Goal: Information Seeking & Learning: Learn about a topic

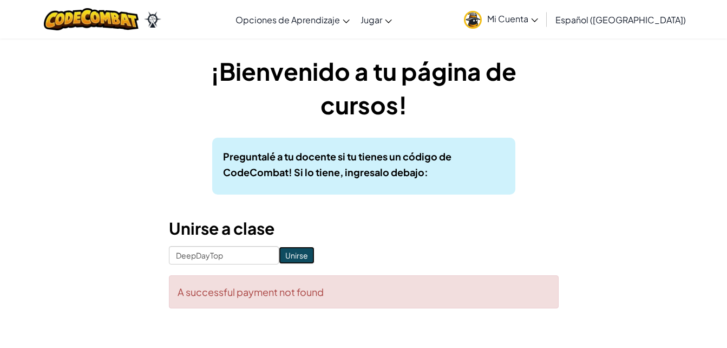
click at [291, 251] on input "Unirse" at bounding box center [297, 254] width 36 height 17
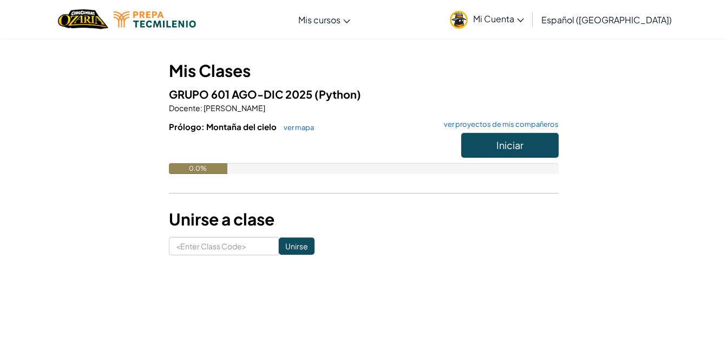
scroll to position [54, 0]
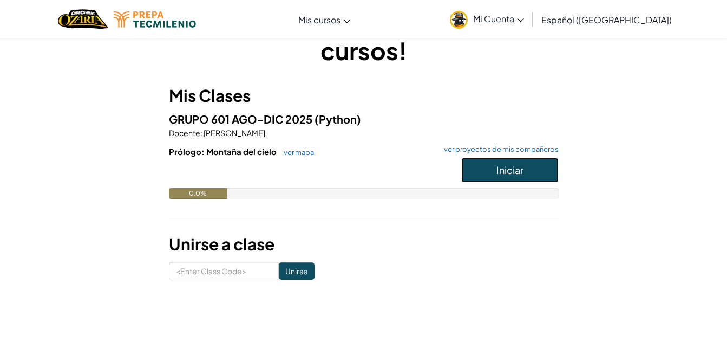
click at [511, 176] on button "Iniciar" at bounding box center [509, 170] width 97 height 25
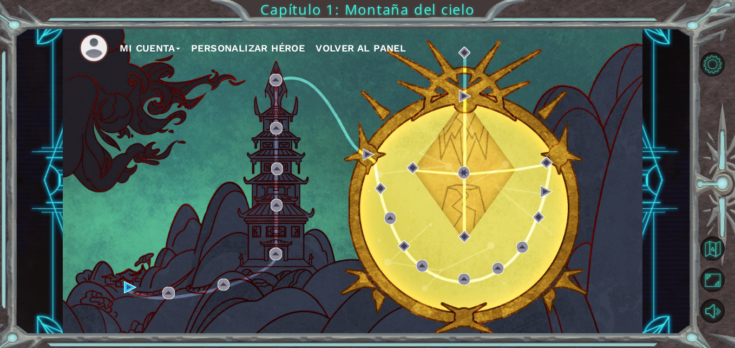
click at [241, 49] on button "Personalizar héroe" at bounding box center [248, 48] width 114 height 16
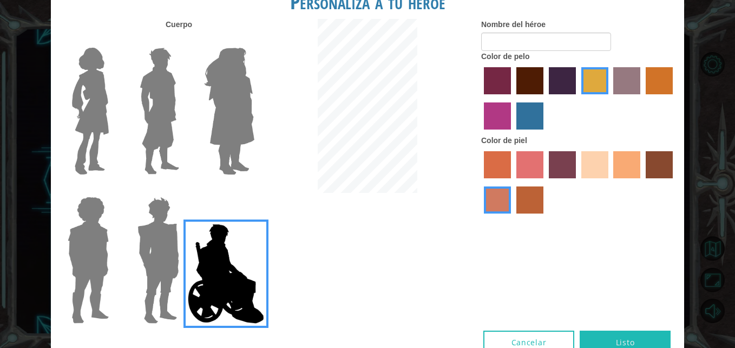
click at [166, 251] on img at bounding box center [158, 259] width 50 height 135
click at [184, 189] on input "Hero Garnet" at bounding box center [184, 189] width 0 height 0
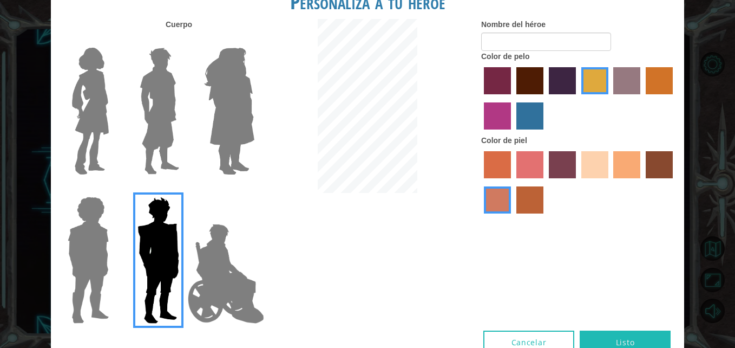
click at [229, 255] on img at bounding box center [226, 273] width 85 height 108
click at [254, 189] on input "Hero Jamie" at bounding box center [254, 189] width 0 height 0
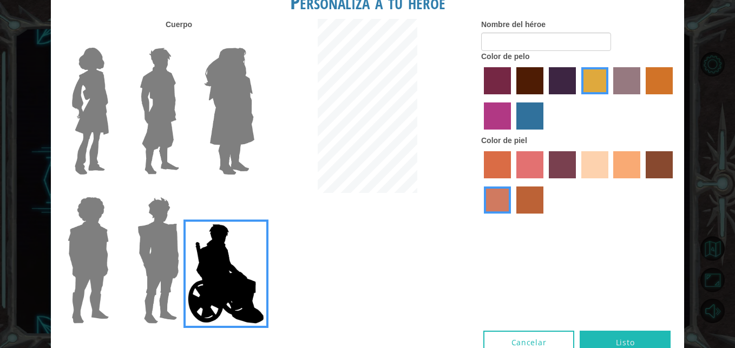
click at [655, 171] on label "karma skin color" at bounding box center [659, 164] width 27 height 27
click at [642, 182] on input "karma skin color" at bounding box center [642, 182] width 0 height 0
click at [637, 168] on label "tacao skin color" at bounding box center [626, 164] width 27 height 27
click at [610, 182] on input "tacao skin color" at bounding box center [610, 182] width 0 height 0
click at [521, 77] on label "maroon hair color" at bounding box center [530, 80] width 27 height 27
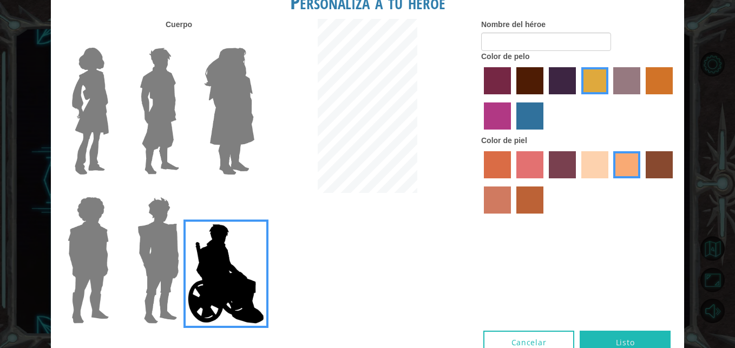
click at [513, 98] on input "maroon hair color" at bounding box center [513, 98] width 0 height 0
click at [587, 81] on label "tulip tree hair color" at bounding box center [594, 80] width 27 height 27
click at [578, 98] on input "tulip tree hair color" at bounding box center [578, 98] width 0 height 0
click at [627, 82] on label "bazaar hair color" at bounding box center [626, 80] width 27 height 27
click at [610, 98] on input "bazaar hair color" at bounding box center [610, 98] width 0 height 0
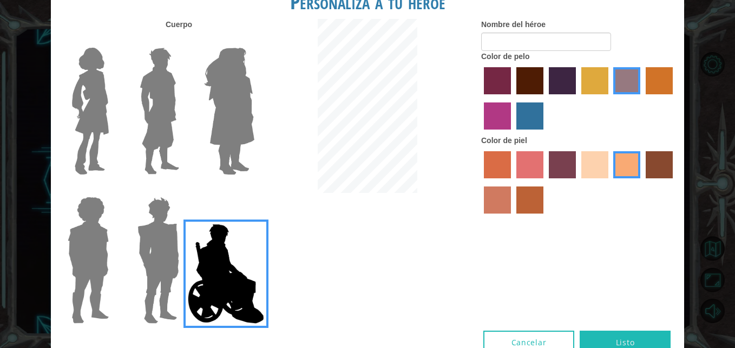
click at [599, 82] on label "tulip tree hair color" at bounding box center [594, 80] width 27 height 27
click at [578, 98] on input "tulip tree hair color" at bounding box center [578, 98] width 0 height 0
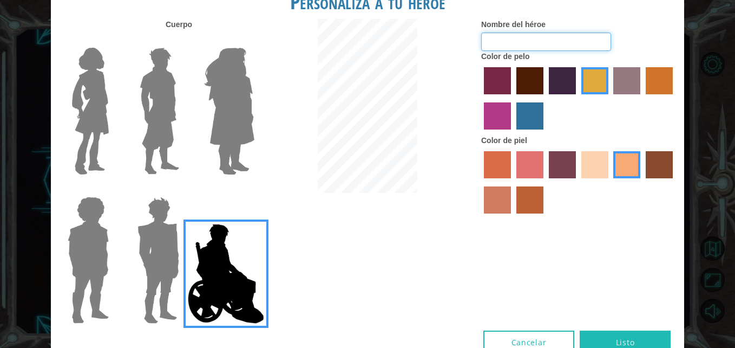
click at [508, 41] on input "Nombre del héroe" at bounding box center [546, 41] width 130 height 18
type input "jhonjhik"
click at [393, 265] on div "Cuerpo Nombre del héroe jhonjhik Color de pelo Color [PERSON_NAME]" at bounding box center [367, 174] width 633 height 311
click at [624, 335] on button "Listo" at bounding box center [625, 342] width 91 height 24
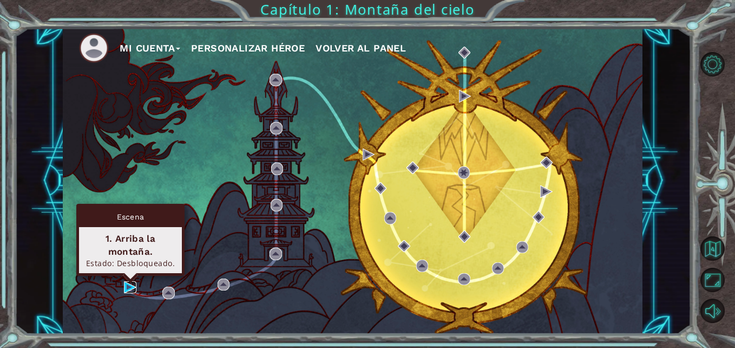
click at [134, 283] on img at bounding box center [130, 287] width 12 height 12
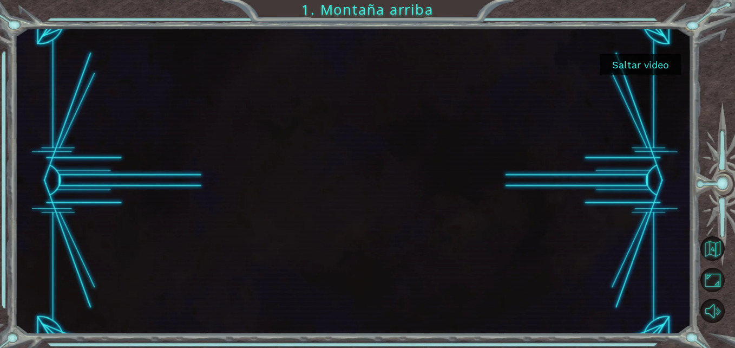
click at [338, 153] on div at bounding box center [353, 181] width 544 height 306
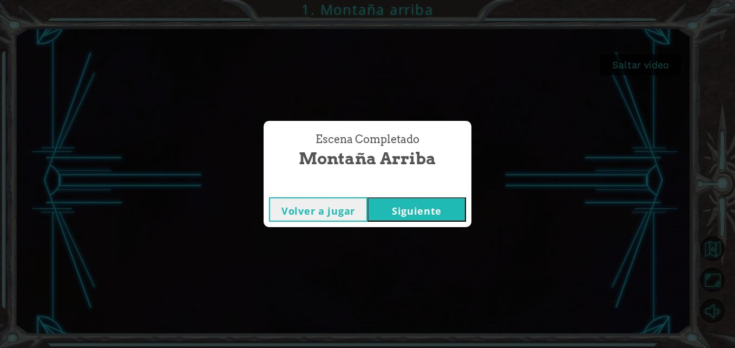
click at [405, 211] on button "Siguiente" at bounding box center [417, 209] width 99 height 24
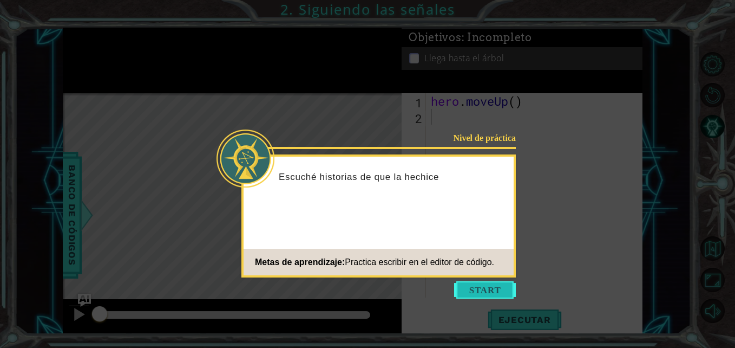
click at [483, 288] on button "Start" at bounding box center [485, 289] width 62 height 17
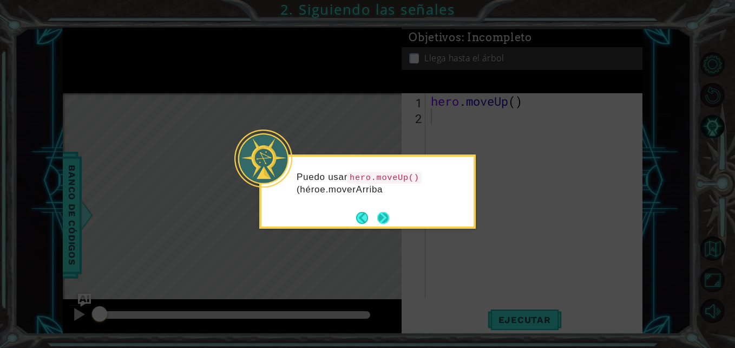
click at [386, 219] on button "Next" at bounding box center [383, 218] width 12 height 12
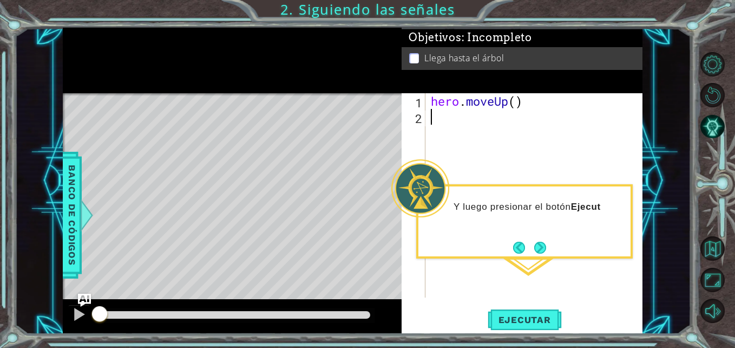
click at [557, 247] on div "Y luego presionar el botón Ejecut" at bounding box center [524, 221] width 217 height 74
click at [546, 248] on button "Next" at bounding box center [540, 247] width 12 height 12
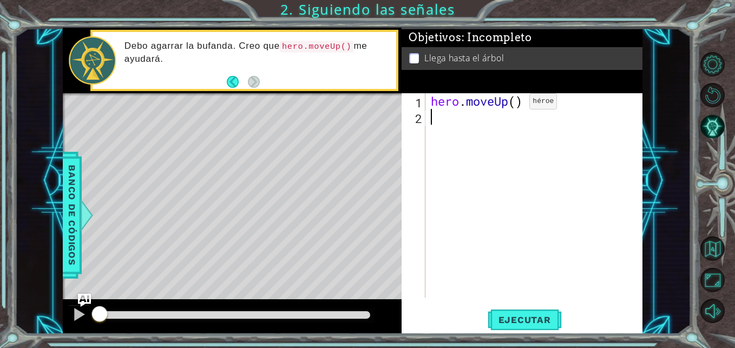
click at [513, 104] on div "hero . moveUp ( )" at bounding box center [537, 211] width 217 height 236
click at [519, 105] on div "hero . moveUp ( )" at bounding box center [537, 211] width 217 height 236
type textarea "hero.moveUp(2)"
click at [537, 313] on button "Ejecutar" at bounding box center [525, 320] width 74 height 24
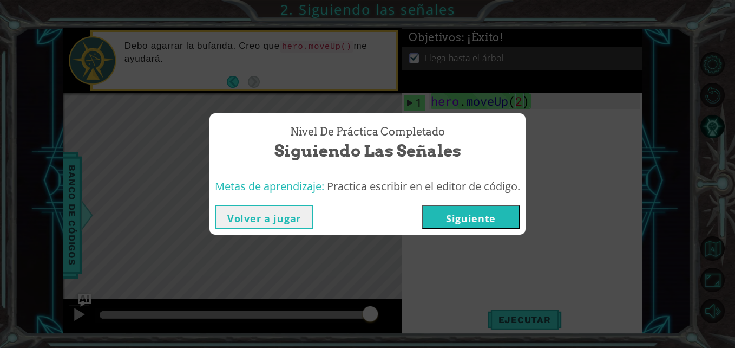
click at [476, 221] on button "Siguiente" at bounding box center [471, 217] width 99 height 24
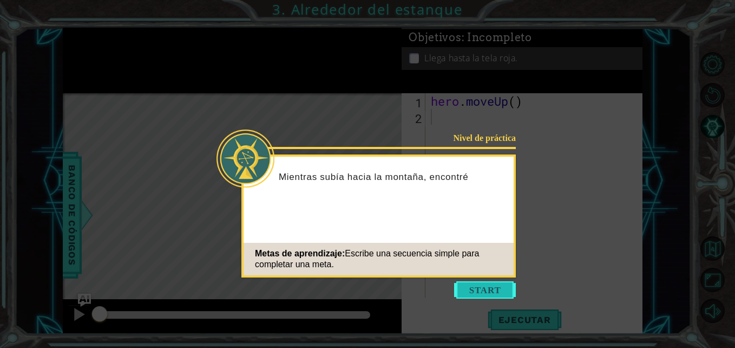
click at [490, 285] on button "Start" at bounding box center [485, 289] width 62 height 17
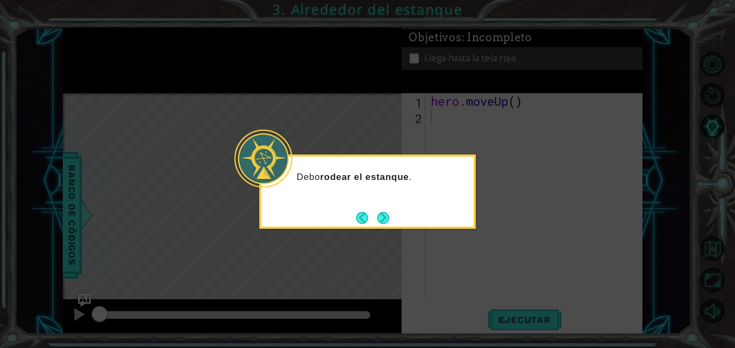
click at [428, 220] on div "Debo rodear el estanque ." at bounding box center [367, 191] width 217 height 74
click at [474, 187] on div "Debo rodear el estanque ." at bounding box center [367, 191] width 217 height 74
click at [387, 217] on button "Next" at bounding box center [383, 218] width 12 height 12
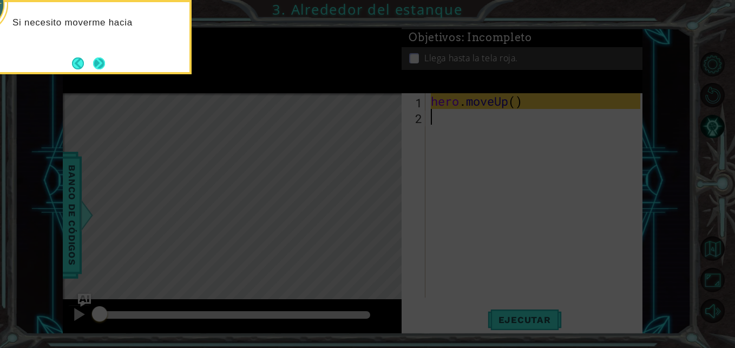
click at [100, 57] on button "Next" at bounding box center [99, 63] width 12 height 12
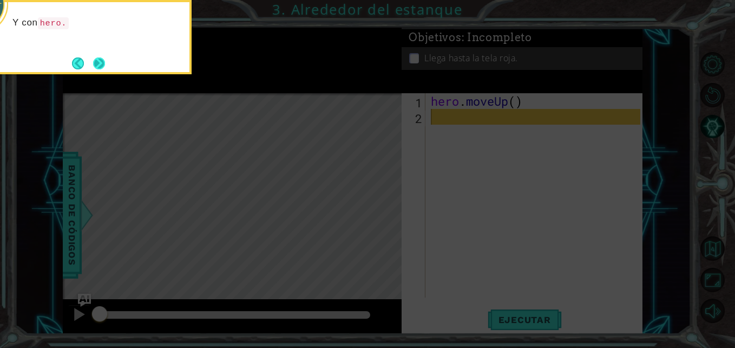
click at [99, 62] on button "Next" at bounding box center [99, 63] width 12 height 12
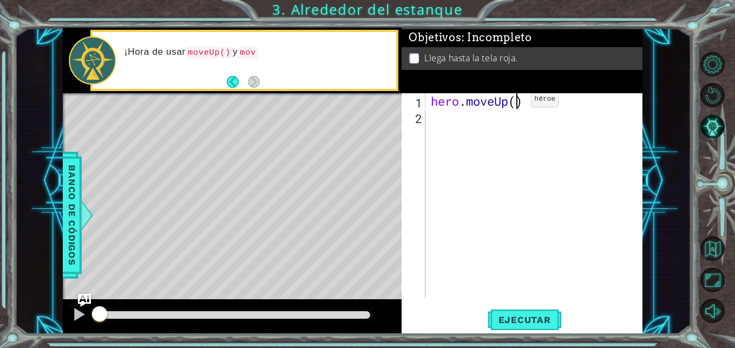
click at [515, 102] on div "hero . moveUp ( )" at bounding box center [537, 211] width 217 height 236
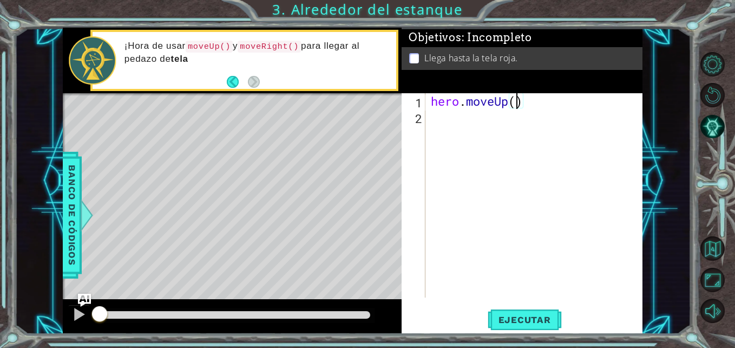
type textarea "hero.moveUp(2)"
click at [456, 123] on div "hero . moveUp ( 2 )" at bounding box center [537, 211] width 217 height 236
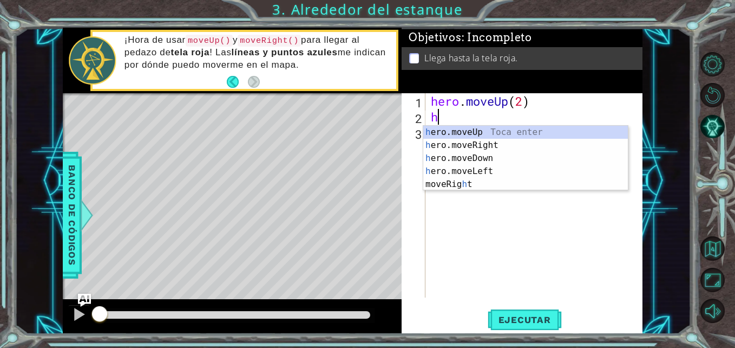
type textarea "he"
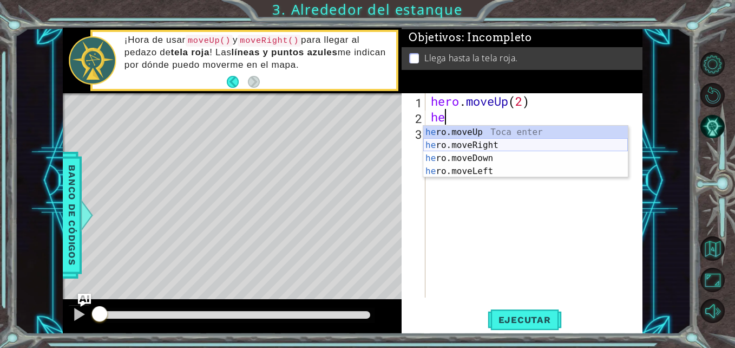
click at [468, 148] on div "he ro.moveUp Toca enter he ro.moveRight Toca enter he ro.moveDown Toca enter he…" at bounding box center [525, 165] width 205 height 78
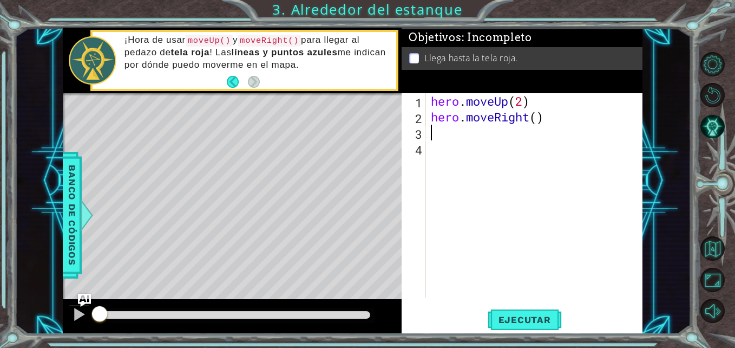
type textarea "he"
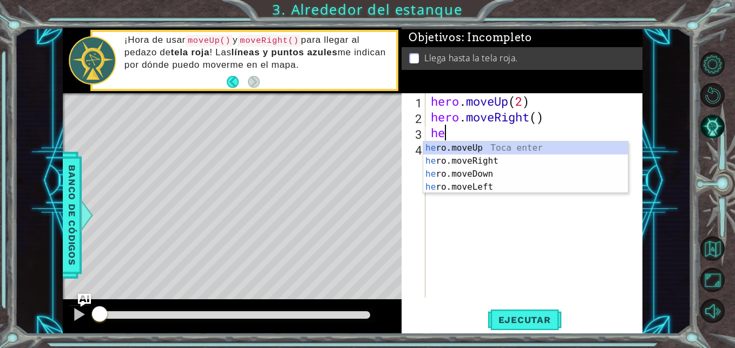
click at [449, 148] on div "he ro.moveUp Toca enter he ro.moveRight Toca enter he ro.moveDown Toca enter he…" at bounding box center [525, 180] width 205 height 78
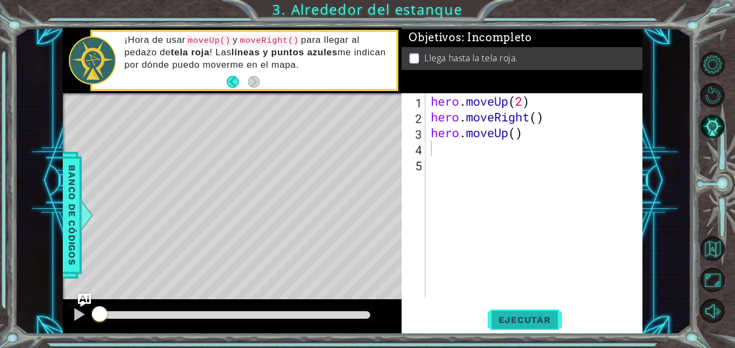
click at [532, 320] on span "Ejecutar" at bounding box center [525, 319] width 74 height 11
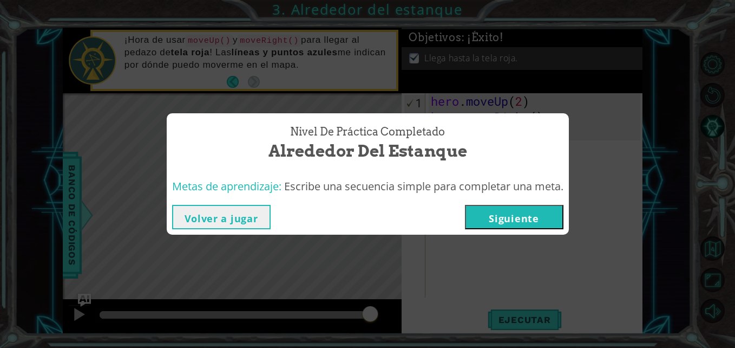
click at [505, 224] on button "Siguiente" at bounding box center [514, 217] width 99 height 24
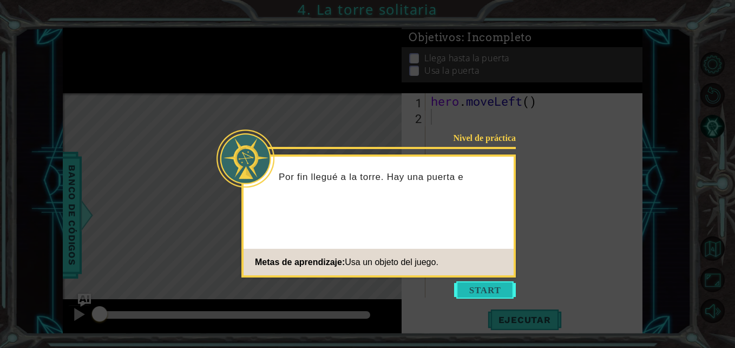
click at [494, 295] on button "Start" at bounding box center [485, 289] width 62 height 17
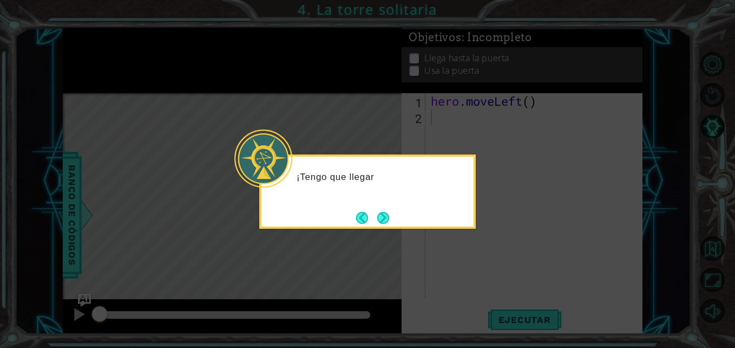
click at [401, 212] on div "¡Tengo que llegar" at bounding box center [367, 191] width 217 height 74
click at [389, 213] on button "Next" at bounding box center [383, 218] width 12 height 12
click at [386, 218] on button "Next" at bounding box center [383, 218] width 12 height 12
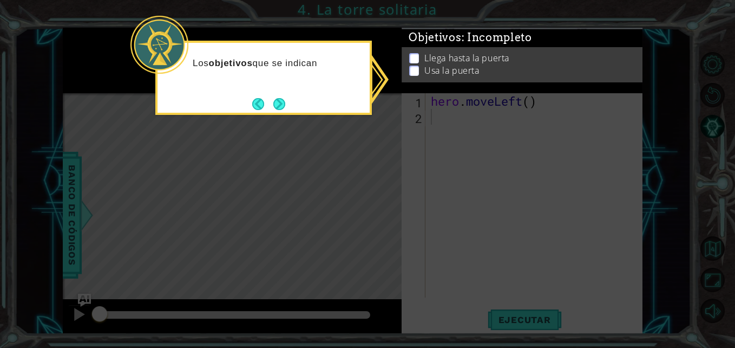
click at [431, 136] on icon at bounding box center [367, 174] width 735 height 348
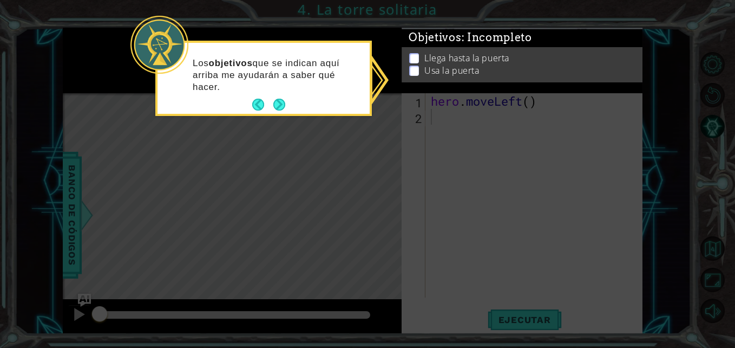
click at [412, 70] on p at bounding box center [414, 71] width 10 height 10
click at [285, 107] on button "Next" at bounding box center [279, 105] width 12 height 12
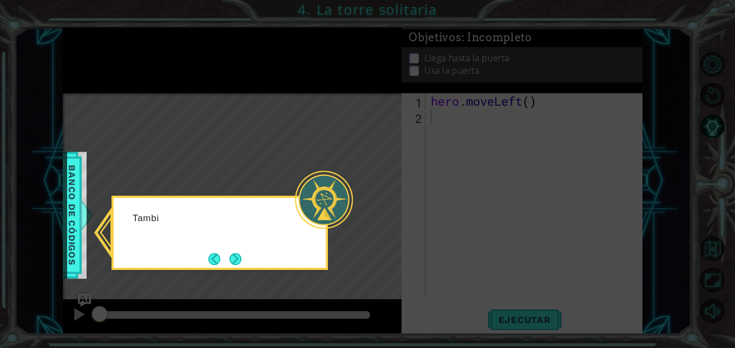
drag, startPoint x: 312, startPoint y: 183, endPoint x: 311, endPoint y: 188, distance: 5.5
click at [311, 187] on div at bounding box center [324, 200] width 58 height 58
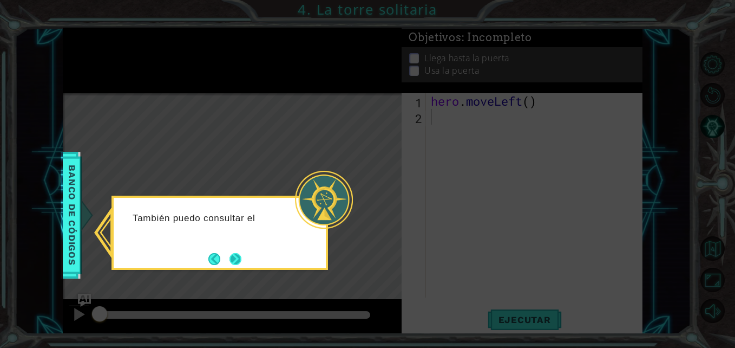
click at [233, 258] on button "Next" at bounding box center [236, 259] width 12 height 12
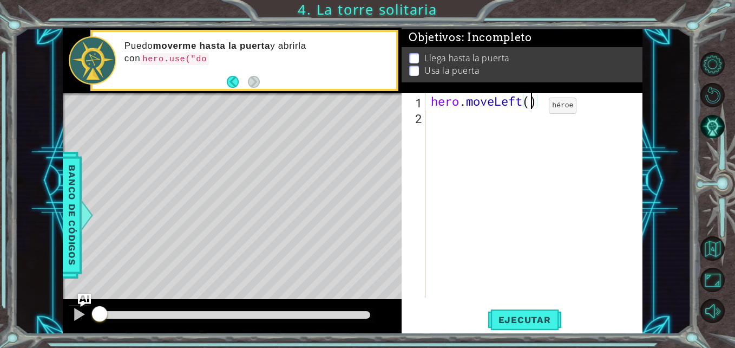
click at [533, 108] on div "hero . moveLeft ( )" at bounding box center [537, 211] width 217 height 236
type textarea "hero.moveLeft(2)"
click at [452, 139] on div "hero . moveLeft ( 2 )" at bounding box center [537, 211] width 217 height 236
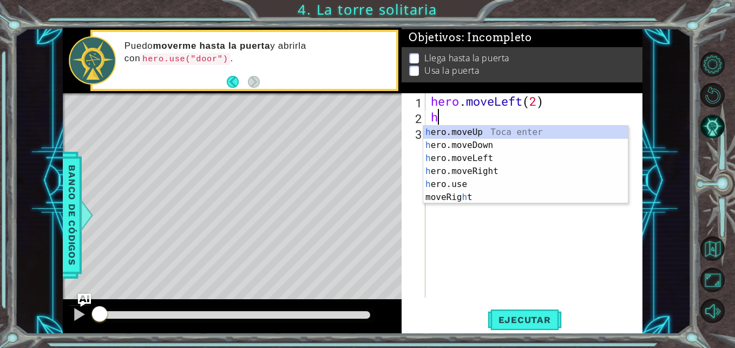
type textarea "he"
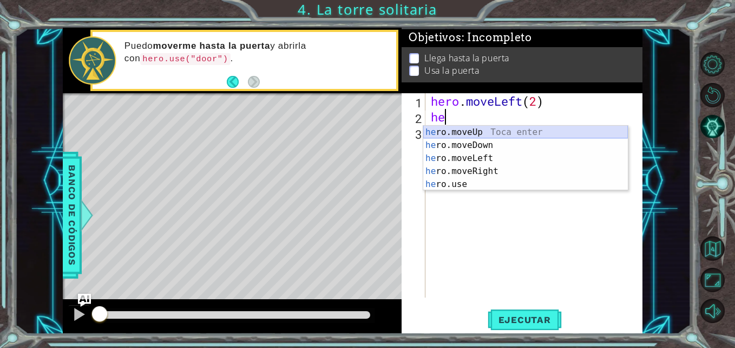
click at [484, 133] on div "he ro.moveUp Toca enter he ro.moveDown Toca enter he ro.moveLeft Toca enter he …" at bounding box center [525, 171] width 205 height 91
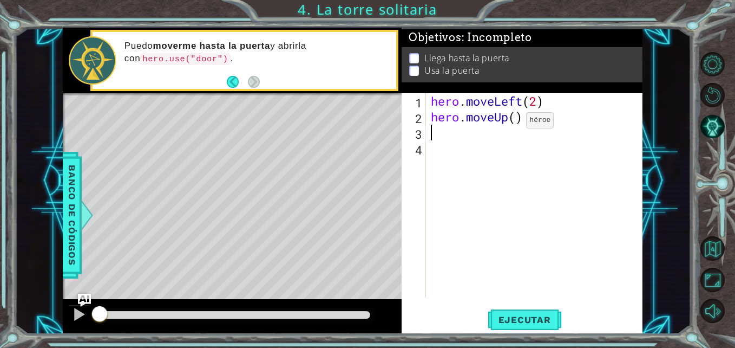
click at [511, 122] on div "hero . moveLeft ( 2 ) hero . moveUp ( )" at bounding box center [537, 211] width 217 height 236
click at [520, 120] on div "hero . moveLeft ( 2 ) hero . moveUp ( )" at bounding box center [537, 211] width 217 height 236
type textarea "hero.moveUp(2)"
click at [443, 160] on div "hero . moveLeft ( 2 ) hero . moveUp ( 2 )" at bounding box center [537, 211] width 217 height 236
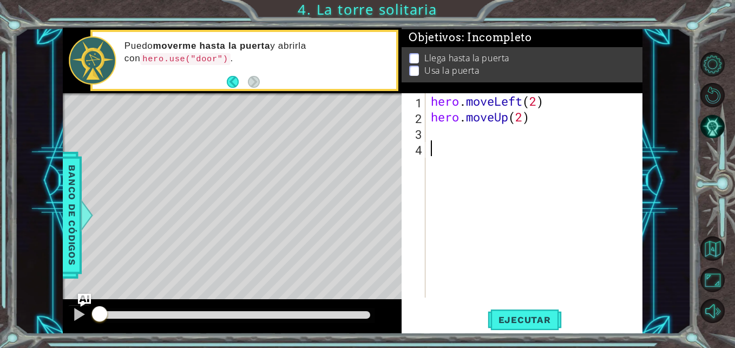
scroll to position [0, 0]
click at [439, 136] on div "hero . moveLeft ( 2 ) hero . moveUp ( 2 )" at bounding box center [537, 211] width 217 height 236
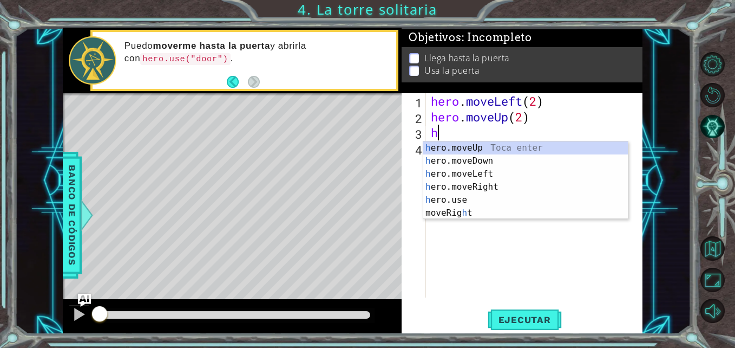
type textarea "he"
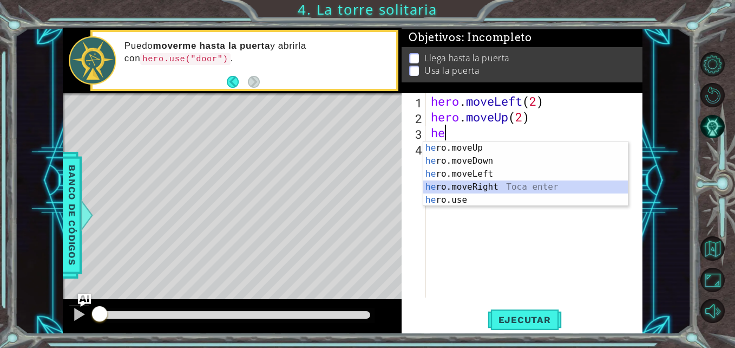
click at [520, 185] on div "he ro.moveUp Toca enter he ro.moveDown Toca enter he ro.moveLeft Toca enter he …" at bounding box center [525, 186] width 205 height 91
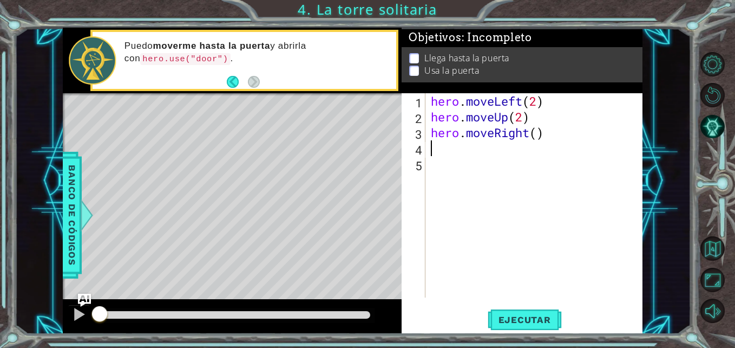
click at [542, 138] on div "hero . moveLeft ( 2 ) hero . moveUp ( 2 ) hero . moveRight ( )" at bounding box center [537, 211] width 217 height 236
click at [535, 137] on div "hero . moveLeft ( 2 ) hero . moveUp ( 2 ) hero . moveRight ( )" at bounding box center [537, 211] width 217 height 236
type textarea "hero.moveRight(2)"
click at [446, 149] on div "hero . moveLeft ( 2 ) hero . moveUp ( 2 ) hero . moveRight ( 2 )" at bounding box center [537, 211] width 217 height 236
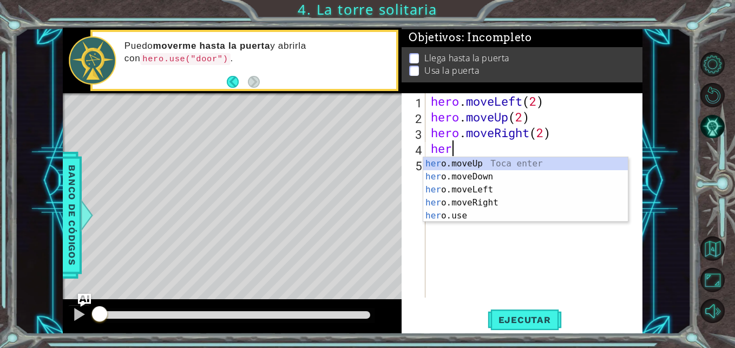
scroll to position [0, 1]
click at [466, 212] on div "her o.moveUp Toca enter her o.moveDown Toca enter her o.moveLeft [PERSON_NAME] …" at bounding box center [525, 202] width 205 height 91
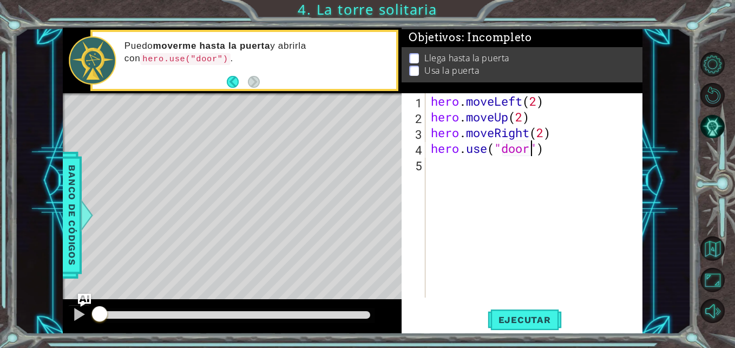
scroll to position [0, 5]
type textarea "hero.use("door")"
click at [514, 310] on button "Ejecutar" at bounding box center [525, 320] width 74 height 24
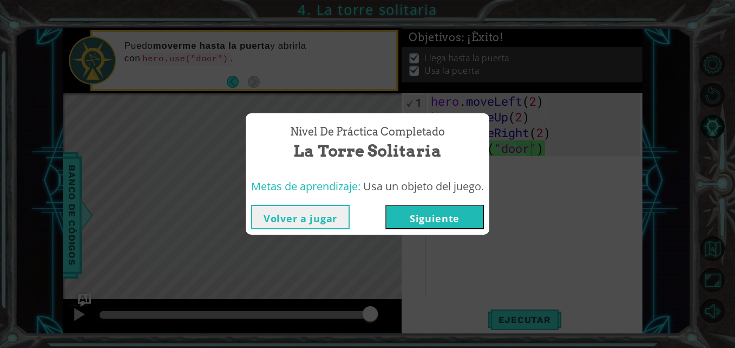
click at [415, 219] on button "Siguiente" at bounding box center [434, 217] width 99 height 24
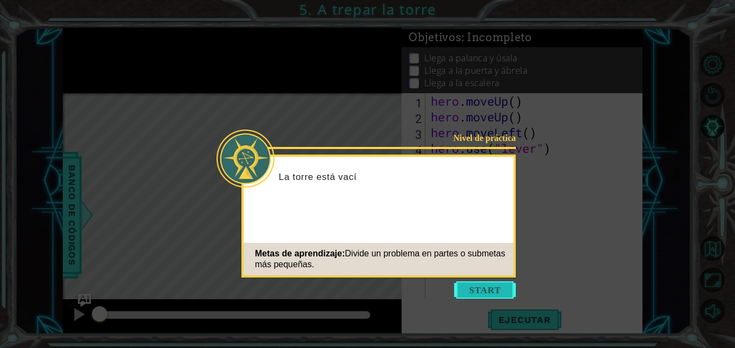
click at [470, 287] on button "Start" at bounding box center [485, 289] width 62 height 17
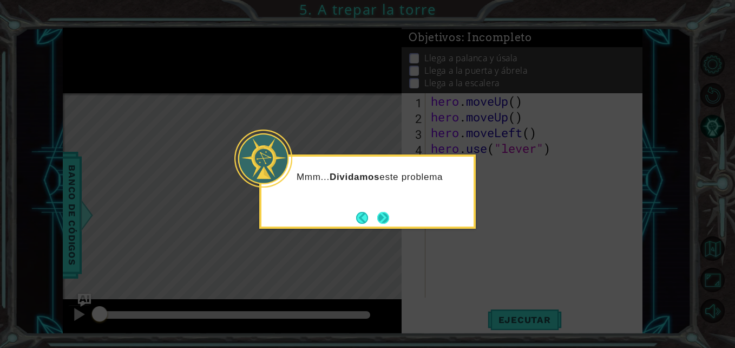
click at [379, 218] on button "Next" at bounding box center [383, 218] width 12 height 12
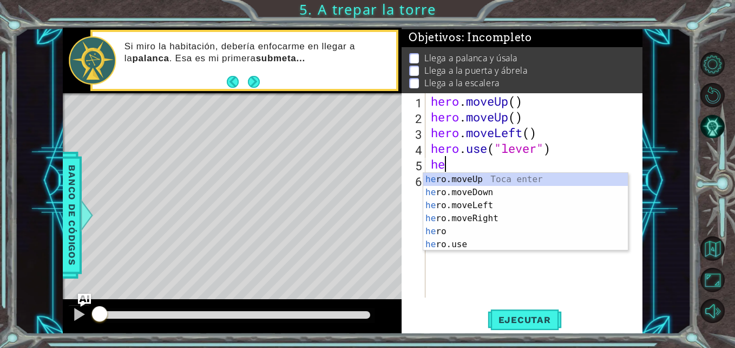
scroll to position [0, 1]
type textarea "hero"
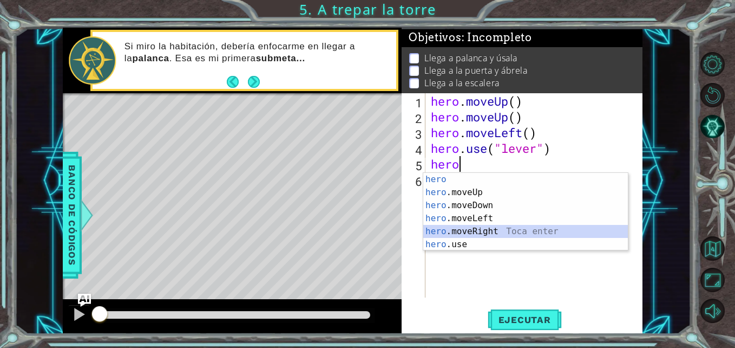
click at [506, 230] on div "hero Toca enter hero .moveUp Toca enter hero .moveDown Toca enter hero .moveLef…" at bounding box center [525, 225] width 205 height 104
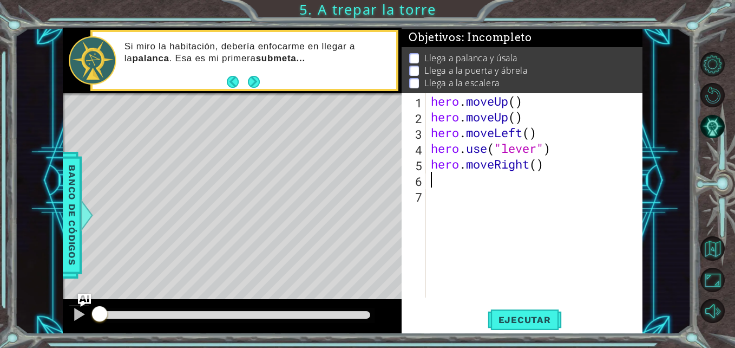
click at [538, 174] on div "hero . moveUp ( ) hero . moveUp ( ) hero . moveLeft ( ) hero . use ( "lever" ) …" at bounding box center [537, 211] width 217 height 236
click at [541, 169] on div "hero . moveUp ( ) hero . moveUp ( ) hero . moveLeft ( ) hero . use ( "lever" ) …" at bounding box center [537, 211] width 217 height 236
type textarea "hero.moveRight(3)"
click at [467, 189] on div "hero . moveUp ( ) hero . moveUp ( ) hero . moveLeft ( ) hero . use ( "lever" ) …" at bounding box center [537, 211] width 217 height 236
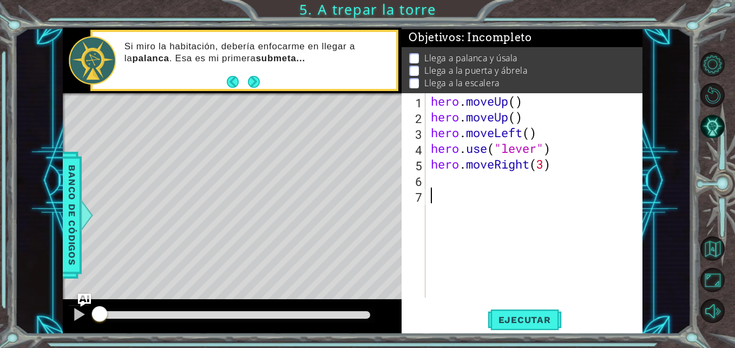
scroll to position [0, 0]
click at [447, 181] on div "hero . moveUp ( ) hero . moveUp ( ) hero . moveLeft ( ) hero . use ( "lever" ) …" at bounding box center [537, 211] width 217 height 236
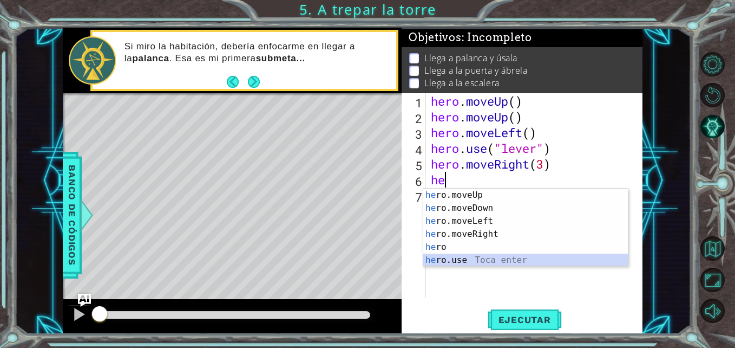
click at [467, 254] on div "he ro.moveUp Toca enter he ro.moveDown Toca enter he ro.moveLeft Toca enter he …" at bounding box center [525, 240] width 205 height 104
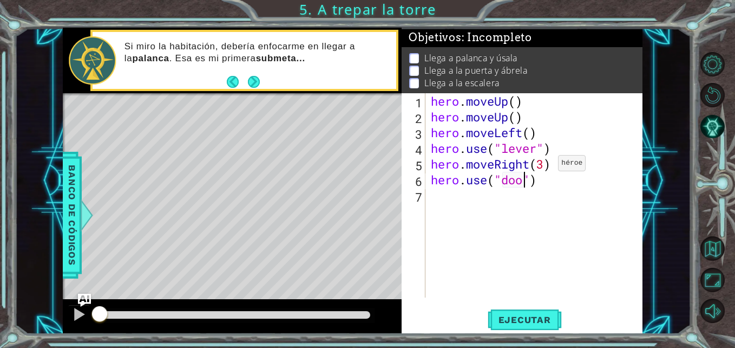
type textarea "hero.use("door")"
click at [470, 212] on div "hero . moveUp ( ) hero . moveUp ( ) hero . moveLeft ( ) hero . use ( "lever" ) …" at bounding box center [537, 211] width 217 height 236
click at [572, 218] on div "hero . moveUp ( ) hero . moveUp ( ) hero . moveLeft ( ) hero . use ( "lever" ) …" at bounding box center [537, 211] width 217 height 236
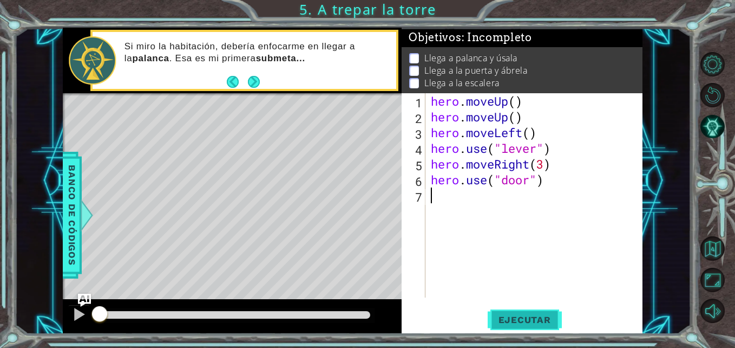
click at [534, 318] on span "Ejecutar" at bounding box center [525, 319] width 74 height 11
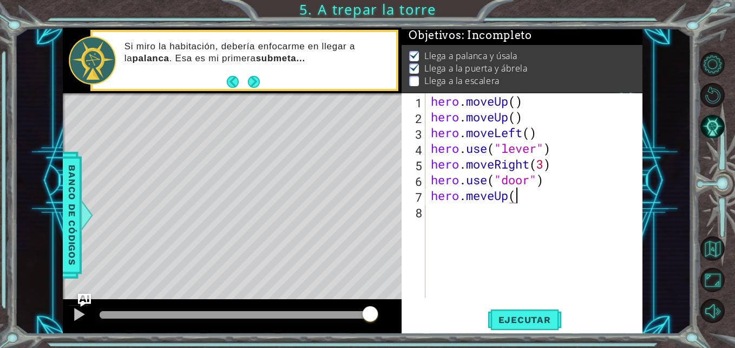
scroll to position [0, 4]
type textarea "hero.meveUp(2)"
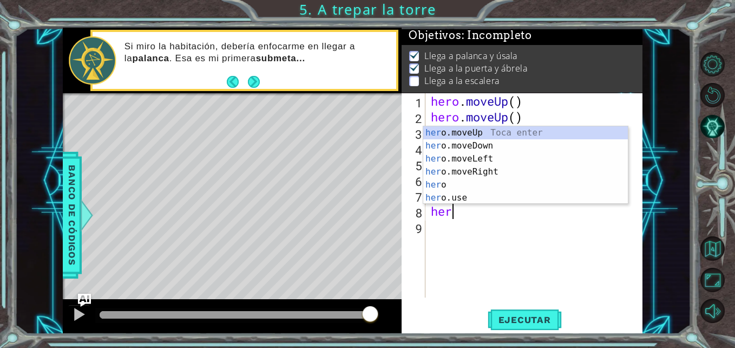
scroll to position [0, 1]
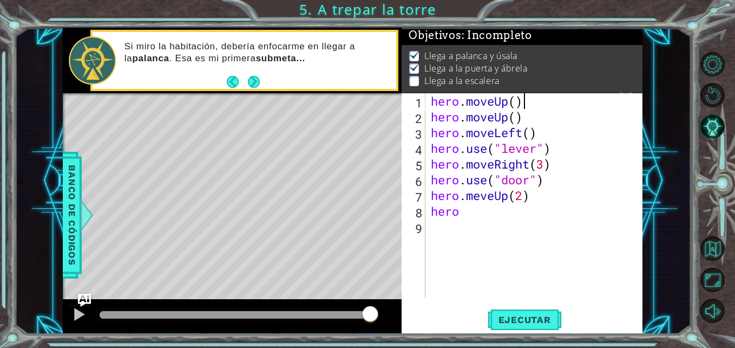
click at [561, 101] on div "hero . moveUp ( ) hero . moveUp ( ) hero . moveLeft ( ) hero . use ( "lever" ) …" at bounding box center [537, 211] width 217 height 236
click at [483, 212] on div "hero . moveUp ( ) hero . moveUp ( ) hero . moveLeft ( ) hero . use ( "lever" ) …" at bounding box center [537, 211] width 217 height 236
type textarea "hero."
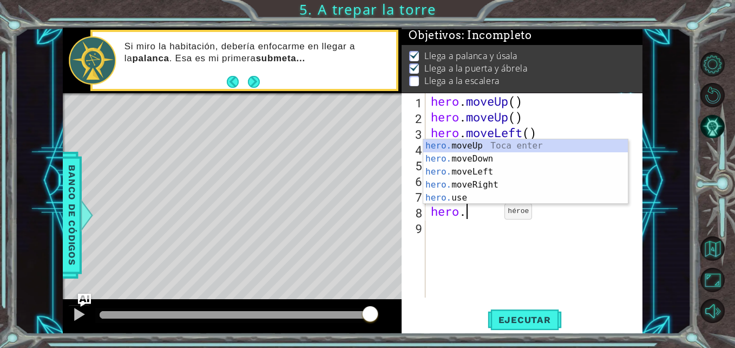
scroll to position [0, 1]
click at [488, 177] on div "hero. moveUp Toca enter hero. moveDown Toca enter hero. moveLeft Toca enter her…" at bounding box center [525, 184] width 205 height 91
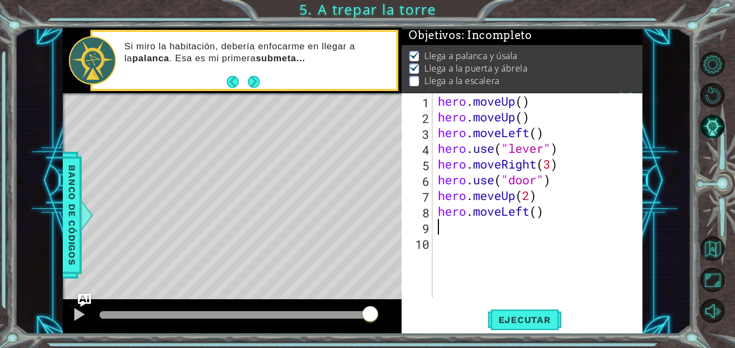
click at [534, 221] on div "hero . moveUp ( ) hero . moveUp ( ) hero . moveLeft ( ) hero . use ( "lever" ) …" at bounding box center [541, 211] width 210 height 236
click at [539, 219] on div "hero . moveUp ( ) hero . moveUp ( ) hero . moveLeft ( ) hero . use ( "lever" ) …" at bounding box center [541, 211] width 210 height 236
click at [539, 216] on div "hero . moveUp ( ) hero . moveUp ( ) hero . moveLeft ( ) hero . use ( "lever" ) …" at bounding box center [541, 211] width 210 height 236
click at [535, 317] on span "Ejecutar" at bounding box center [525, 319] width 74 height 11
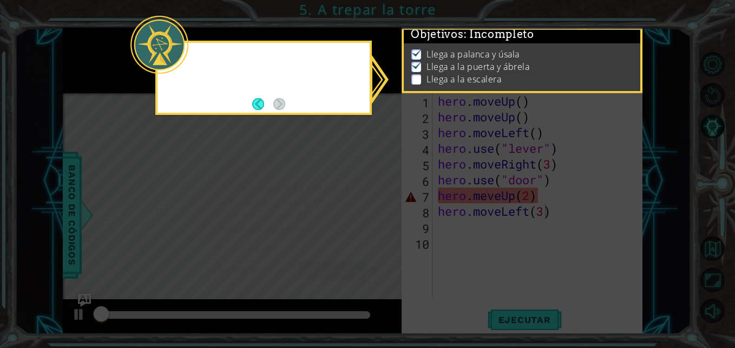
scroll to position [8, 0]
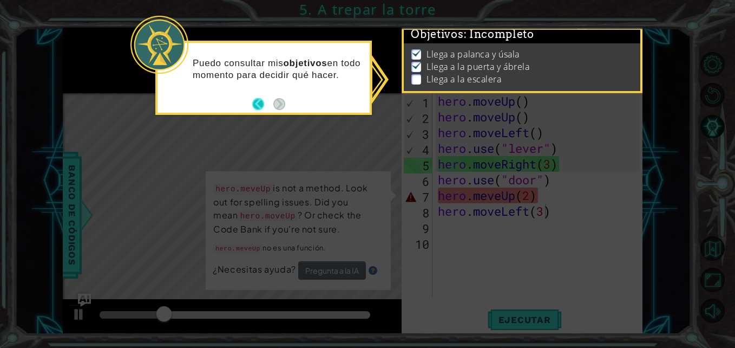
click at [257, 108] on button "Back" at bounding box center [262, 104] width 21 height 12
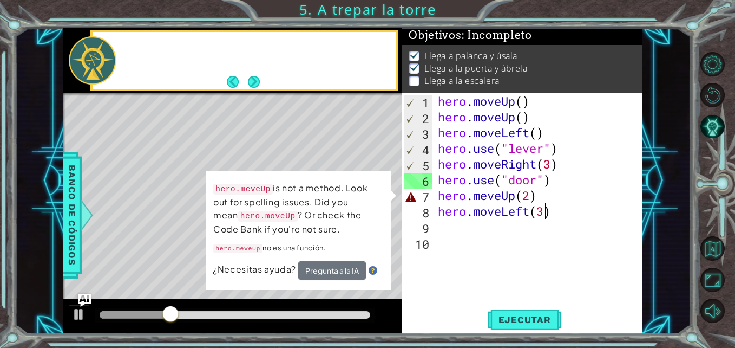
scroll to position [6, 0]
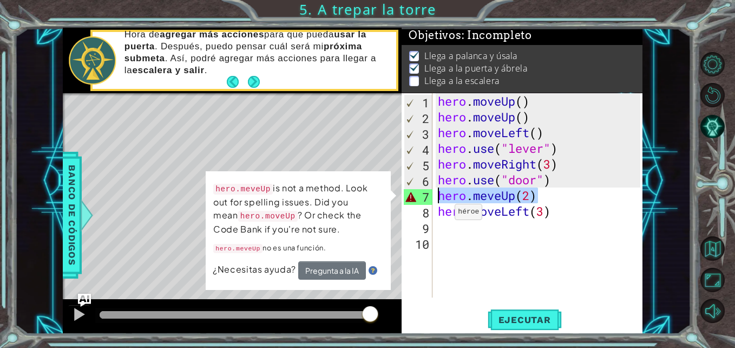
click at [395, 201] on div "1 ההההההההההההההההההההההההההההההההההההההההההההההההההההההההההההההההההההההההההההה…" at bounding box center [353, 181] width 580 height 306
type textarea "hero.meveUp(2)"
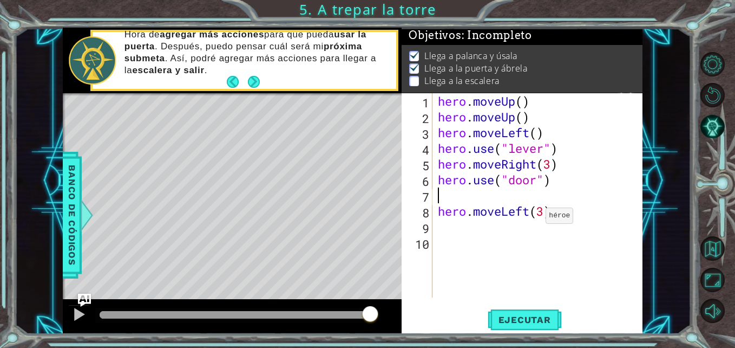
type textarea "h"
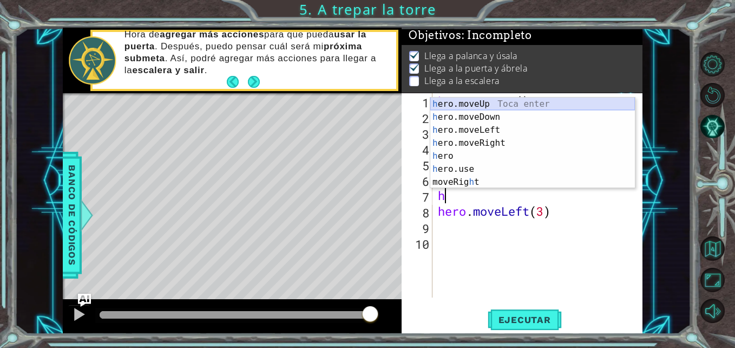
click at [488, 103] on div "h ero.moveUp Toca enter h ero.moveDown Toca enter h ero.moveLeft Toca enter h e…" at bounding box center [532, 155] width 205 height 117
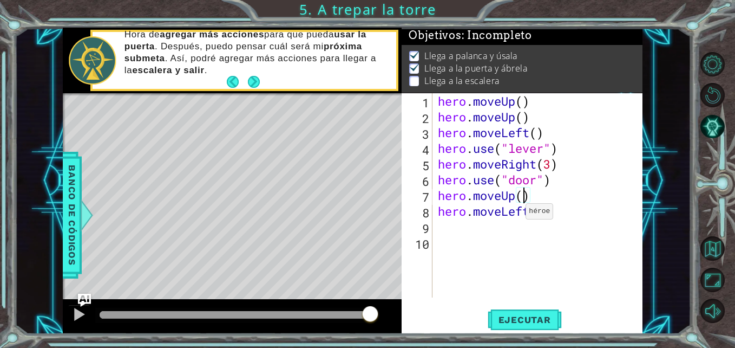
scroll to position [0, 4]
type textarea "hero.moveUp(2)"
click at [534, 321] on span "Ejecutar" at bounding box center [525, 319] width 74 height 11
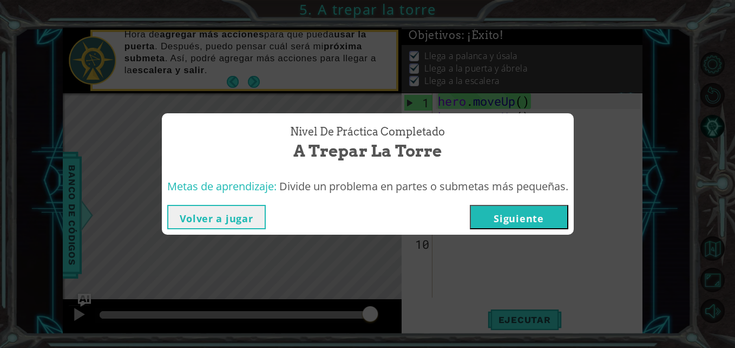
click at [545, 227] on button "Siguiente" at bounding box center [519, 217] width 99 height 24
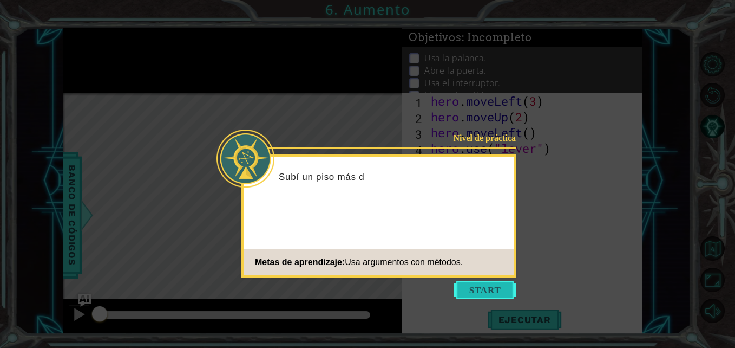
click at [489, 296] on button "Start" at bounding box center [485, 289] width 62 height 17
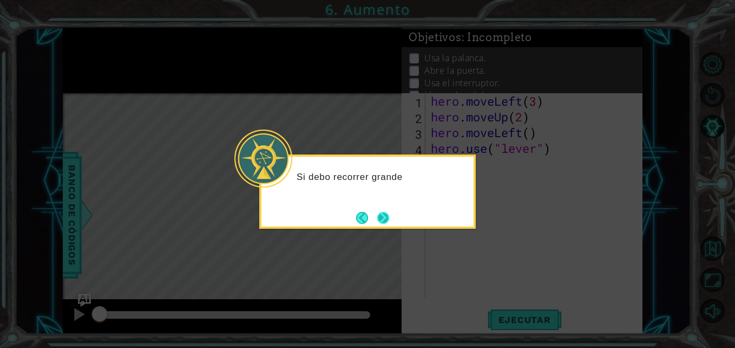
drag, startPoint x: 395, startPoint y: 211, endPoint x: 389, endPoint y: 213, distance: 6.1
click at [395, 211] on div "Si debo recorrer grande" at bounding box center [367, 191] width 217 height 74
click at [389, 213] on button "Next" at bounding box center [383, 218] width 12 height 12
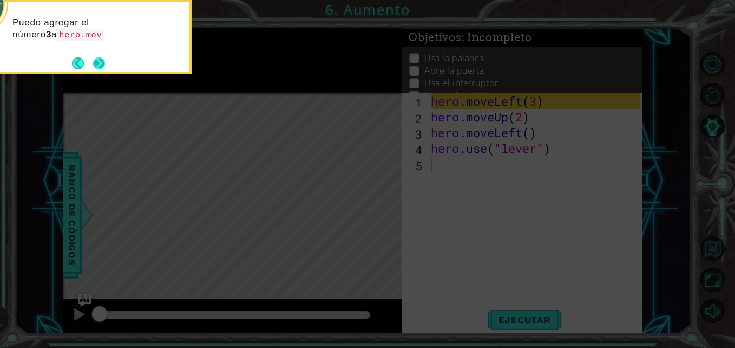
click at [105, 69] on button "Next" at bounding box center [99, 63] width 12 height 12
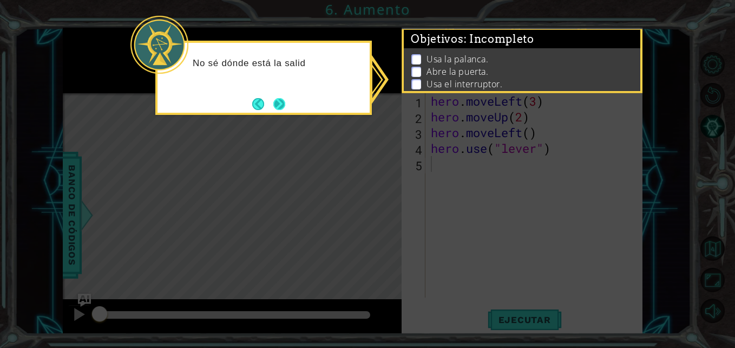
click at [285, 107] on button "Next" at bounding box center [279, 104] width 12 height 12
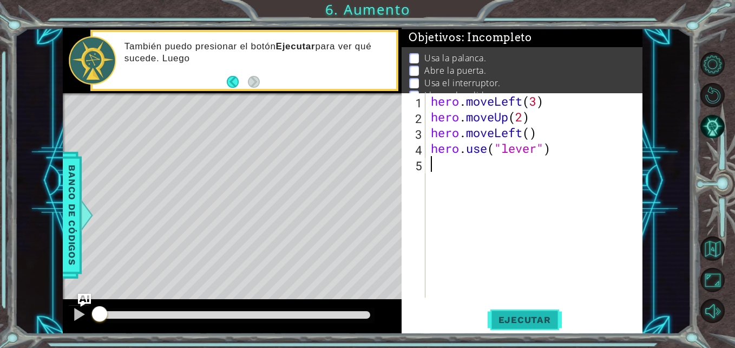
click at [505, 311] on button "Ejecutar" at bounding box center [525, 320] width 74 height 24
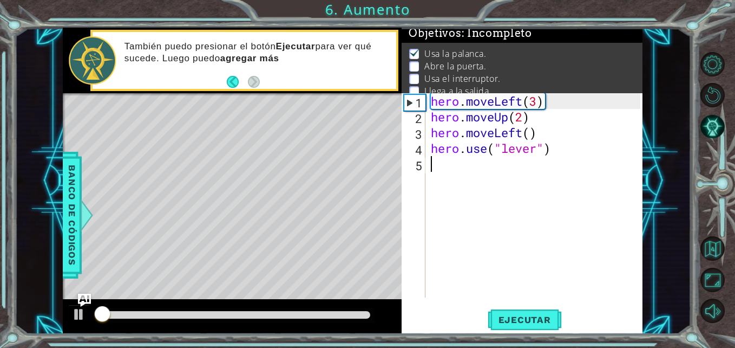
scroll to position [14, 0]
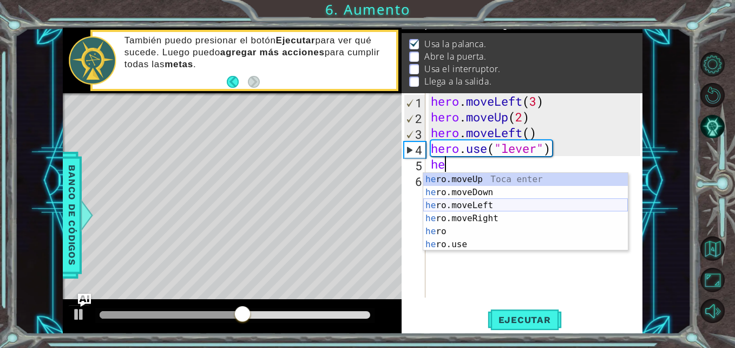
click at [488, 210] on div "he ro.moveUp Toca enter he ro.moveDown Toca enter he ro.moveLeft Toca enter he …" at bounding box center [525, 225] width 205 height 104
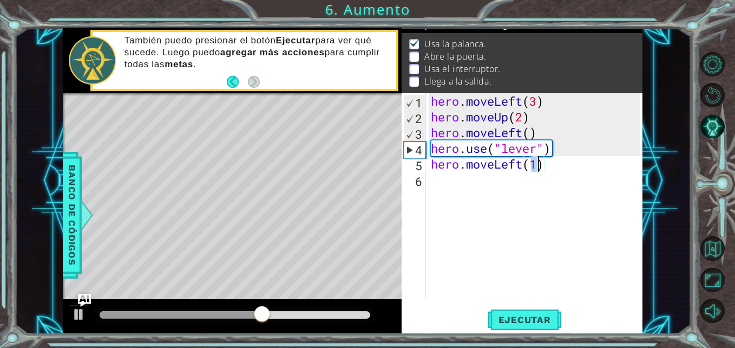
type textarea "hero.moveLeft()"
click at [491, 180] on div "hero . moveLeft ( 3 ) hero . moveUp ( 2 ) hero . moveLeft ( ) hero . use ( "lev…" at bounding box center [537, 211] width 217 height 236
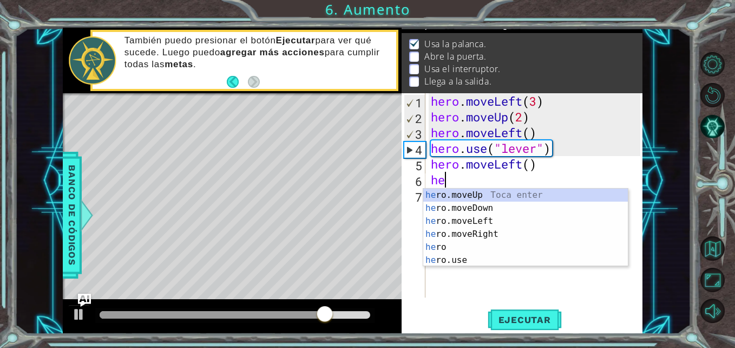
scroll to position [0, 1]
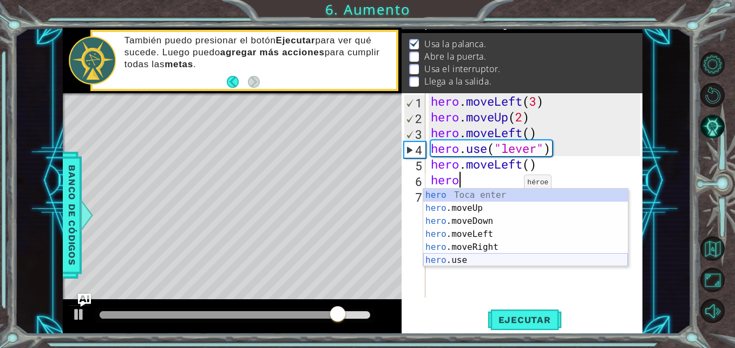
click at [454, 260] on div "hero Toca enter hero .moveUp Toca enter hero .moveDown Toca enter hero .moveLef…" at bounding box center [525, 240] width 205 height 104
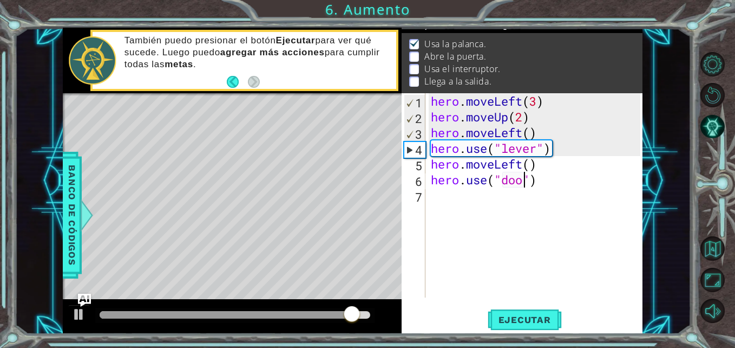
type textarea "hero.use("door")"
click at [449, 196] on div "hero . moveLeft ( 3 ) hero . moveUp ( 2 ) hero . moveLeft ( ) hero . use ( "lev…" at bounding box center [537, 211] width 217 height 236
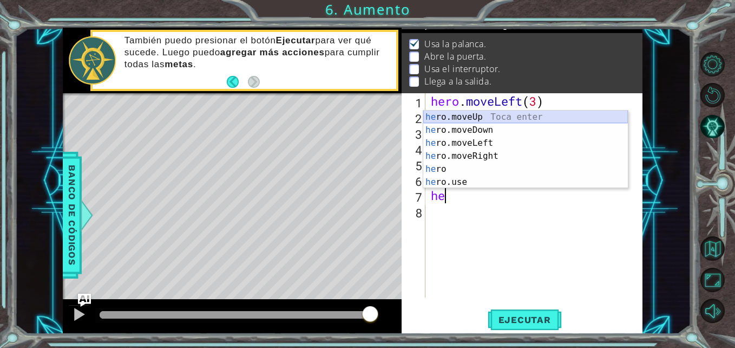
click at [486, 119] on div "he ro.moveUp Toca enter he ro.moveDown Toca enter he ro.moveLeft Toca enter he …" at bounding box center [525, 162] width 205 height 104
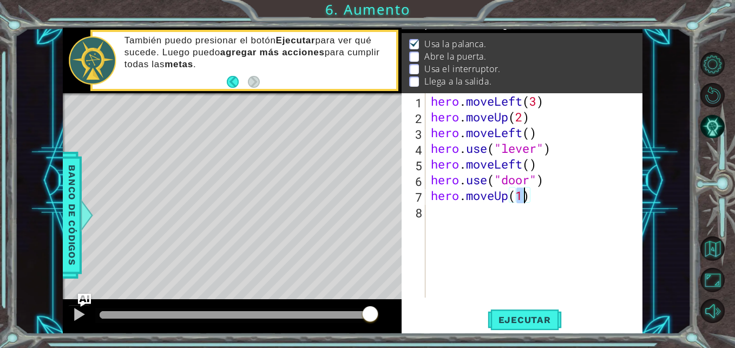
type textarea "hero.moveUp(2)"
click at [446, 211] on div "hero . moveLeft ( 3 ) hero . moveUp ( 2 ) hero . moveLeft ( ) hero . use ( "lev…" at bounding box center [537, 211] width 217 height 236
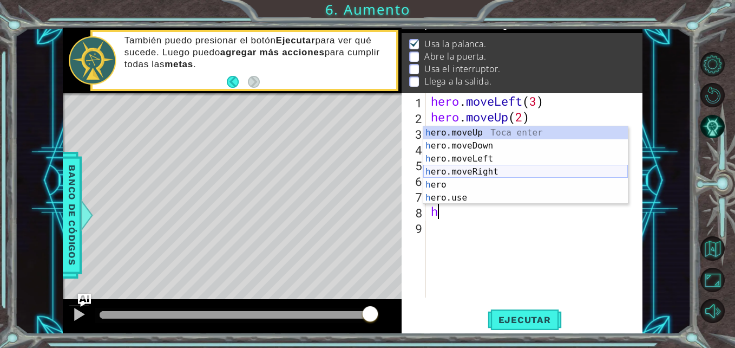
click at [467, 171] on div "h ero.moveUp Toca enter h ero.moveDown Toca enter h ero.moveLeft Toca enter h e…" at bounding box center [525, 178] width 205 height 104
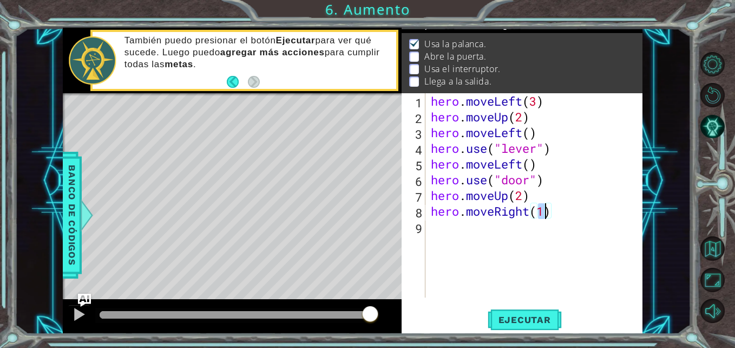
type textarea "hero.moveRight(2)"
click at [435, 231] on div "hero . moveLeft ( 3 ) hero . moveUp ( 2 ) hero . moveLeft ( ) hero . use ( "lev…" at bounding box center [537, 211] width 217 height 236
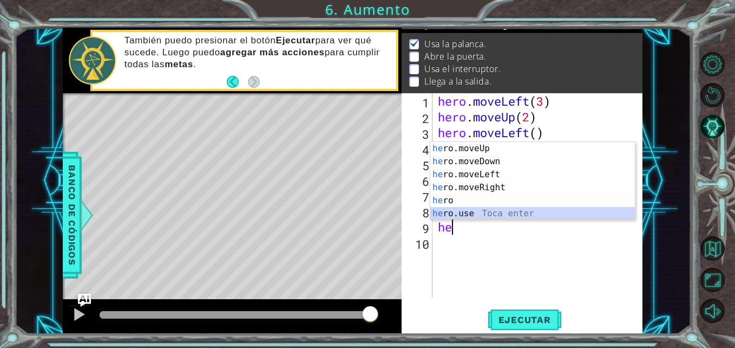
click at [456, 211] on div "he ro.moveUp Toca enter he ro.moveDown Toca enter he ro.moveLeft Toca enter he …" at bounding box center [532, 194] width 205 height 104
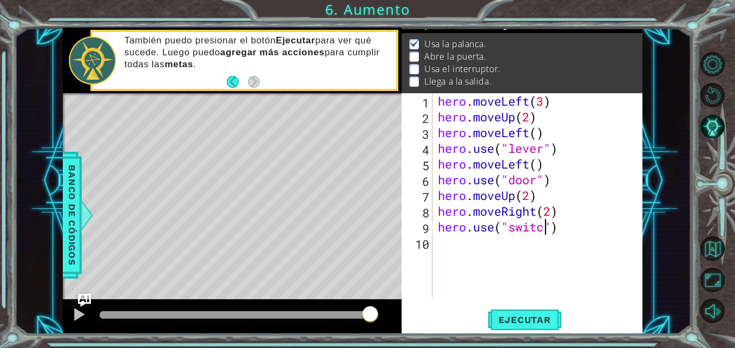
scroll to position [0, 5]
type textarea "hero.use("switch")"
click at [545, 313] on button "Ejecutar" at bounding box center [525, 320] width 74 height 24
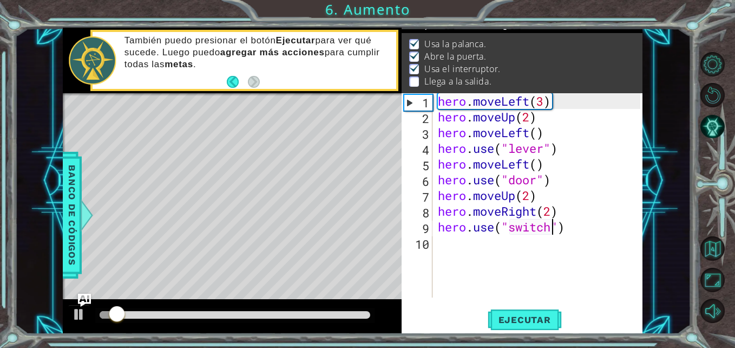
click at [455, 255] on div "hero . moveLeft ( 3 ) hero . moveUp ( 2 ) hero . moveLeft ( ) hero . use ( "lev…" at bounding box center [541, 211] width 210 height 236
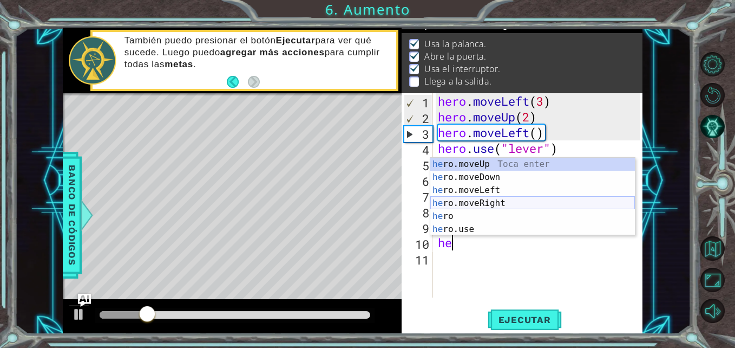
click at [478, 207] on div "he ro.moveUp Toca enter he ro.moveDown Toca enter he ro.moveLeft Toca enter he …" at bounding box center [532, 210] width 205 height 104
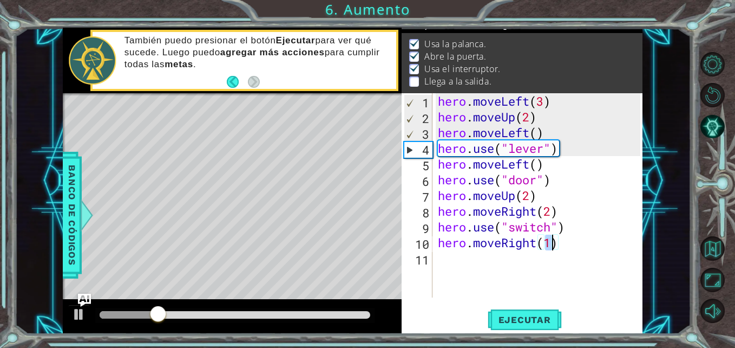
type textarea "hero.moveRight()"
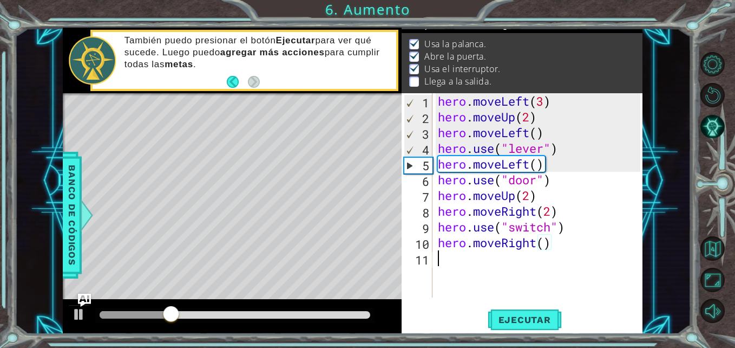
click at [550, 279] on div "hero . moveLeft ( 3 ) hero . moveUp ( 2 ) hero . moveLeft ( ) hero . use ( "lev…" at bounding box center [541, 211] width 210 height 236
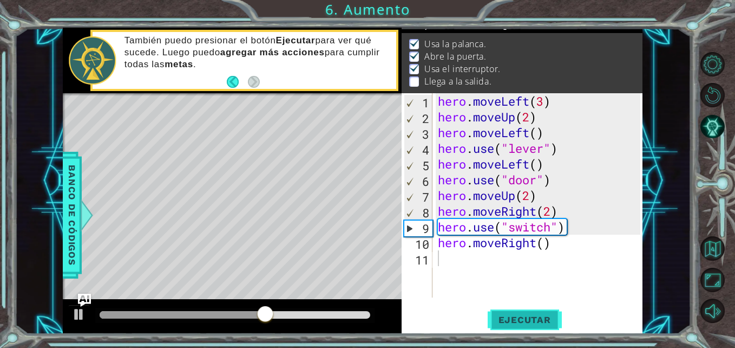
click at [554, 317] on span "Ejecutar" at bounding box center [525, 319] width 74 height 11
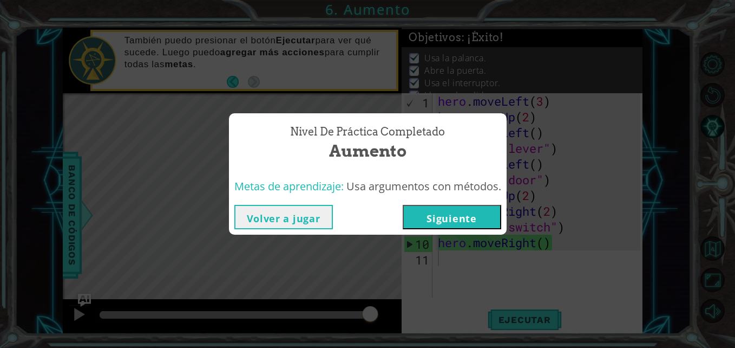
click at [446, 214] on button "Siguiente" at bounding box center [452, 217] width 99 height 24
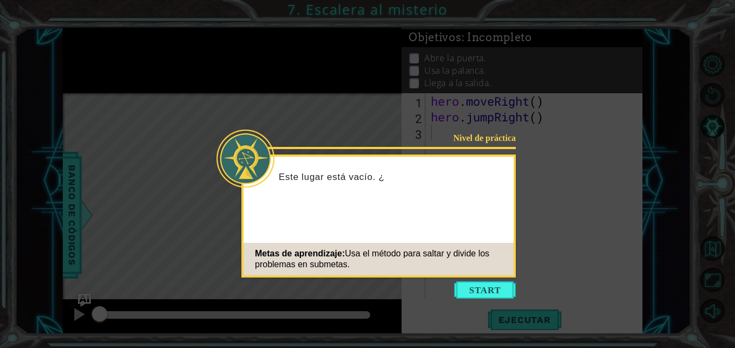
click at [470, 280] on icon at bounding box center [367, 174] width 735 height 348
click at [470, 285] on button "Start" at bounding box center [485, 289] width 62 height 17
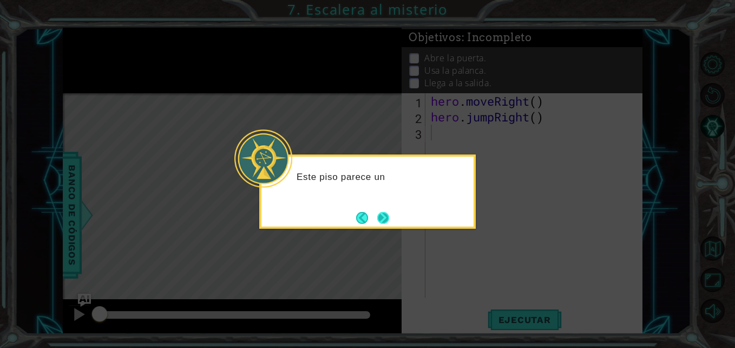
click at [383, 212] on button "Next" at bounding box center [383, 218] width 12 height 12
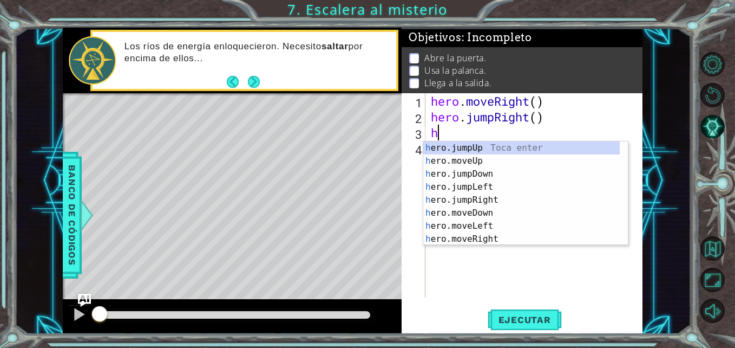
type textarea "he"
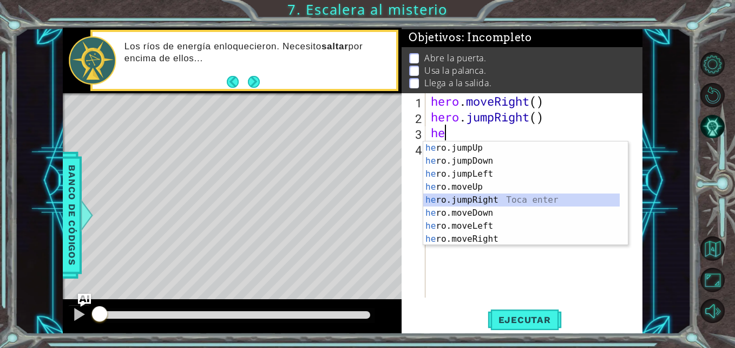
click at [496, 197] on div "he ro.jumpUp Toca enter he ro.jumpDown Toca enter he ro.jumpLeft Toca enter he …" at bounding box center [521, 206] width 197 height 130
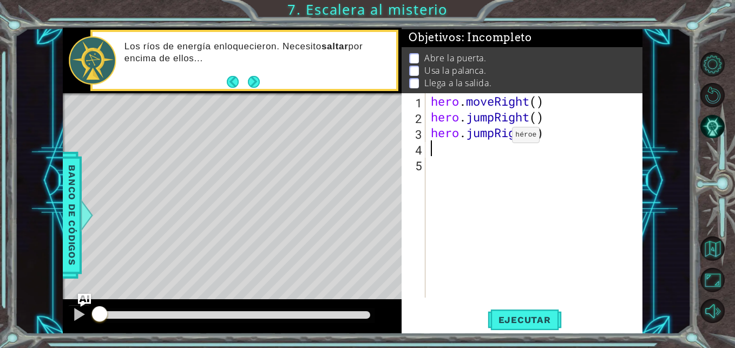
click at [496, 138] on div "hero . moveRight ( ) hero . jumpRight ( ) hero . jumpRight ( )" at bounding box center [537, 211] width 217 height 236
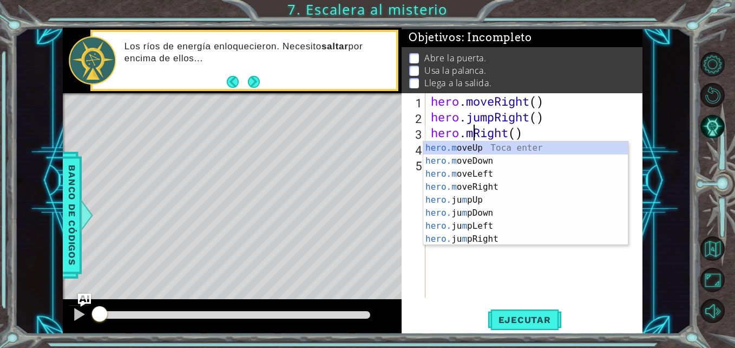
scroll to position [0, 3]
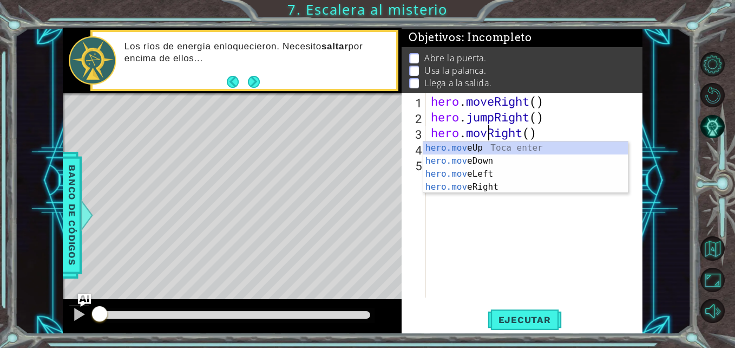
type textarea "hero.moveRight()"
click at [462, 228] on div "hero . moveRight ( ) hero . jumpRight ( ) hero . moveRight ( )" at bounding box center [537, 211] width 217 height 236
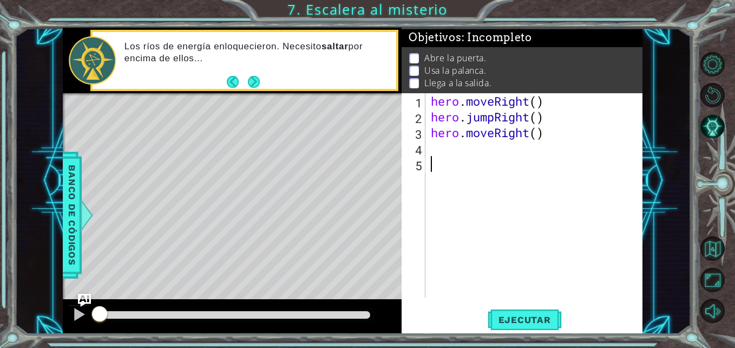
click at [447, 158] on div "hero . moveRight ( ) hero . jumpRight ( ) hero . moveRight ( )" at bounding box center [537, 211] width 217 height 236
click at [437, 141] on div "hero . moveRight ( ) hero . jumpRight ( ) hero . moveRight ( )" at bounding box center [537, 211] width 217 height 236
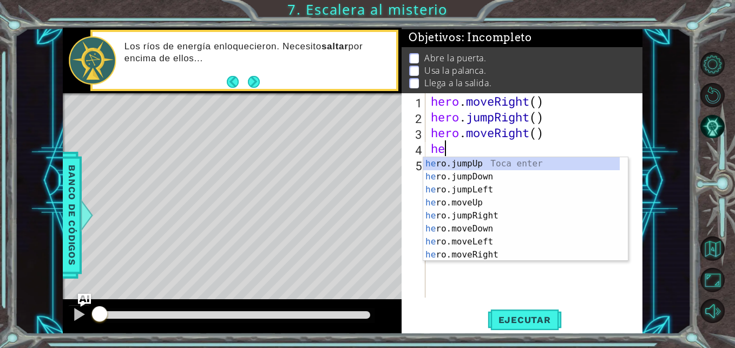
scroll to position [0, 1]
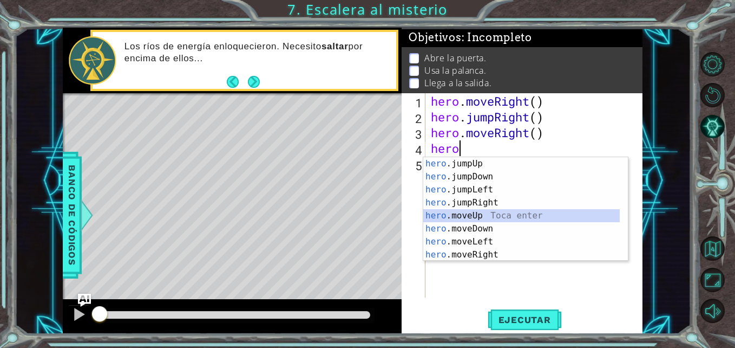
click at [454, 215] on div "hero .jumpUp Toca enter hero .jumpDown Toca enter hero .jumpLeft Toca enter her…" at bounding box center [521, 222] width 197 height 130
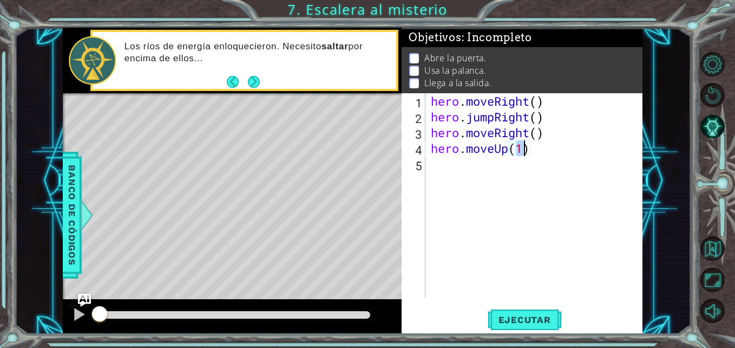
type textarea "hero.moveUp()"
click at [487, 165] on div "hero . moveRight ( ) hero . jumpRight ( ) hero . moveRight ( ) hero . moveUp ( )" at bounding box center [537, 211] width 217 height 236
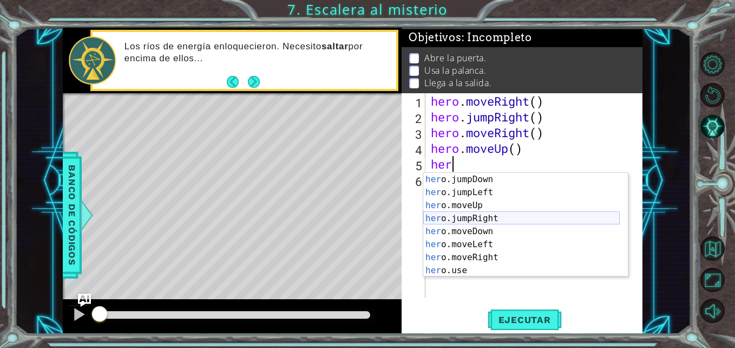
scroll to position [13, 0]
click at [477, 266] on div "her o.jumpDown Toca enter her o.jumpLeft Toca enter her o.moveUp Toca enter her…" at bounding box center [521, 238] width 197 height 130
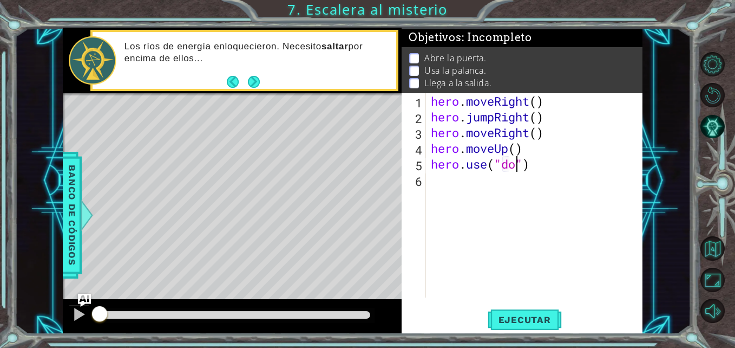
type textarea "hero.use("door")"
click at [455, 182] on div "hero . moveRight ( ) hero . jumpRight ( ) hero . moveRight ( ) hero . moveUp ( …" at bounding box center [537, 211] width 217 height 236
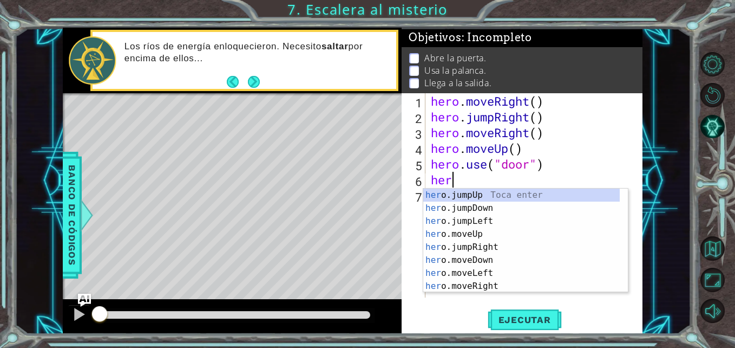
scroll to position [0, 1]
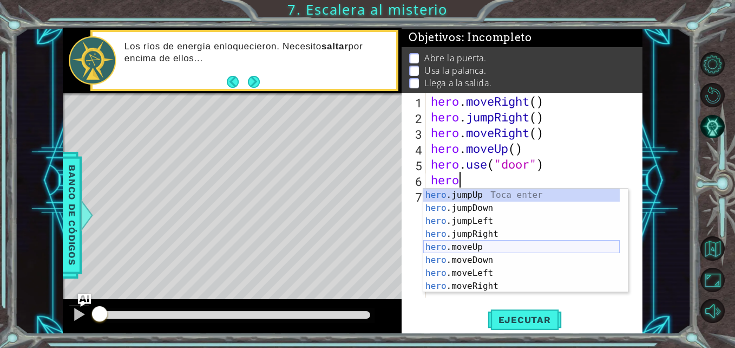
click at [486, 244] on div "hero .jumpUp Toca enter hero .jumpDown Toca enter hero .jumpLeft Toca enter her…" at bounding box center [521, 253] width 197 height 130
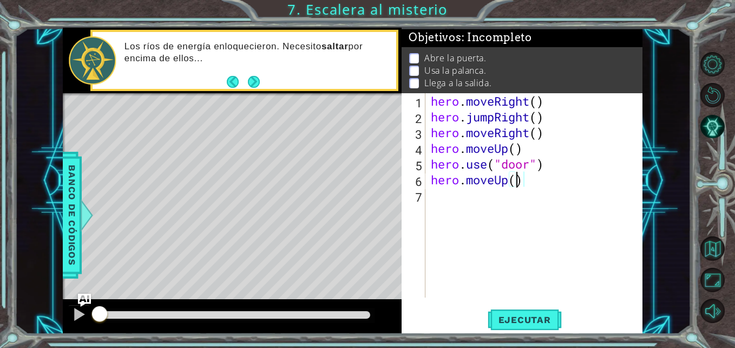
type textarea "hero.moveUp(2)"
click at [446, 201] on div "hero . moveRight ( ) hero . jumpRight ( ) hero . moveRight ( ) hero . moveUp ( …" at bounding box center [537, 211] width 217 height 236
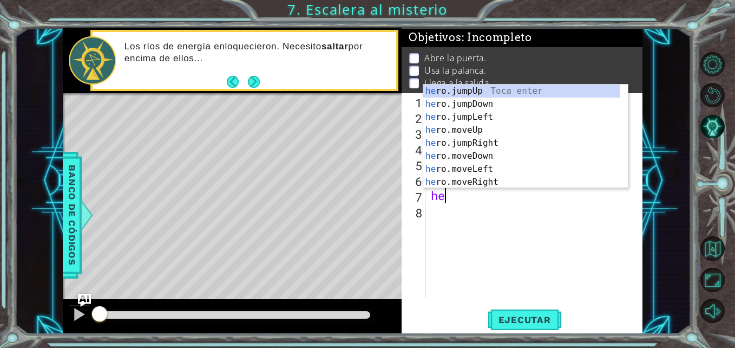
scroll to position [0, 1]
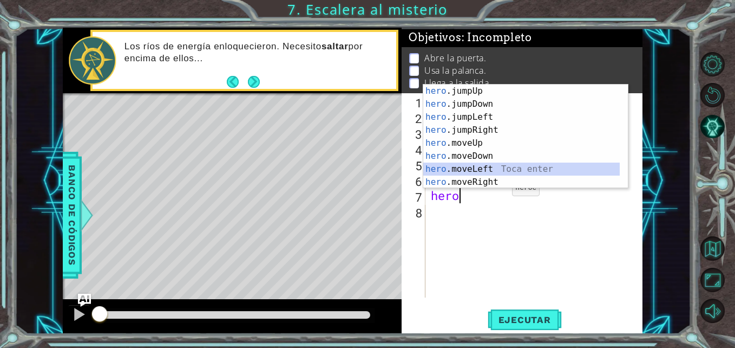
click at [492, 166] on div "hero .jumpUp Toca enter hero .jumpDown Toca enter hero .jumpLeft Toca enter her…" at bounding box center [521, 149] width 197 height 130
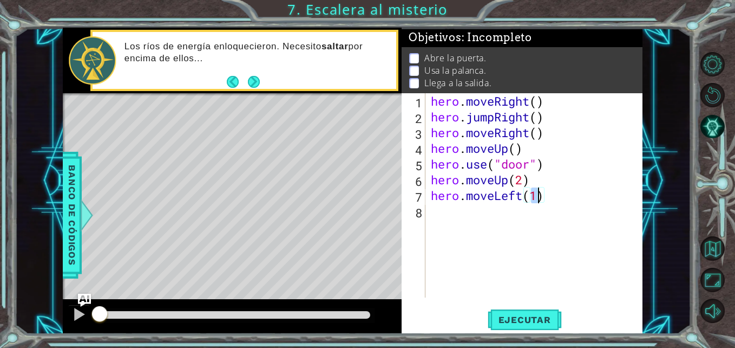
type textarea "hero.moveLeft()"
click at [482, 217] on div "hero . moveRight ( ) hero . jumpRight ( ) hero . moveRight ( ) hero . moveUp ( …" at bounding box center [537, 211] width 217 height 236
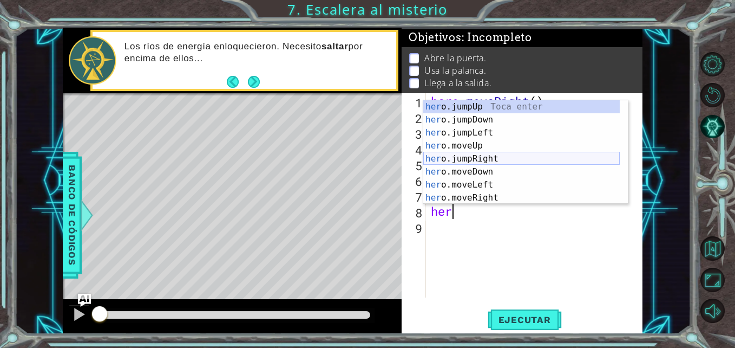
scroll to position [13, 0]
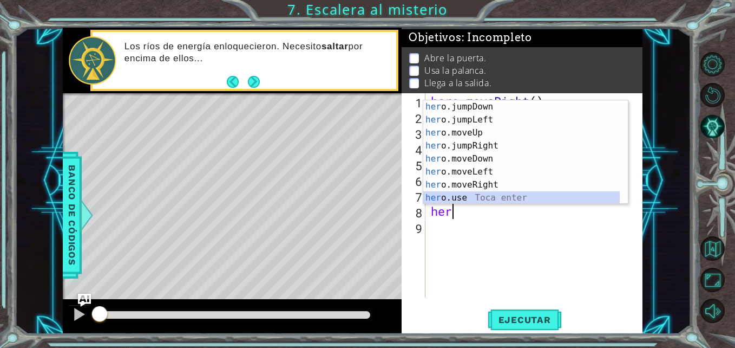
click at [476, 198] on div "her o.jumpDown Toca enter her o.jumpLeft Toca enter her o.moveUp Toca enter her…" at bounding box center [521, 165] width 197 height 130
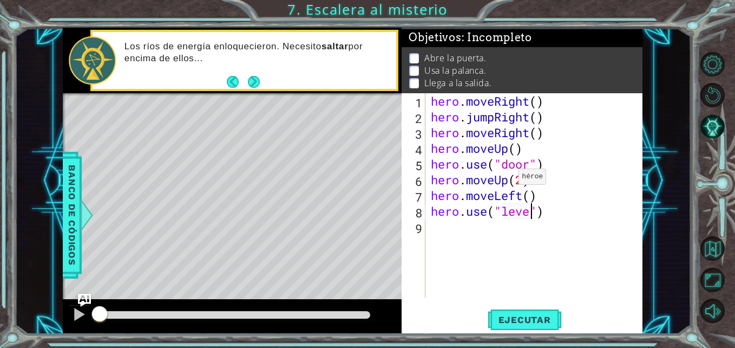
scroll to position [0, 5]
type textarea "hero.use("lever")"
click at [442, 231] on div "hero . moveRight ( ) hero . jumpRight ( ) hero . moveRight ( ) hero . moveUp ( …" at bounding box center [537, 211] width 217 height 236
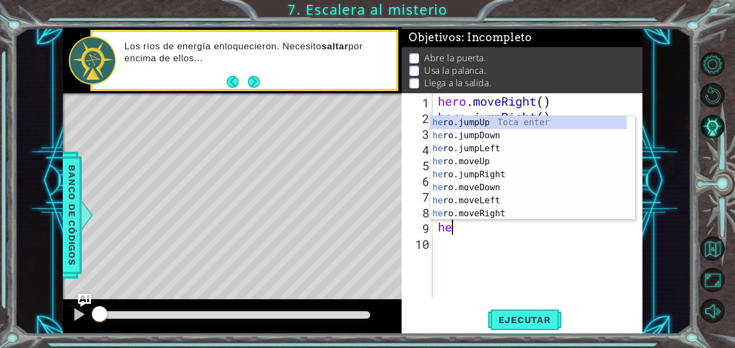
scroll to position [0, 1]
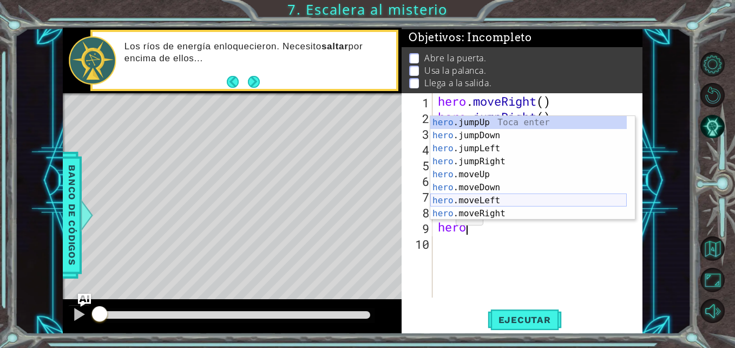
click at [510, 202] on div "hero .jumpUp Toca enter hero .jumpDown Toca enter hero .jumpLeft Toca enter her…" at bounding box center [528, 181] width 197 height 130
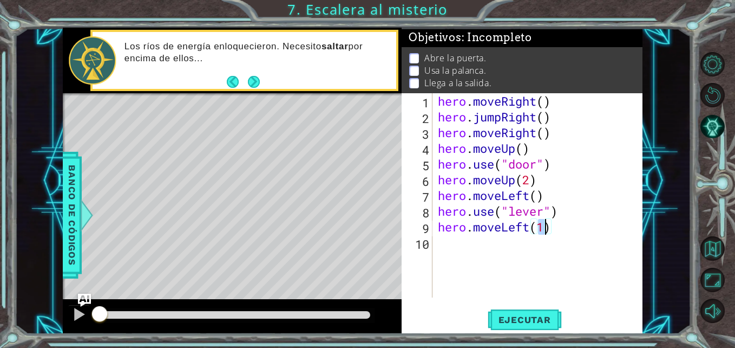
type textarea "hero.moveLeft(2)"
click at [454, 251] on div "hero . moveRight ( ) hero . jumpRight ( ) hero . moveRight ( ) hero . moveUp ( …" at bounding box center [541, 211] width 210 height 236
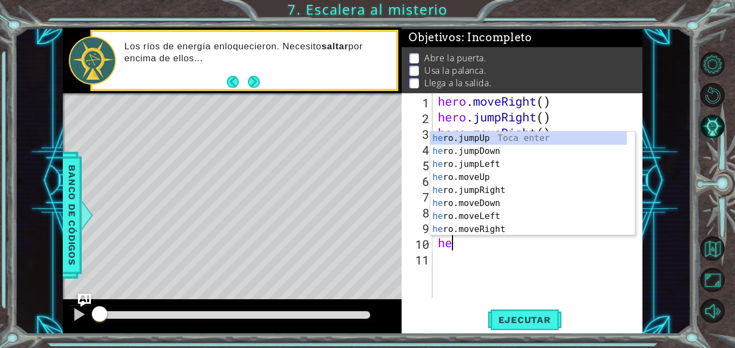
type textarea "her"
click at [503, 144] on div "her o.jumpUp Toca enter her o.jumpDown Toca enter her o.jumpLeft Toca enter her…" at bounding box center [528, 197] width 197 height 130
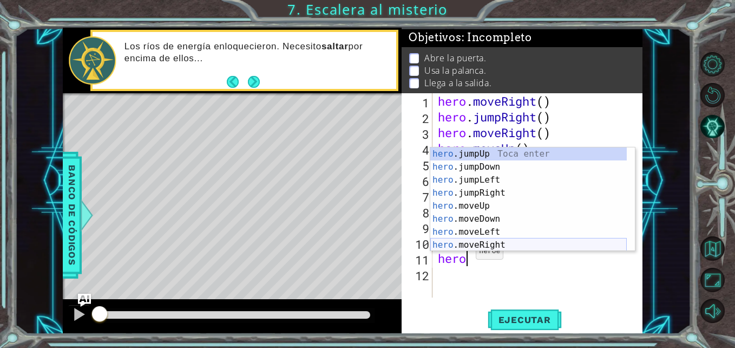
click at [502, 243] on div "hero .jumpUp Toca enter hero .jumpDown Toca enter hero .jumpLeft Toca enter her…" at bounding box center [528, 212] width 197 height 130
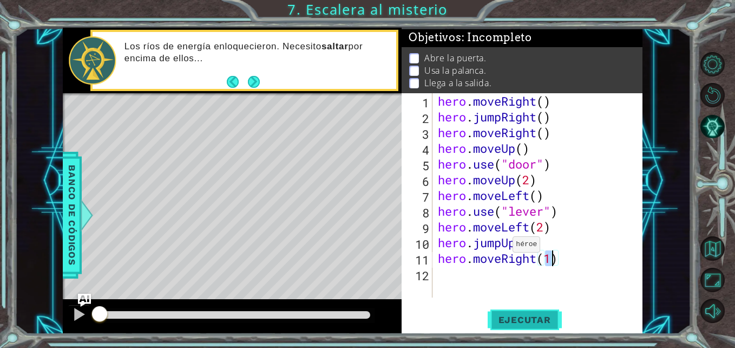
scroll to position [0, 5]
type textarea "hero.moveRight(2)"
click at [551, 321] on span "Ejecutar" at bounding box center [525, 319] width 74 height 11
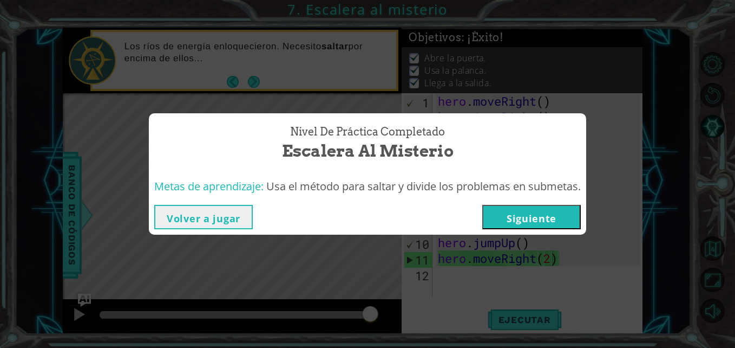
click at [505, 213] on button "Siguiente" at bounding box center [531, 217] width 99 height 24
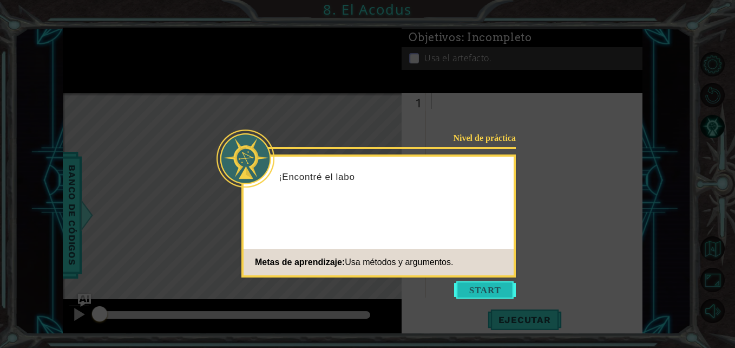
click at [460, 287] on button "Start" at bounding box center [485, 289] width 62 height 17
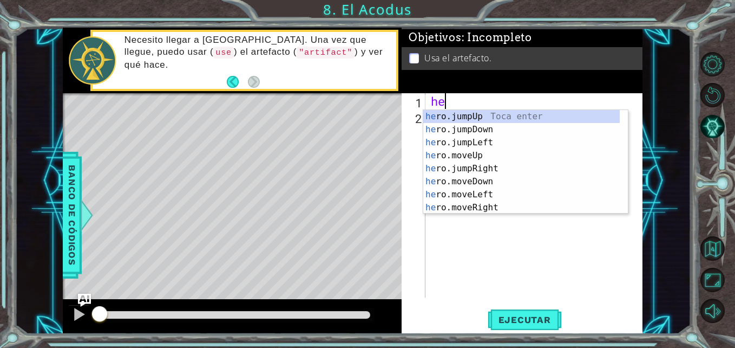
scroll to position [0, 1]
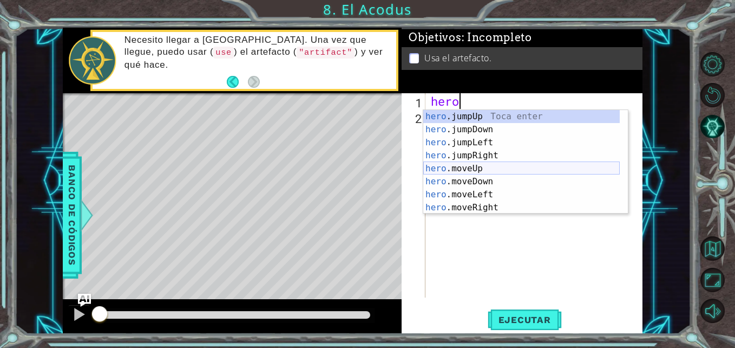
click at [488, 166] on div "hero .jumpUp Toca enter hero .jumpDown Toca enter hero .jumpLeft Toca enter her…" at bounding box center [521, 175] width 197 height 130
type textarea "hero.moveUp(2)"
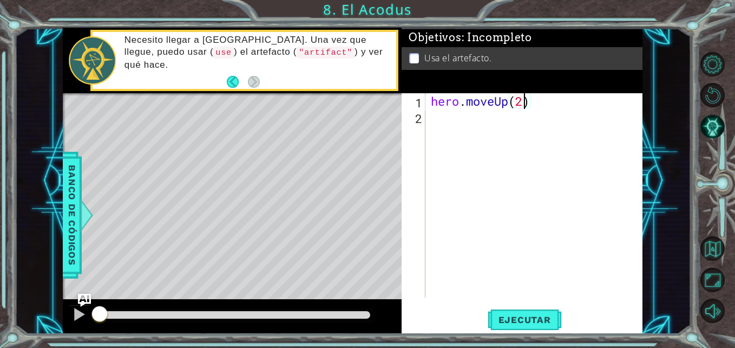
scroll to position [0, 4]
click at [446, 128] on div "hero . moveUp ( 2 )" at bounding box center [537, 211] width 217 height 236
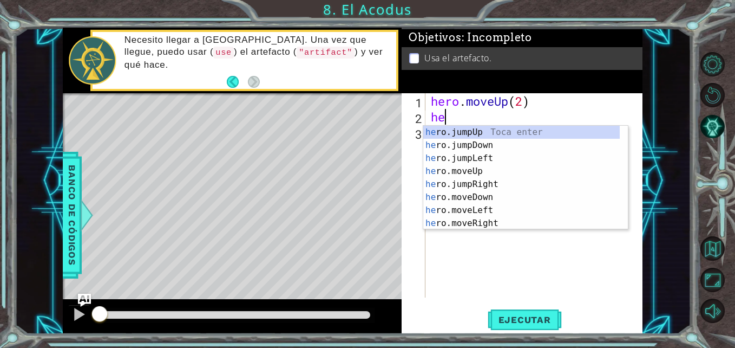
scroll to position [0, 1]
type textarea "hero"
click at [511, 163] on div "hero .jumpUp Toca enter hero .jumpDown Toca enter hero .jumpLeft Toca enter her…" at bounding box center [521, 191] width 197 height 130
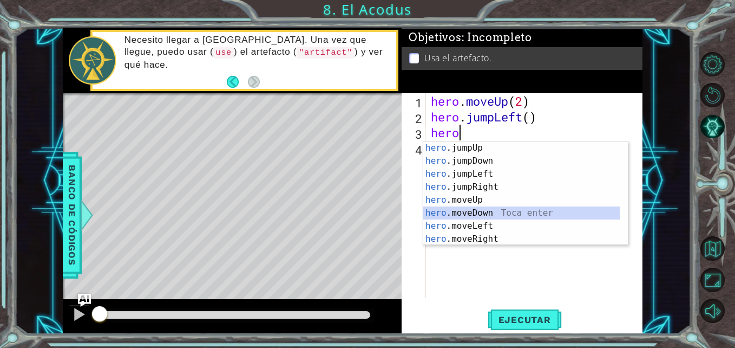
click at [502, 213] on div "hero .jumpUp Toca enter hero .jumpDown Toca enter hero .jumpLeft Toca enter her…" at bounding box center [521, 206] width 197 height 130
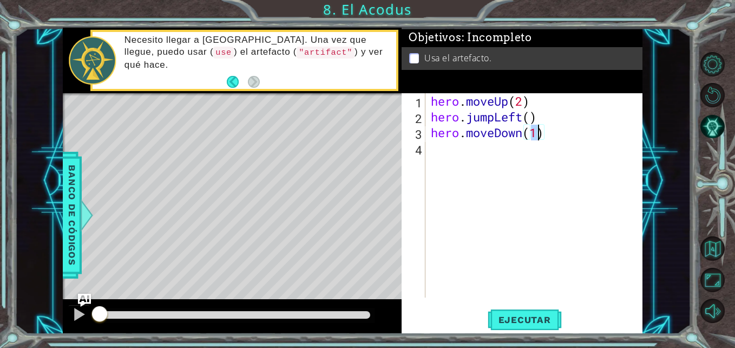
type textarea "hero.moveDown(2)"
click at [453, 153] on div "hero . moveUp ( 2 ) hero . jumpLeft ( ) hero . moveDown ( 2 )" at bounding box center [537, 211] width 217 height 236
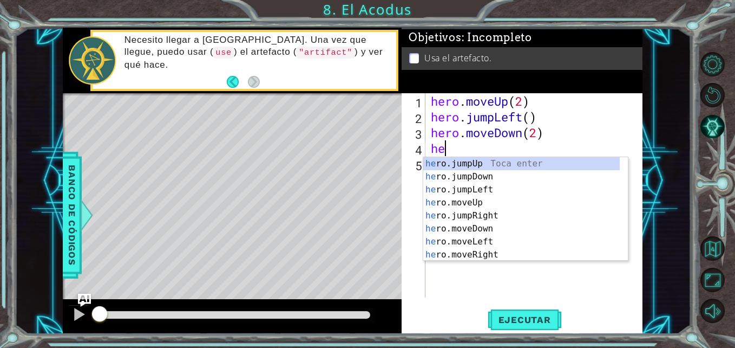
scroll to position [0, 1]
type textarea "hero"
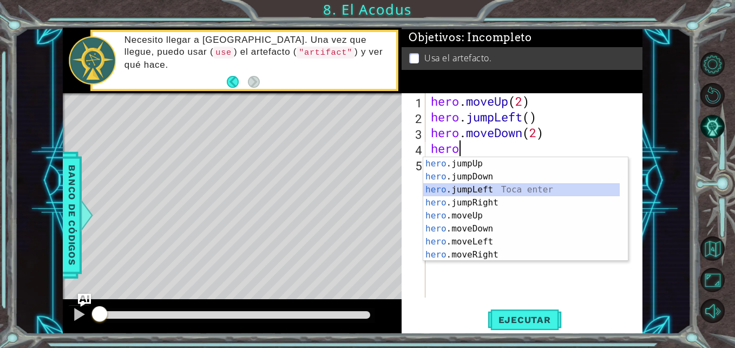
click at [518, 192] on div "hero .jumpUp Toca enter hero .jumpDown Toca enter hero .jumpLeft Toca enter her…" at bounding box center [521, 222] width 197 height 130
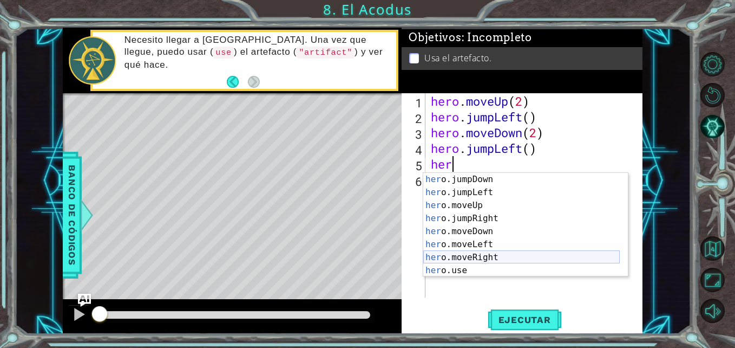
scroll to position [0, 0]
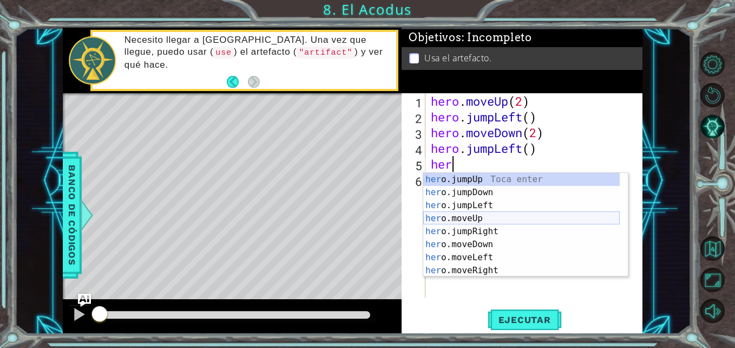
click at [494, 213] on div "her o.jumpUp Toca enter her o.jumpDown Toca enter her o.jumpLeft Toca enter her…" at bounding box center [521, 238] width 197 height 130
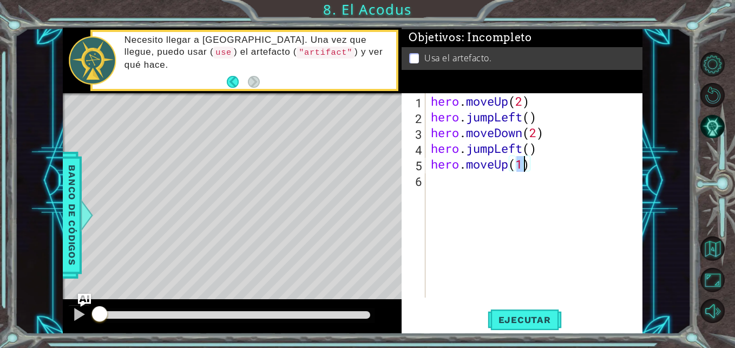
type textarea "hero.moveUp(2)"
click at [447, 190] on div "hero . moveUp ( 2 ) hero . jumpLeft ( ) hero . moveDown ( 2 ) hero . jumpLeft (…" at bounding box center [537, 211] width 217 height 236
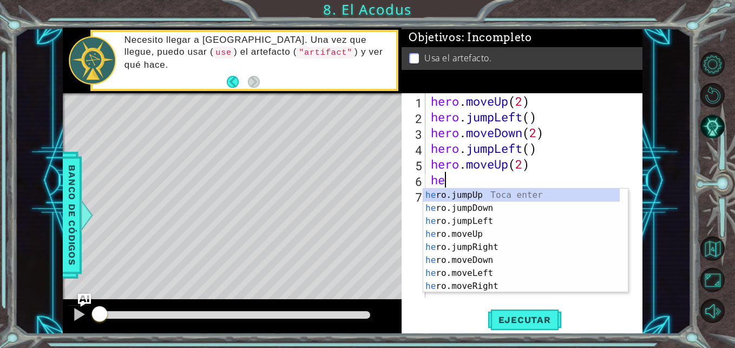
scroll to position [0, 1]
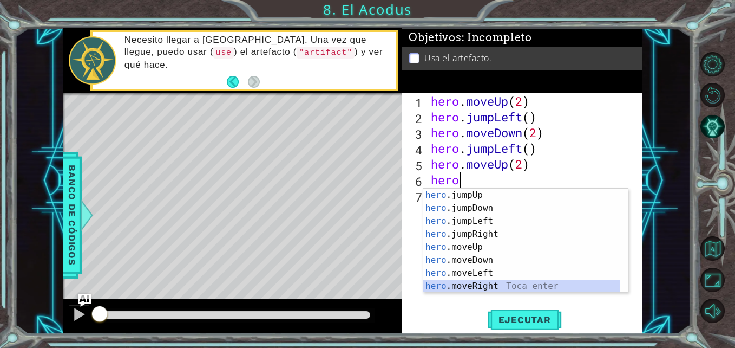
click at [494, 287] on div "hero .jumpUp Toca enter hero .jumpDown Toca enter hero .jumpLeft Toca enter her…" at bounding box center [521, 253] width 197 height 130
type textarea "hero.moveRight(1)"
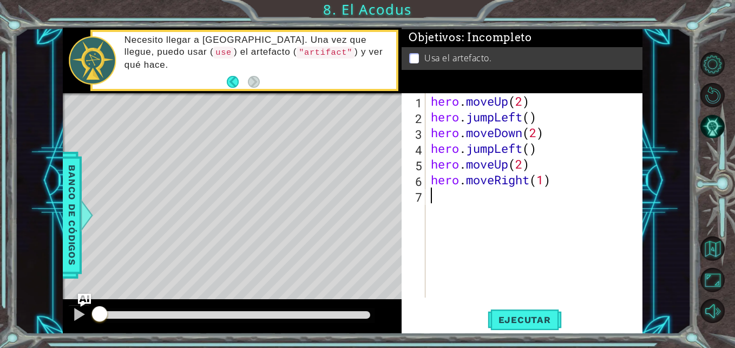
click at [531, 270] on div "hero . moveUp ( 2 ) hero . jumpLeft ( ) hero . moveDown ( 2 ) hero . jumpLeft (…" at bounding box center [537, 211] width 217 height 236
click at [545, 184] on div "hero . moveUp ( 2 ) hero . jumpLeft ( ) hero . moveDown ( 2 ) hero . jumpLeft (…" at bounding box center [537, 211] width 217 height 236
click at [515, 315] on span "Ejecutar" at bounding box center [525, 319] width 74 height 11
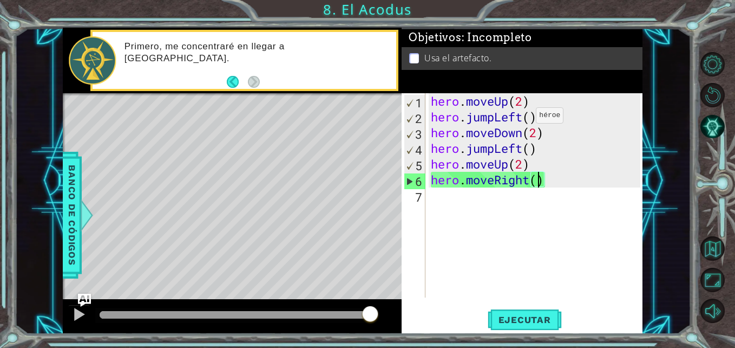
click at [523, 118] on div "hero . moveUp ( 2 ) hero . jumpLeft ( ) hero . moveDown ( 2 ) hero . jumpLeft (…" at bounding box center [537, 211] width 217 height 236
click at [494, 117] on div "hero . moveUp ( 2 ) hero . jumpLeft ( ) hero . moveDown ( 2 ) hero . jumpLeft (…" at bounding box center [537, 211] width 217 height 236
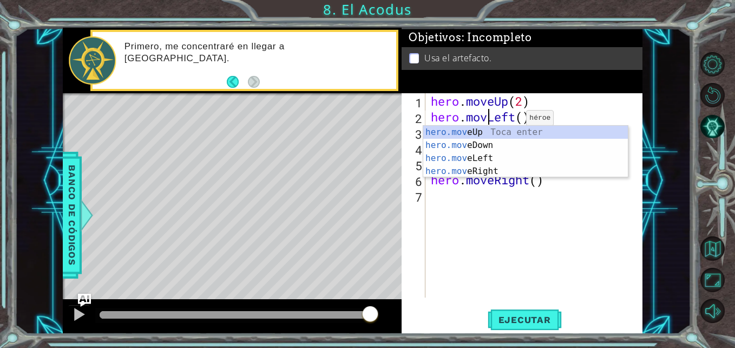
type textarea "hero.moveLeft()"
click at [448, 269] on div "hero . moveUp ( 2 ) hero . moveLeft ( ) hero . moveDown ( 2 ) hero . jumpLeft (…" at bounding box center [537, 211] width 217 height 236
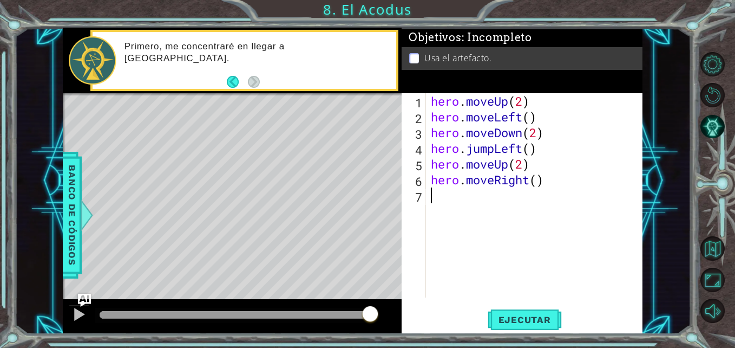
scroll to position [0, 0]
click at [519, 321] on span "Ejecutar" at bounding box center [525, 319] width 74 height 11
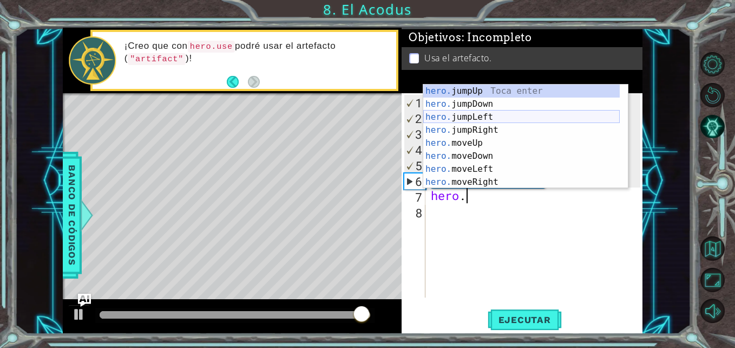
scroll to position [13, 0]
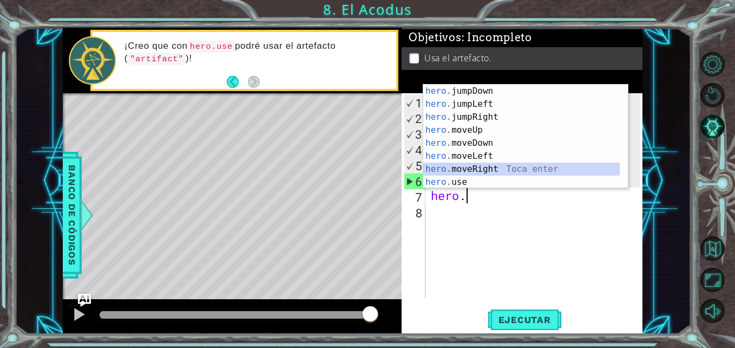
click at [494, 175] on div "hero. jumpDown Toca enter hero. jumpLeft Toca enter hero. jumpRight Toca enter …" at bounding box center [521, 149] width 197 height 130
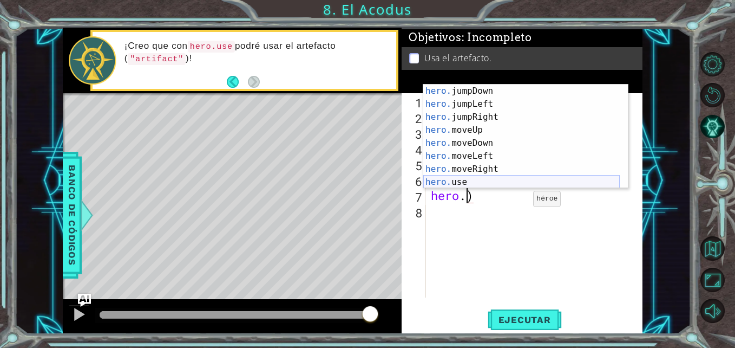
click at [465, 178] on div "hero. jumpDown Toca enter hero. jumpLeft Toca enter hero. jumpRight Toca enter …" at bounding box center [521, 149] width 197 height 130
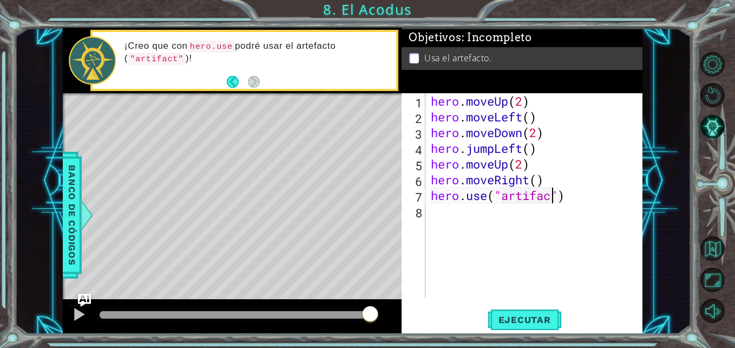
scroll to position [0, 6]
type textarea "hero.use("artifact")"
click at [555, 323] on span "Ejecutar" at bounding box center [525, 319] width 74 height 11
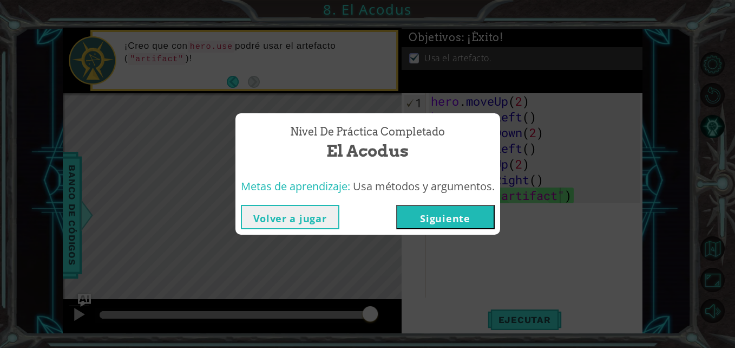
click at [440, 214] on button "Siguiente" at bounding box center [445, 217] width 99 height 24
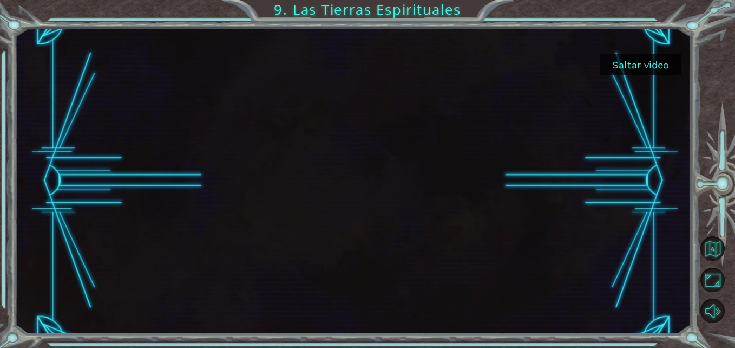
click at [626, 64] on button "Saltar video" at bounding box center [640, 64] width 81 height 21
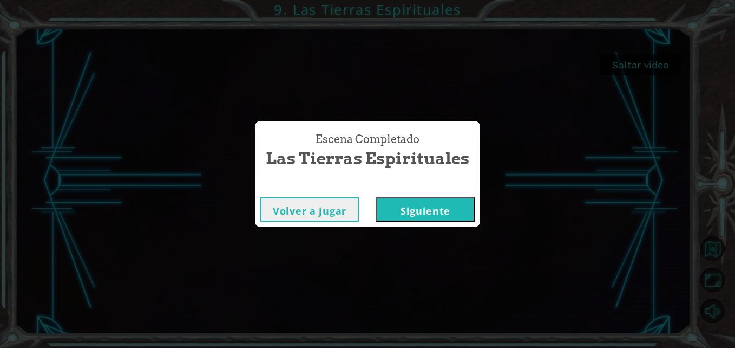
click at [418, 200] on button "Siguiente" at bounding box center [425, 209] width 99 height 24
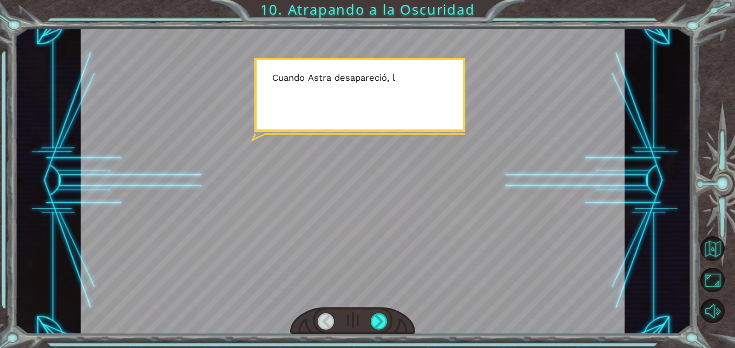
click at [456, 236] on div at bounding box center [353, 181] width 544 height 306
click at [376, 321] on div at bounding box center [379, 321] width 17 height 17
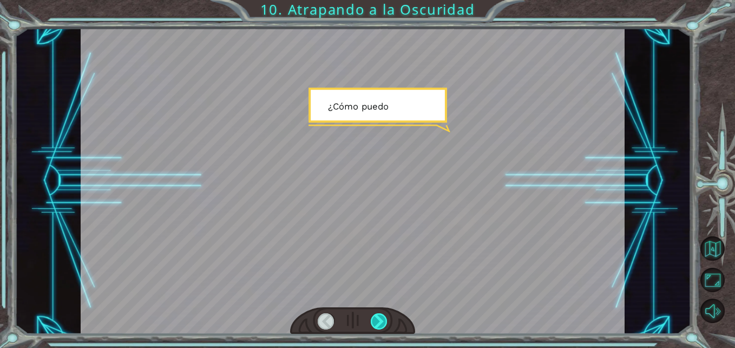
click at [376, 321] on div at bounding box center [379, 321] width 17 height 17
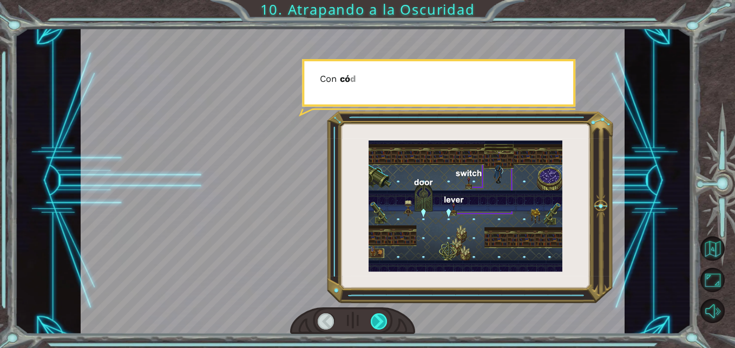
click at [376, 321] on div at bounding box center [379, 321] width 17 height 17
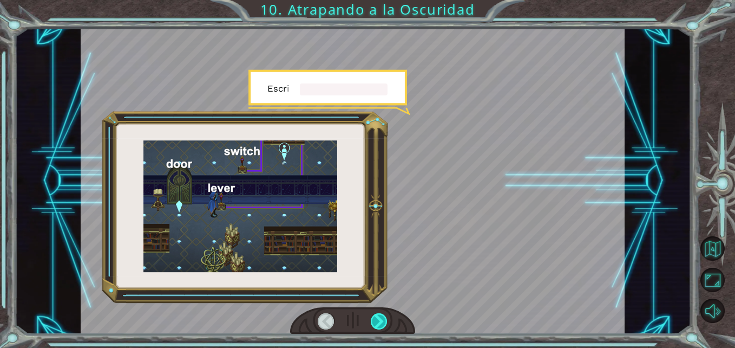
click at [376, 321] on div at bounding box center [379, 321] width 17 height 17
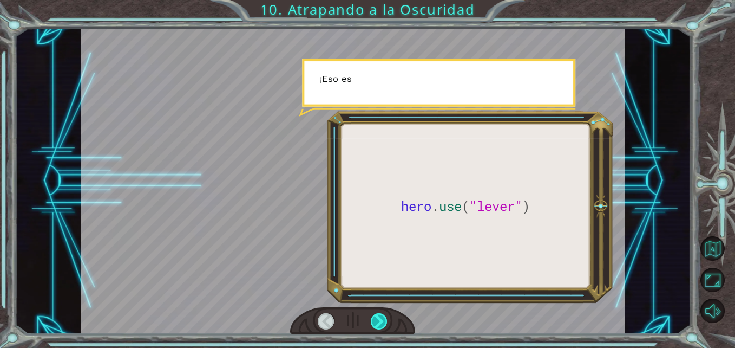
click at [376, 321] on div at bounding box center [379, 321] width 17 height 17
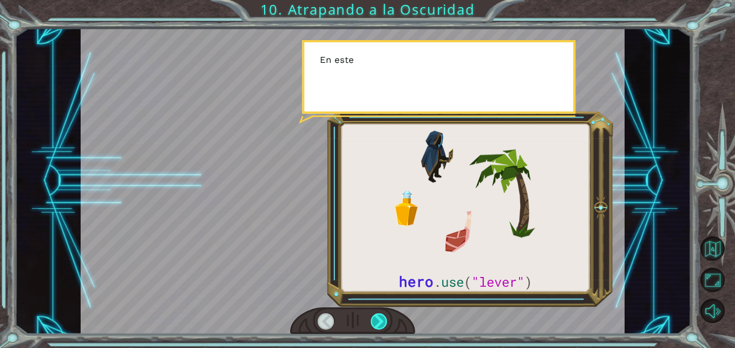
click at [375, 320] on div at bounding box center [379, 321] width 17 height 17
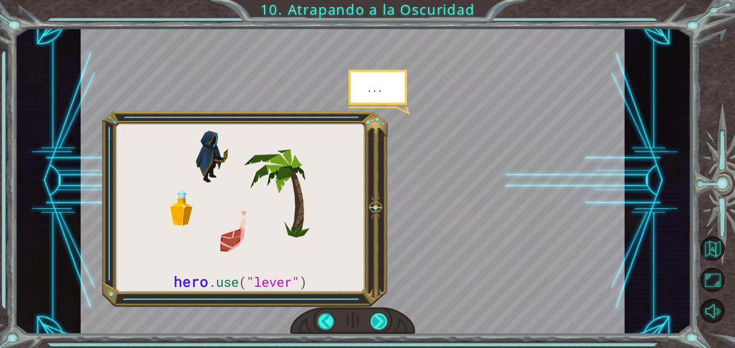
click at [374, 319] on div at bounding box center [379, 321] width 17 height 17
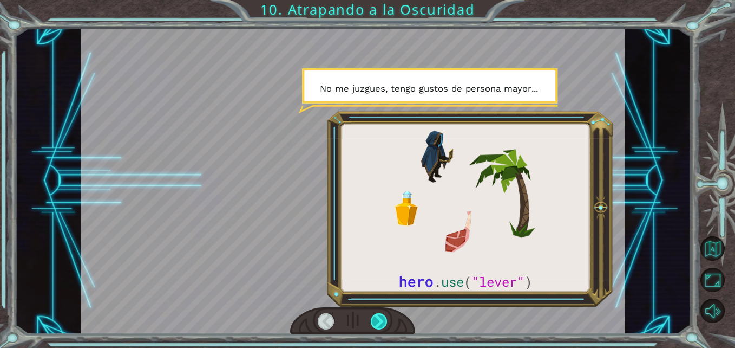
click at [371, 316] on div at bounding box center [379, 321] width 17 height 17
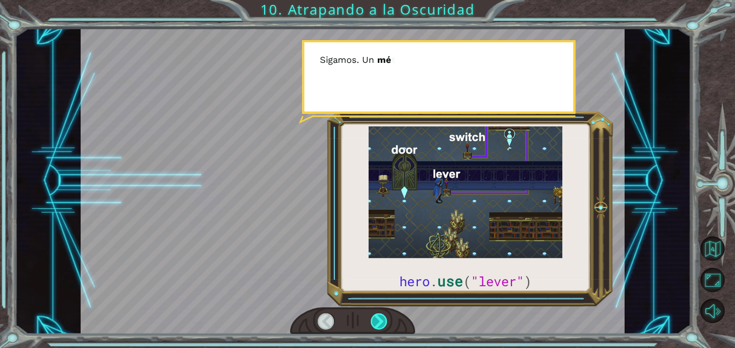
click at [371, 316] on div at bounding box center [379, 321] width 17 height 17
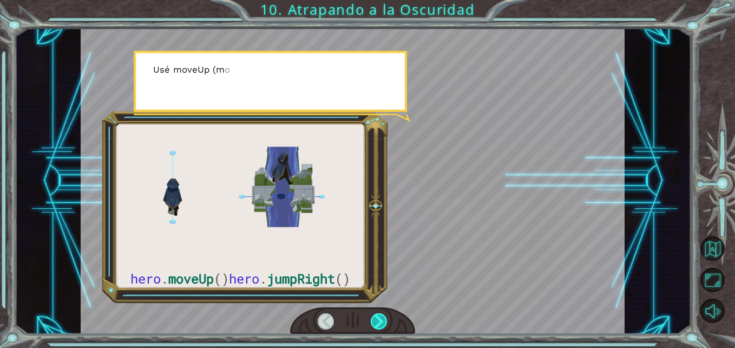
click at [371, 316] on div at bounding box center [379, 321] width 17 height 17
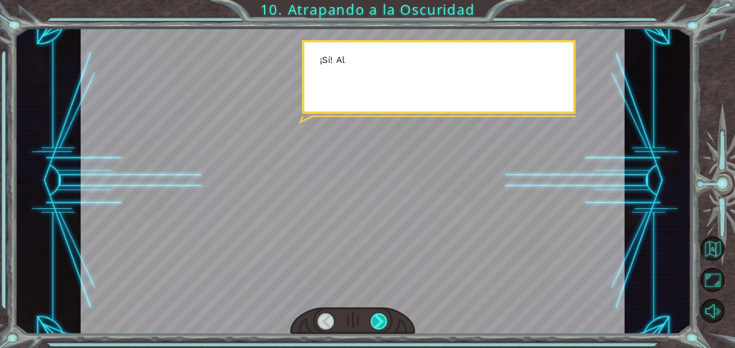
click at [371, 316] on div at bounding box center [379, 321] width 17 height 17
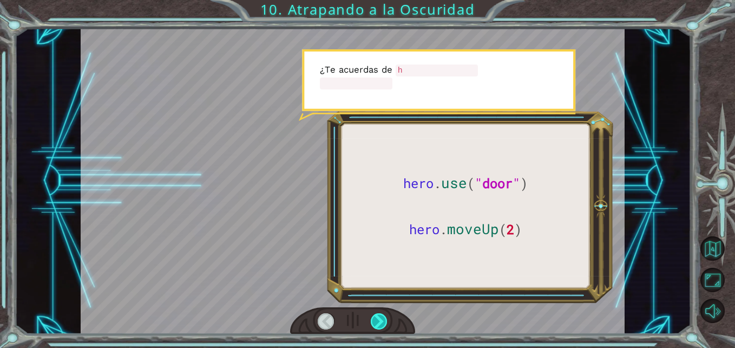
click at [371, 316] on div at bounding box center [379, 321] width 17 height 17
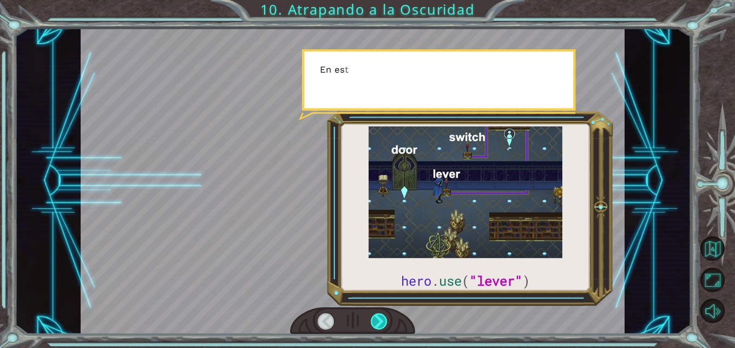
click at [371, 316] on div at bounding box center [379, 321] width 17 height 17
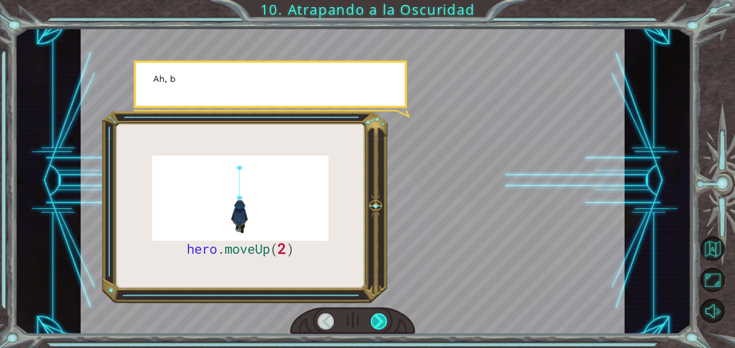
click at [371, 316] on div at bounding box center [379, 321] width 17 height 17
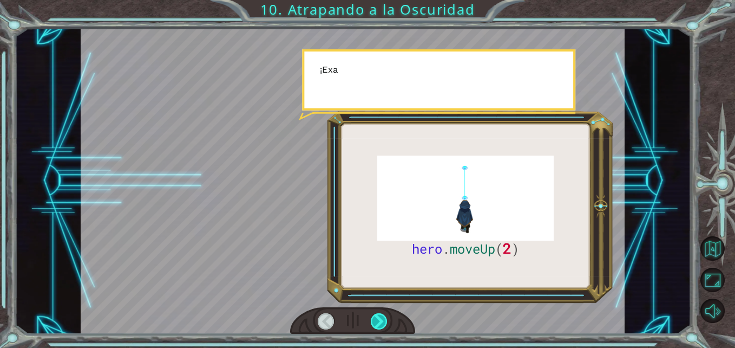
click at [371, 316] on div at bounding box center [379, 321] width 17 height 17
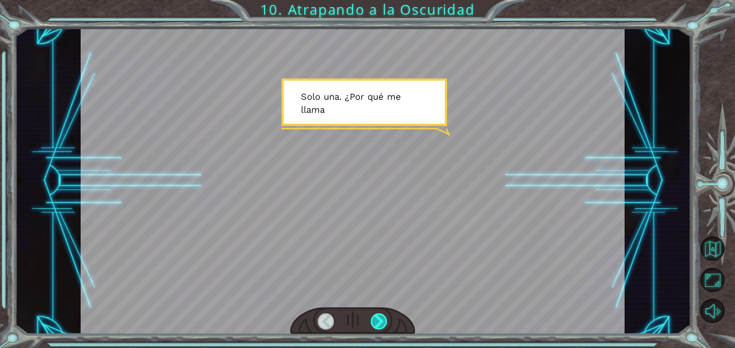
click at [371, 316] on div at bounding box center [379, 321] width 17 height 17
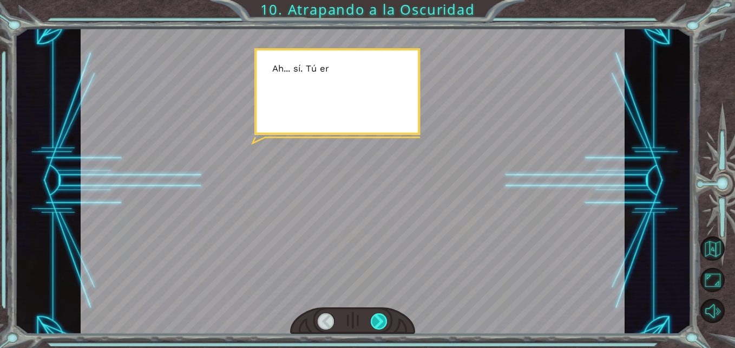
click at [371, 316] on div at bounding box center [379, 321] width 17 height 17
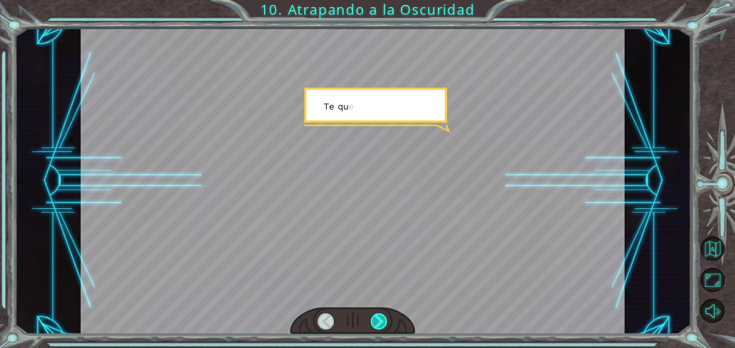
click at [371, 316] on div at bounding box center [379, 321] width 17 height 17
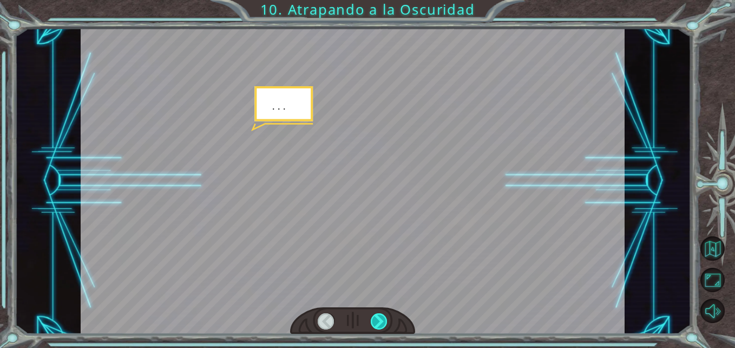
click at [371, 316] on div at bounding box center [379, 321] width 17 height 17
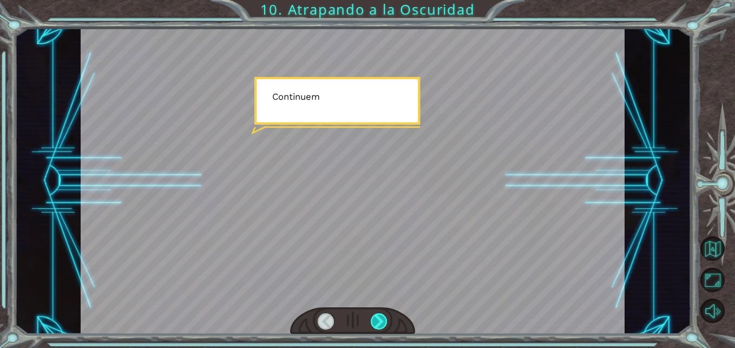
click at [371, 316] on div at bounding box center [379, 321] width 17 height 17
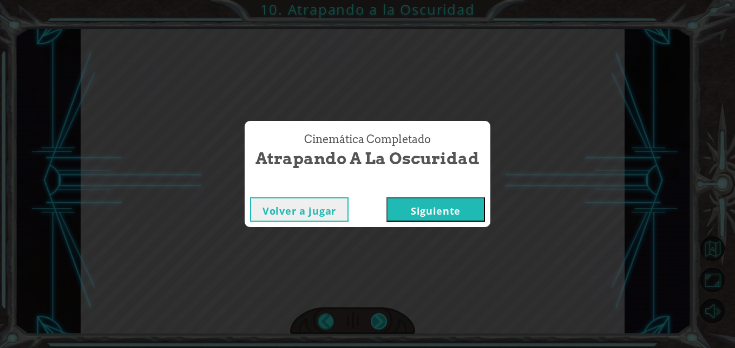
click at [371, 316] on div "Cinemática Completado Atrapando a la Oscuridad Volver a jugar [GEOGRAPHIC_DATA]" at bounding box center [367, 174] width 735 height 348
drag, startPoint x: 371, startPoint y: 316, endPoint x: 444, endPoint y: 211, distance: 127.5
click at [444, 211] on button "Siguiente" at bounding box center [436, 209] width 99 height 24
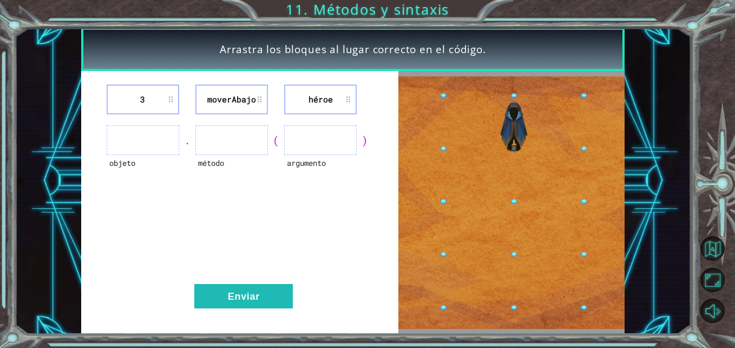
click at [305, 138] on ul at bounding box center [320, 140] width 73 height 30
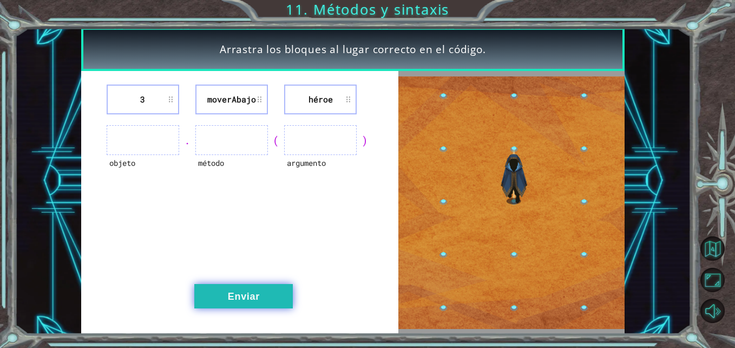
click at [257, 292] on button "Enviar" at bounding box center [243, 296] width 99 height 24
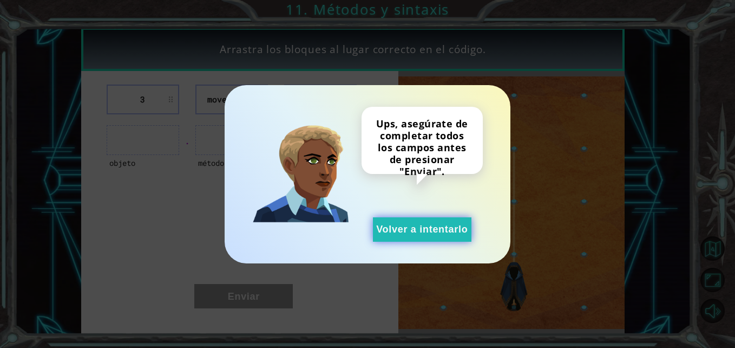
click at [421, 233] on button "Volver a intentarlo" at bounding box center [422, 229] width 99 height 24
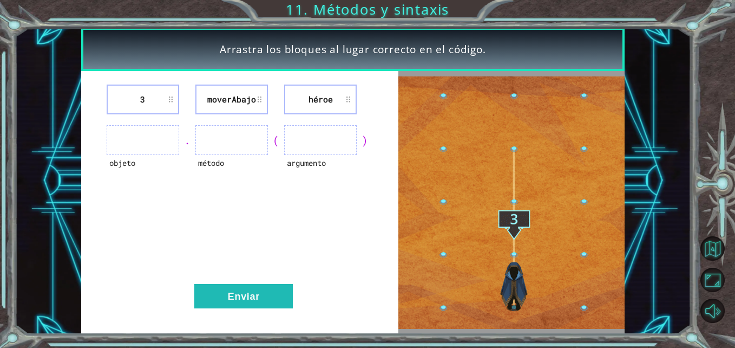
drag, startPoint x: 138, startPoint y: 139, endPoint x: 138, endPoint y: 150, distance: 11.4
click at [138, 150] on ul at bounding box center [143, 140] width 73 height 30
click at [173, 102] on li "3" at bounding box center [143, 99] width 73 height 30
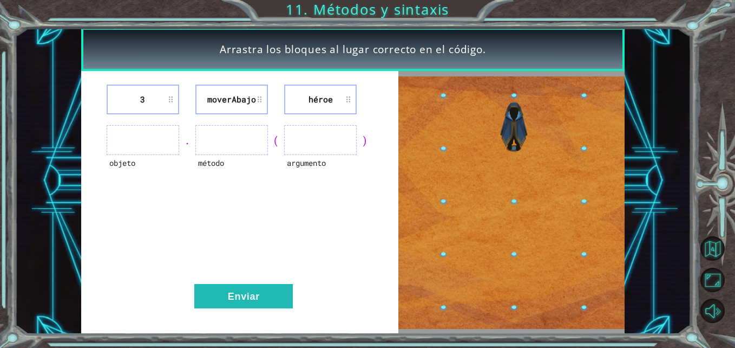
click at [140, 151] on ul at bounding box center [143, 140] width 73 height 30
drag, startPoint x: 155, startPoint y: 147, endPoint x: 130, endPoint y: 145, distance: 24.4
click at [130, 145] on ul at bounding box center [143, 140] width 73 height 30
drag, startPoint x: 226, startPoint y: 146, endPoint x: 286, endPoint y: 145, distance: 60.6
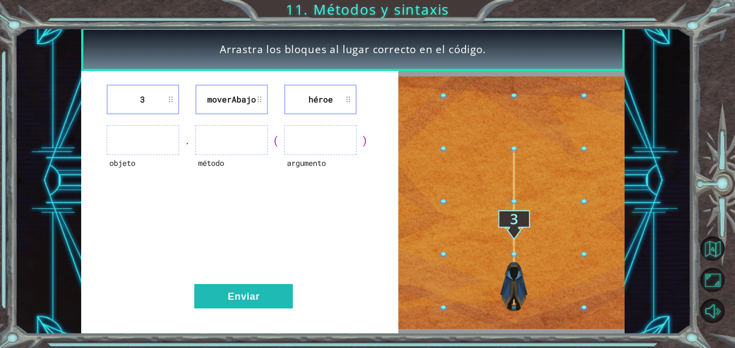
click at [257, 145] on ul at bounding box center [231, 140] width 73 height 30
drag, startPoint x: 296, startPoint y: 146, endPoint x: 313, endPoint y: 146, distance: 17.3
click at [298, 146] on ul at bounding box center [320, 140] width 73 height 30
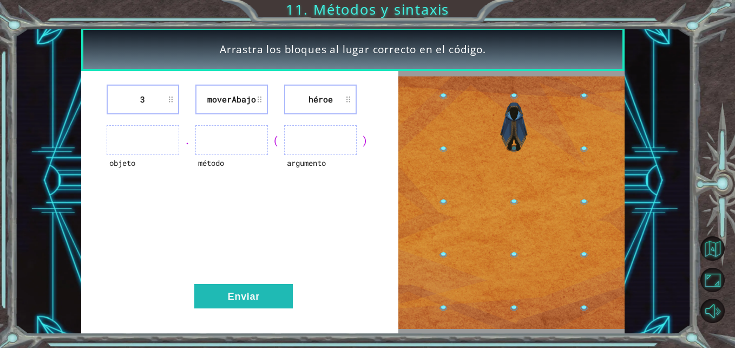
click at [350, 109] on li "héroe" at bounding box center [320, 99] width 73 height 30
click at [351, 101] on li "héroe" at bounding box center [320, 99] width 73 height 30
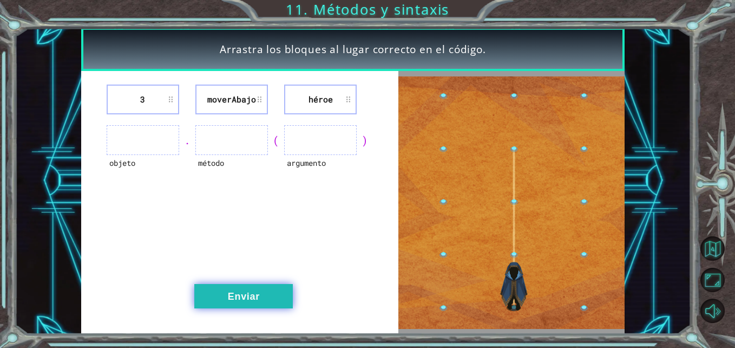
click at [269, 294] on button "Enviar" at bounding box center [243, 296] width 99 height 24
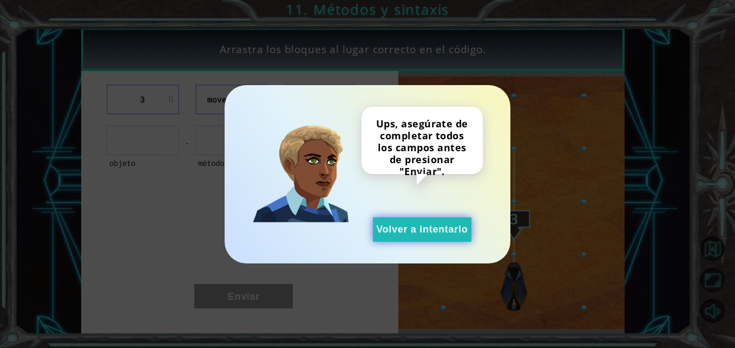
click at [421, 234] on button "Volver a intentarlo" at bounding box center [422, 229] width 99 height 24
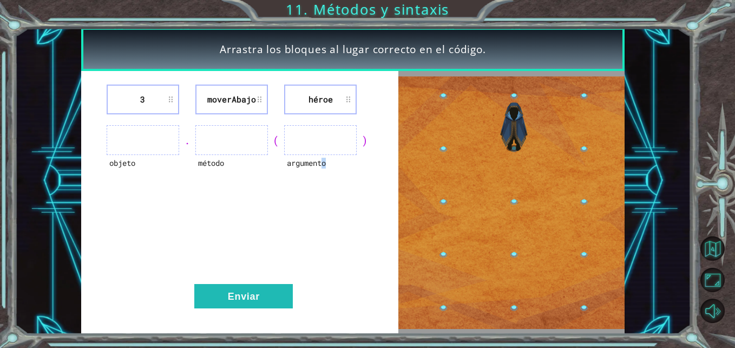
drag, startPoint x: 321, startPoint y: 137, endPoint x: 299, endPoint y: 162, distance: 32.7
click at [299, 155] on div "argumento" at bounding box center [320, 140] width 73 height 30
drag, startPoint x: 237, startPoint y: 135, endPoint x: 206, endPoint y: 169, distance: 46.4
click at [206, 169] on div "método" at bounding box center [231, 170] width 73 height 30
drag, startPoint x: 206, startPoint y: 169, endPoint x: 172, endPoint y: 191, distance: 39.7
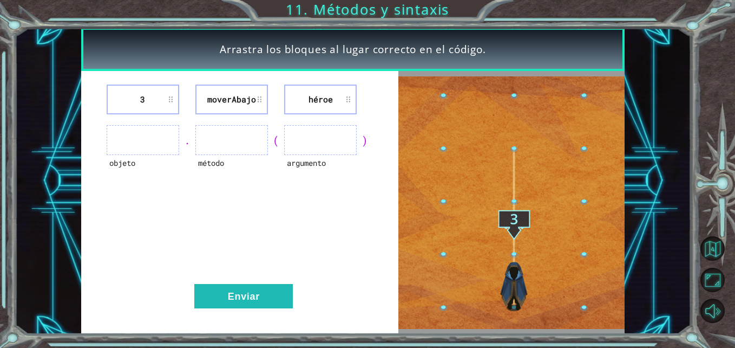
click at [167, 202] on div "3 moverAbajo héroe objeto . método ( argumento ) Enviar" at bounding box center [240, 202] width 318 height 263
click at [230, 96] on li "moverAbajo" at bounding box center [231, 99] width 73 height 30
click at [230, 99] on li "moverAbajo" at bounding box center [231, 99] width 73 height 30
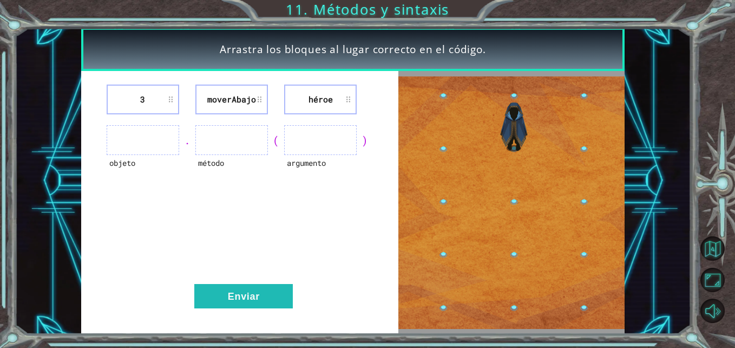
click at [240, 101] on li "moverAbajo" at bounding box center [231, 99] width 73 height 30
drag, startPoint x: 240, startPoint y: 101, endPoint x: 141, endPoint y: 95, distance: 99.8
click at [166, 134] on div "3 moverAbajo héroe objeto . método ( argumento ) Enviar" at bounding box center [240, 202] width 318 height 263
drag, startPoint x: 140, startPoint y: 93, endPoint x: 143, endPoint y: 99, distance: 7.5
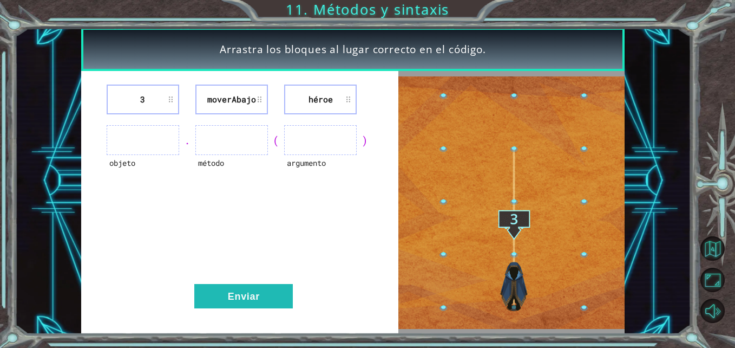
click at [141, 93] on li "3" at bounding box center [143, 99] width 73 height 30
click at [144, 100] on li "3" at bounding box center [143, 99] width 73 height 30
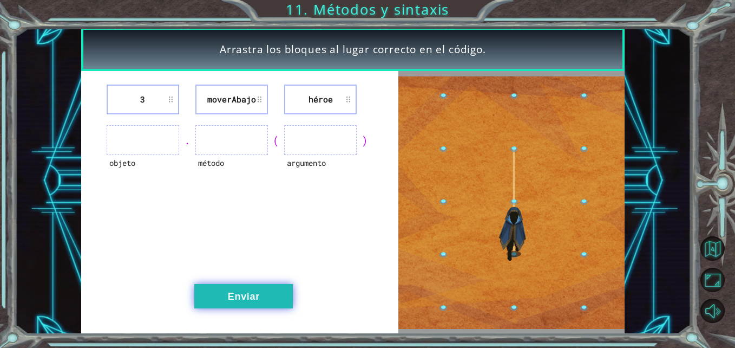
click at [267, 297] on button "Enviar" at bounding box center [243, 296] width 99 height 24
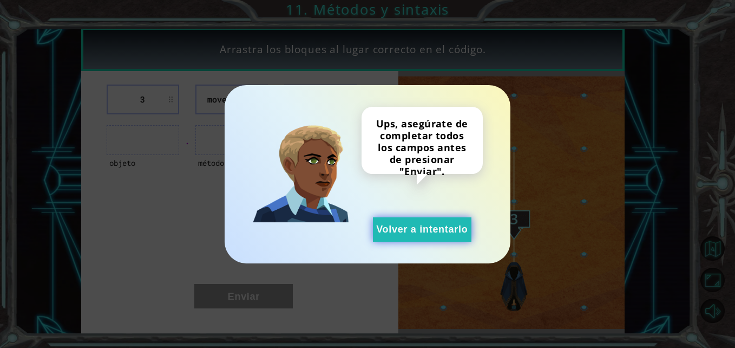
click at [384, 233] on button "Volver a intentarlo" at bounding box center [422, 229] width 99 height 24
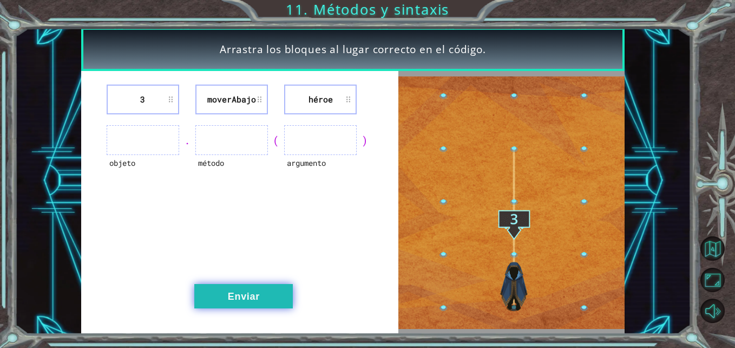
click at [264, 304] on button "Enviar" at bounding box center [243, 296] width 99 height 24
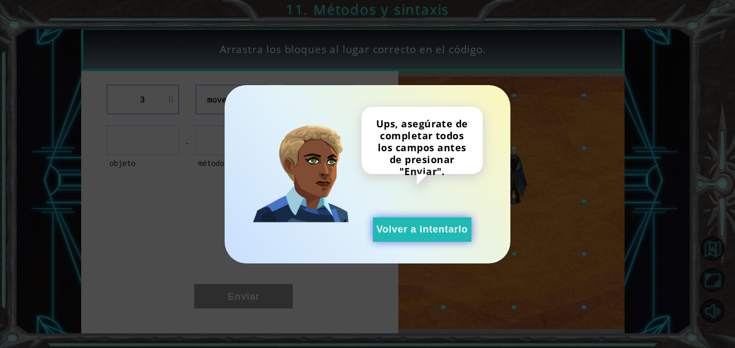
click at [417, 234] on button "Volver a intentarlo" at bounding box center [422, 229] width 99 height 24
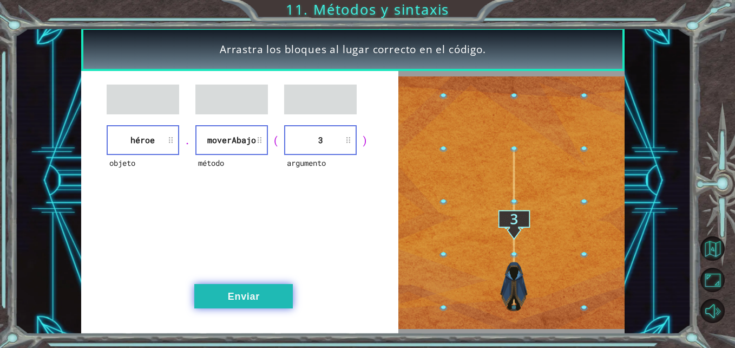
click at [251, 297] on button "Enviar" at bounding box center [243, 296] width 99 height 24
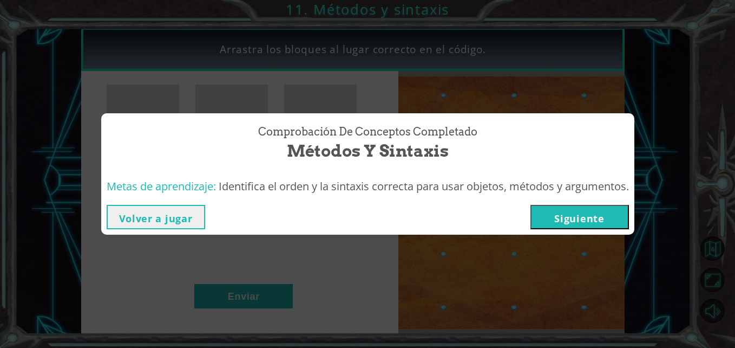
click at [565, 216] on button "Siguiente" at bounding box center [580, 217] width 99 height 24
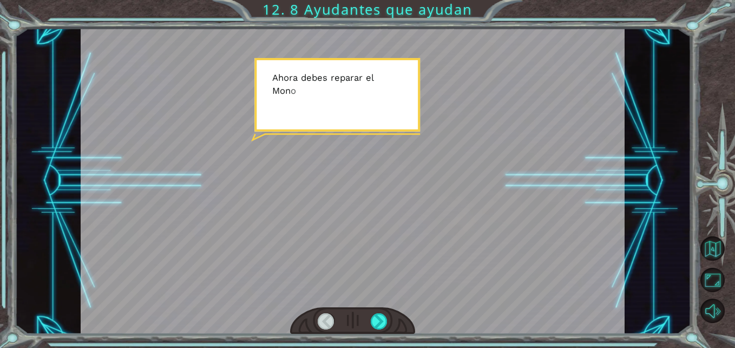
drag, startPoint x: 479, startPoint y: 199, endPoint x: 431, endPoint y: 248, distance: 68.1
click at [470, 206] on div at bounding box center [353, 181] width 544 height 306
drag, startPoint x: 389, startPoint y: 323, endPoint x: 383, endPoint y: 319, distance: 7.1
click at [388, 322] on div at bounding box center [352, 321] width 125 height 28
click at [383, 319] on div at bounding box center [379, 321] width 17 height 17
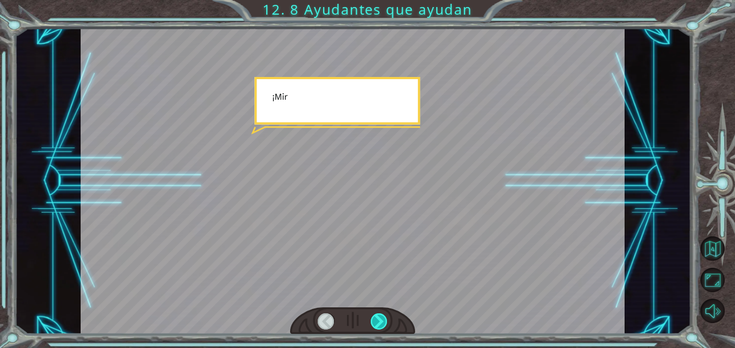
click at [383, 319] on div at bounding box center [379, 321] width 17 height 17
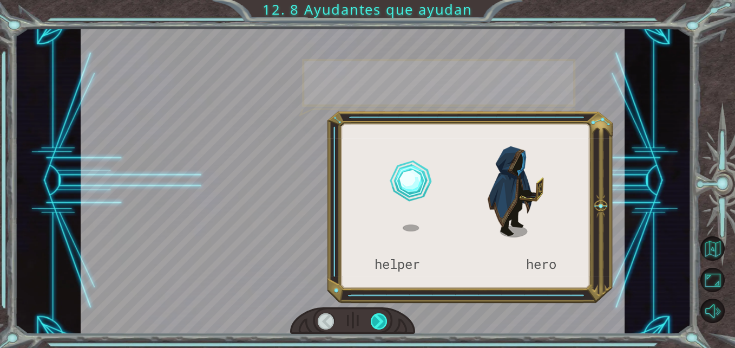
click at [383, 319] on div at bounding box center [379, 321] width 17 height 17
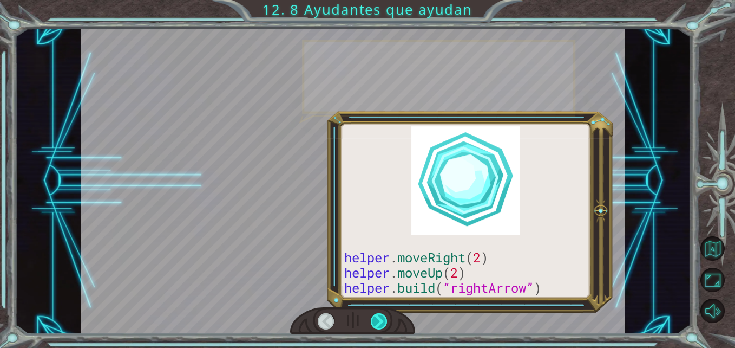
click at [383, 319] on div at bounding box center [379, 321] width 17 height 17
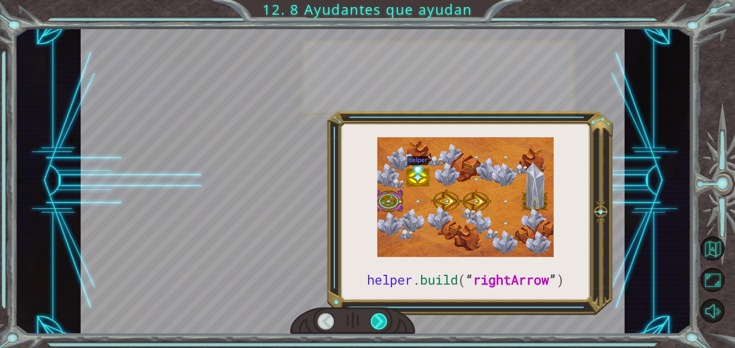
click at [383, 319] on div at bounding box center [379, 321] width 17 height 17
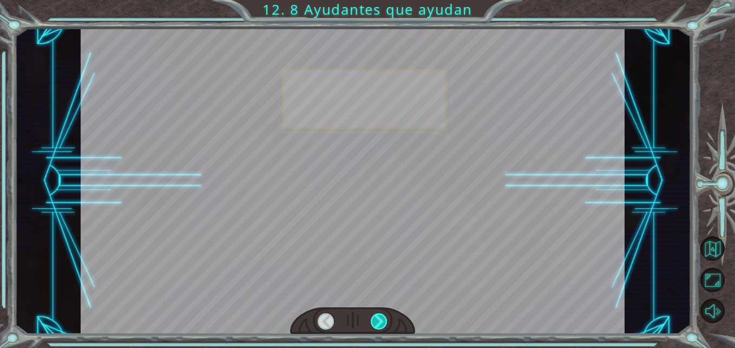
click at [383, 319] on div at bounding box center [379, 321] width 17 height 17
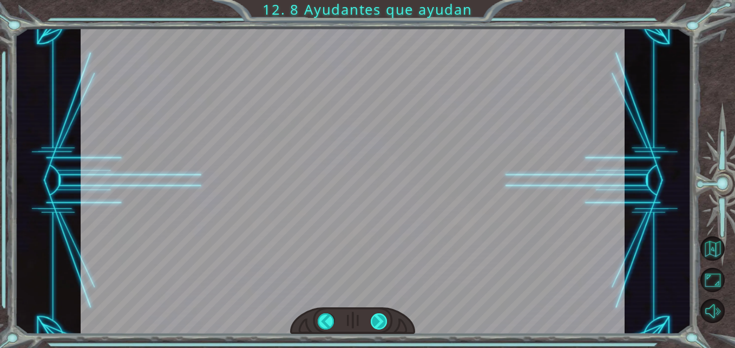
click at [383, 0] on div "helper . build ( “ rightArrow ” ) A h o r a d e b e s r e p a r a r e l M o n o…" at bounding box center [367, 0] width 735 height 0
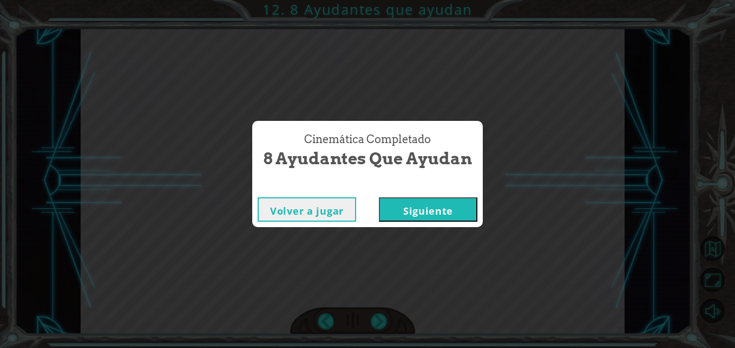
click at [412, 201] on button "Siguiente" at bounding box center [428, 209] width 99 height 24
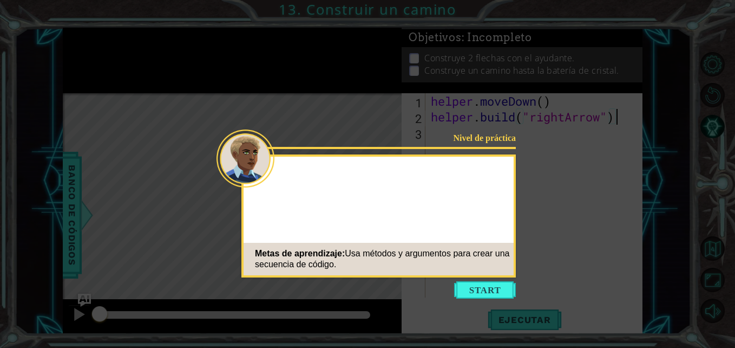
click at [488, 300] on icon at bounding box center [367, 174] width 735 height 348
click at [485, 287] on button "Start" at bounding box center [485, 289] width 62 height 17
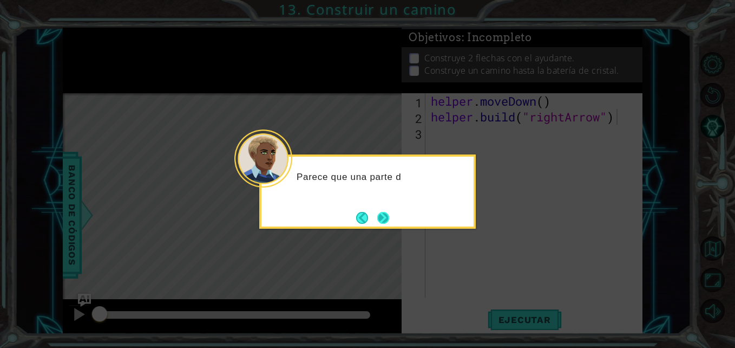
click at [380, 215] on button "Next" at bounding box center [383, 218] width 12 height 12
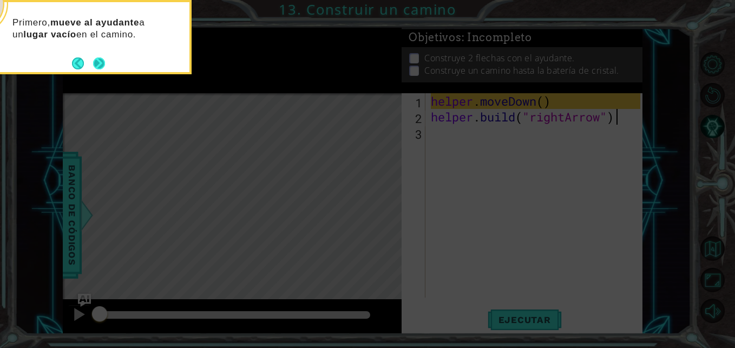
click at [95, 58] on button "Next" at bounding box center [99, 63] width 12 height 12
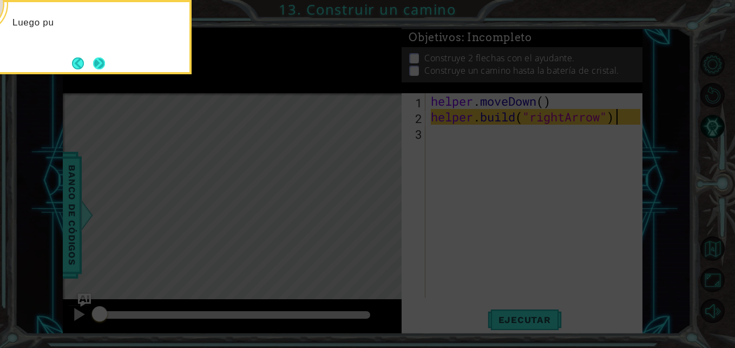
click at [105, 62] on button "Next" at bounding box center [99, 63] width 12 height 12
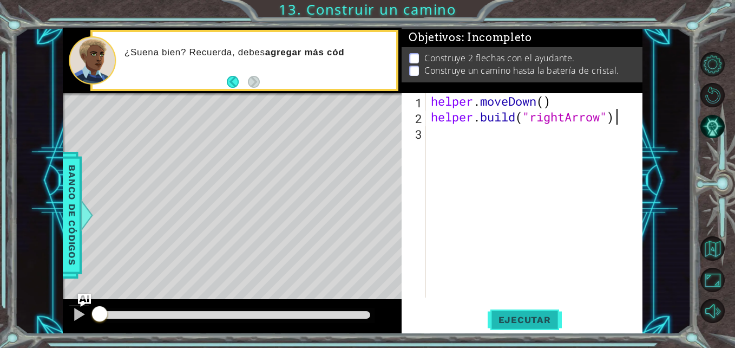
click at [546, 318] on span "Ejecutar" at bounding box center [525, 319] width 74 height 11
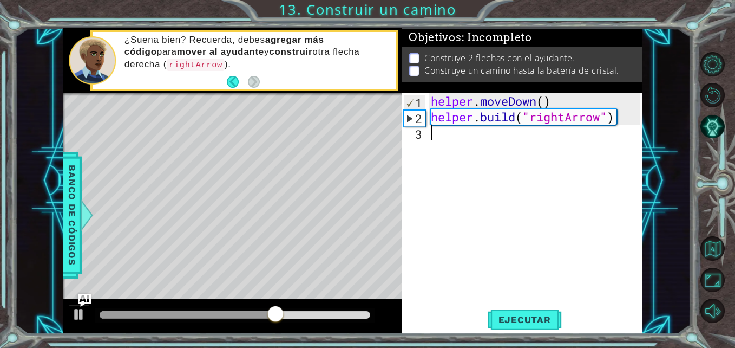
click at [469, 144] on div "helper . moveDown ( ) helper . build ( "rightArrow" )" at bounding box center [537, 211] width 217 height 236
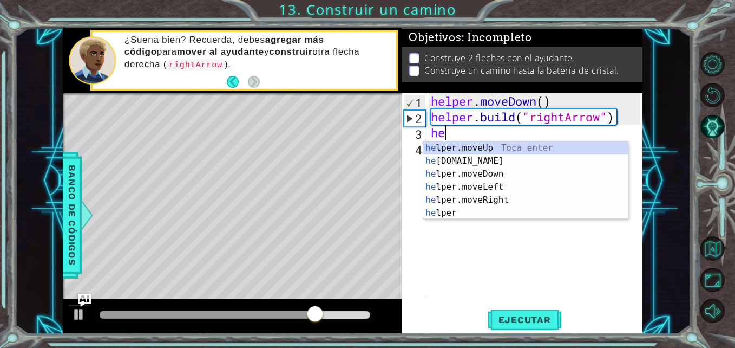
scroll to position [0, 1]
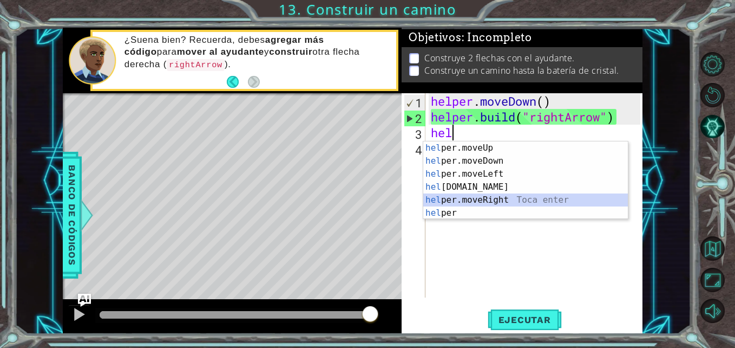
click at [507, 200] on div "hel per.moveUp Toca enter hel per.moveDown Toca enter hel per.moveLeft Toca ent…" at bounding box center [525, 193] width 205 height 104
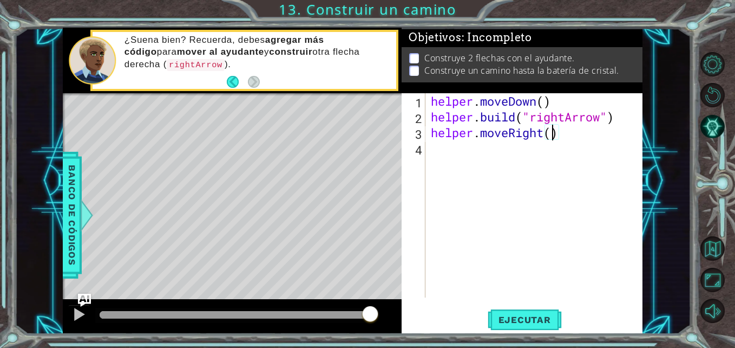
type textarea "helper.moveRight(3)"
click at [508, 172] on div "helper . moveDown ( ) helper . build ( "rightArrow" ) helper . moveRight ( 3 )" at bounding box center [537, 211] width 217 height 236
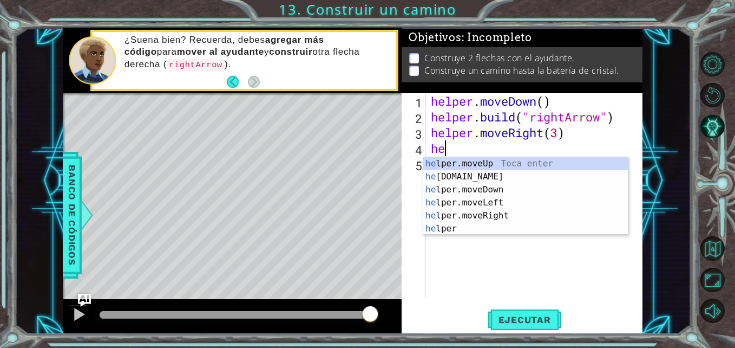
scroll to position [0, 1]
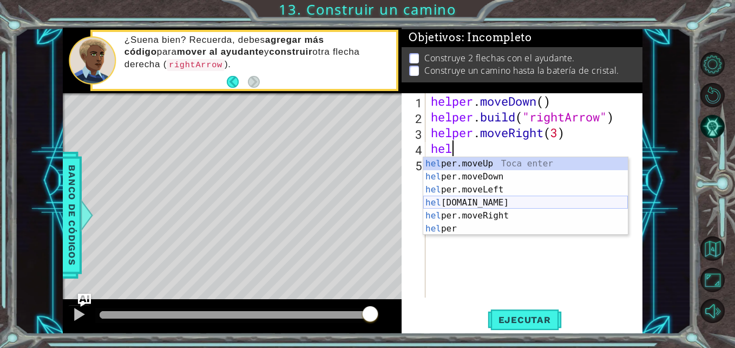
click at [504, 201] on div "hel per.moveUp Toca enter hel per.moveDown Toca enter hel per.moveLeft Toca ent…" at bounding box center [525, 209] width 205 height 104
type textarea "[DOMAIN_NAME]("rightArrow")"
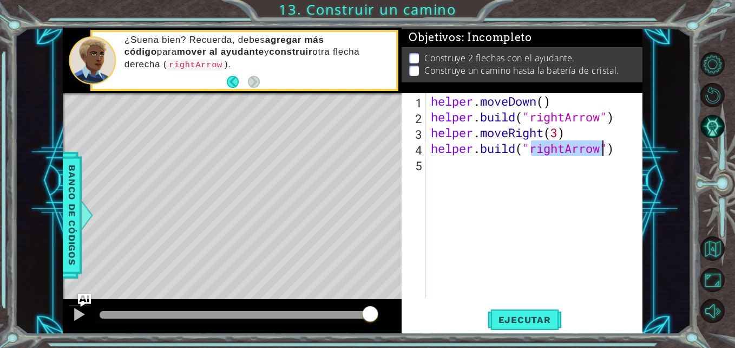
click at [515, 225] on div "helper . moveDown ( ) helper . build ( "rightArrow" ) helper . moveRight ( 3 ) …" at bounding box center [537, 211] width 217 height 236
click at [537, 312] on button "Ejecutar" at bounding box center [525, 320] width 74 height 24
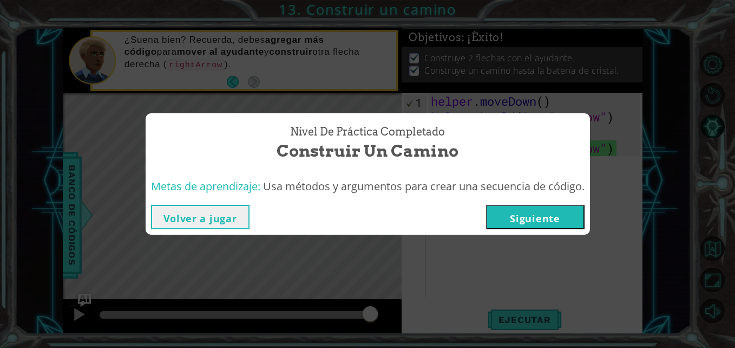
click at [579, 214] on button "Siguiente" at bounding box center [535, 217] width 99 height 24
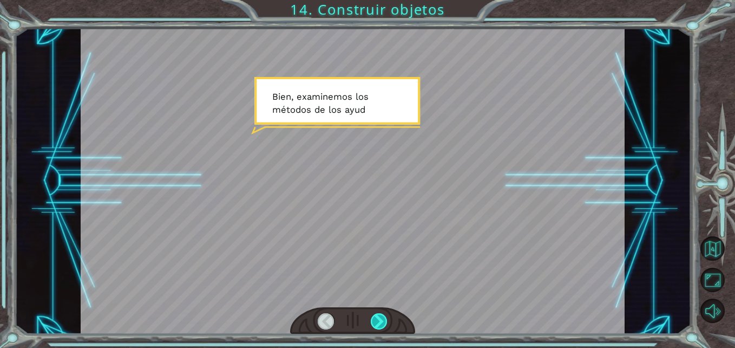
click at [380, 318] on div at bounding box center [379, 321] width 17 height 17
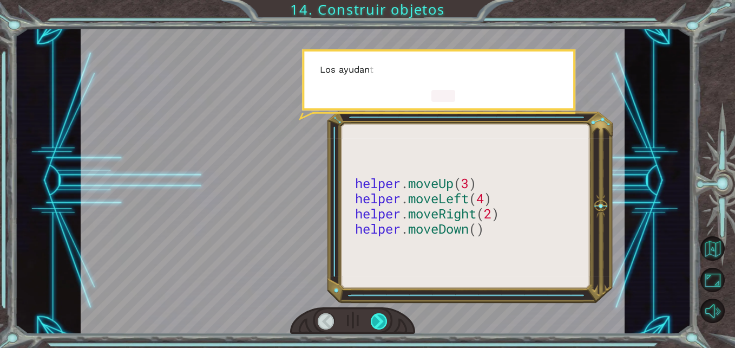
click at [380, 318] on div at bounding box center [379, 321] width 17 height 17
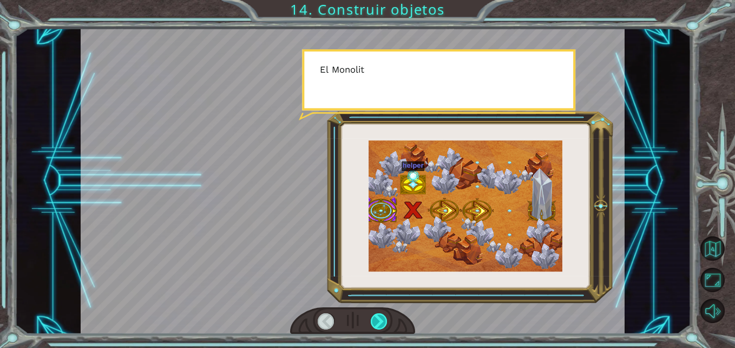
click at [380, 318] on div at bounding box center [379, 321] width 17 height 17
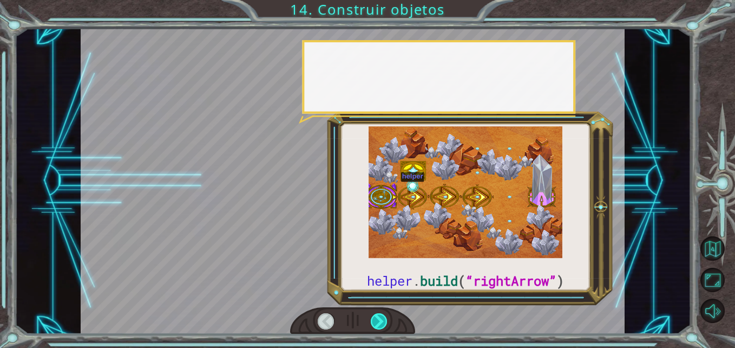
click at [380, 318] on div at bounding box center [379, 321] width 17 height 17
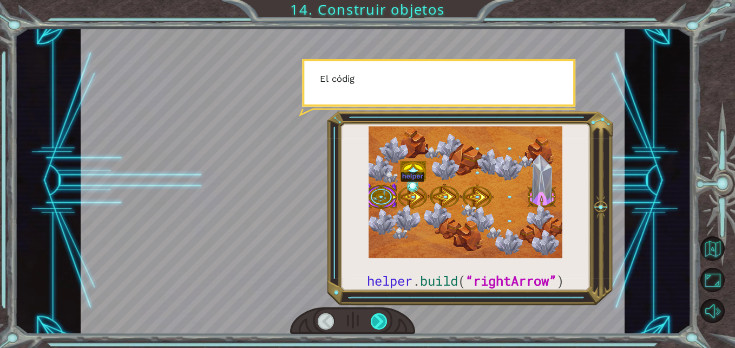
click at [380, 318] on div at bounding box center [379, 321] width 17 height 17
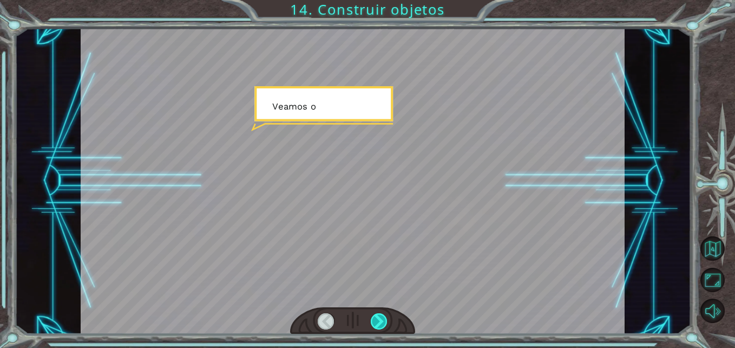
click at [380, 318] on div at bounding box center [379, 321] width 17 height 17
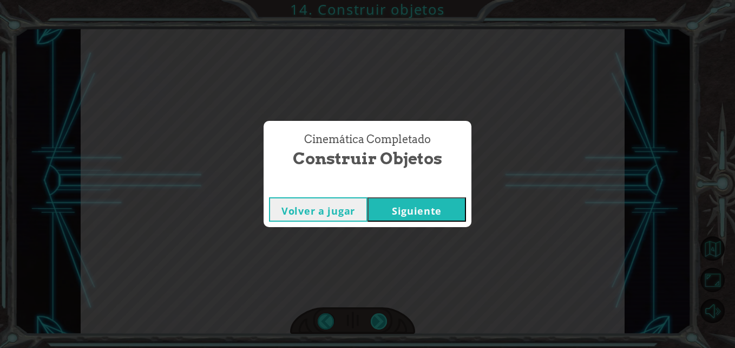
click at [380, 318] on div "Cinemática Completado Construir objetos Volver a jugar [GEOGRAPHIC_DATA]" at bounding box center [367, 174] width 735 height 348
click at [406, 215] on button "Siguiente" at bounding box center [417, 209] width 99 height 24
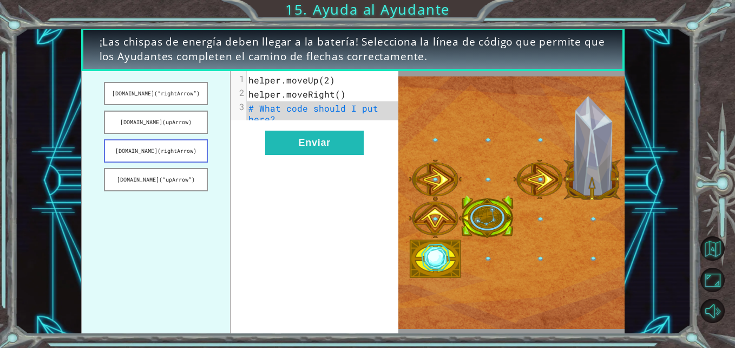
click at [176, 159] on button "[DOMAIN_NAME](rightArrow)" at bounding box center [156, 150] width 104 height 23
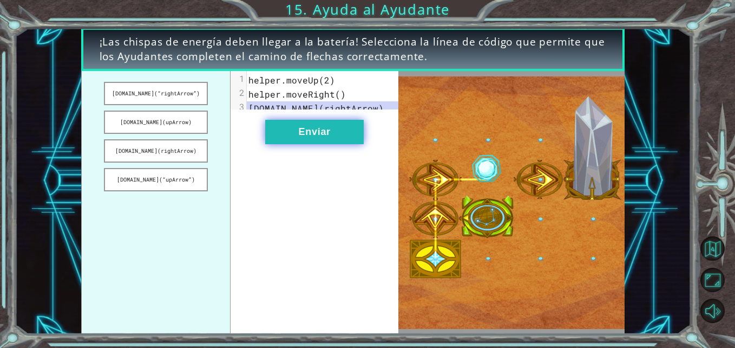
click at [317, 144] on button "Enviar" at bounding box center [314, 132] width 99 height 24
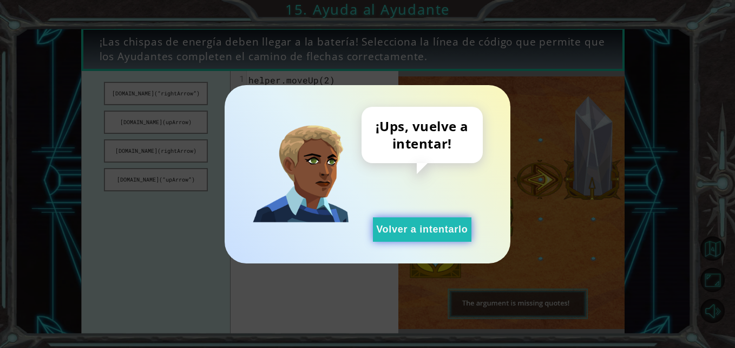
click at [455, 226] on button "Volver a intentarlo" at bounding box center [422, 229] width 99 height 24
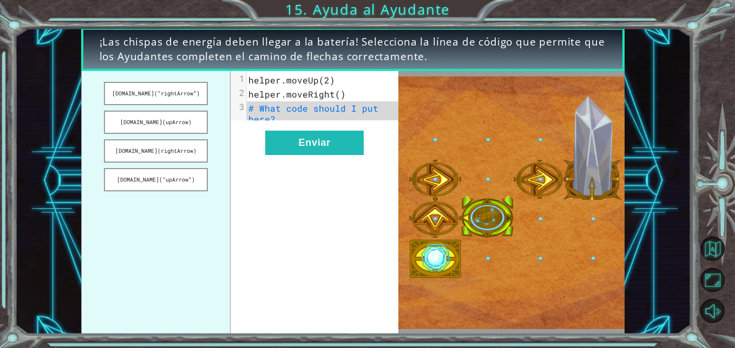
drag, startPoint x: 160, startPoint y: 182, endPoint x: 151, endPoint y: 166, distance: 18.4
click at [151, 191] on button "[DOMAIN_NAME](“upArrow”)" at bounding box center [156, 179] width 104 height 23
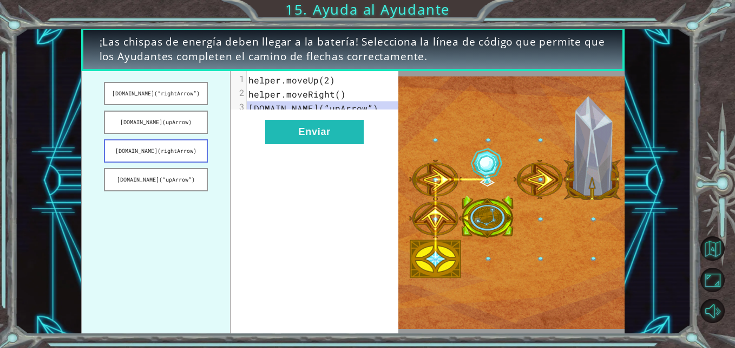
click at [158, 149] on button "[DOMAIN_NAME](rightArrow)" at bounding box center [156, 150] width 104 height 23
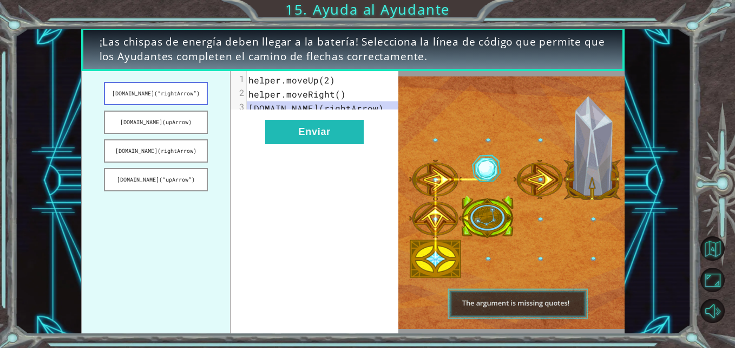
click at [175, 92] on button "[DOMAIN_NAME](“rightArrow”)" at bounding box center [156, 93] width 104 height 23
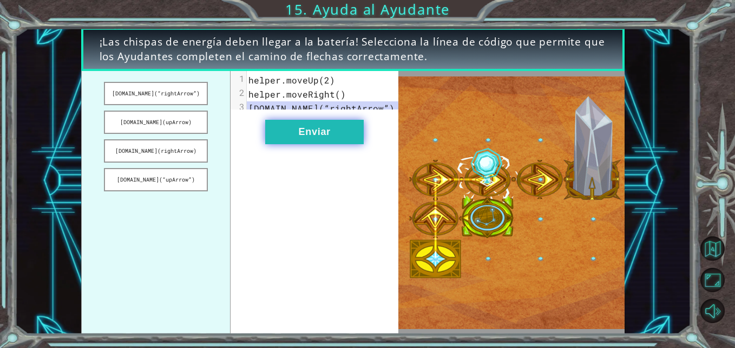
click at [295, 136] on button "Enviar" at bounding box center [314, 132] width 99 height 24
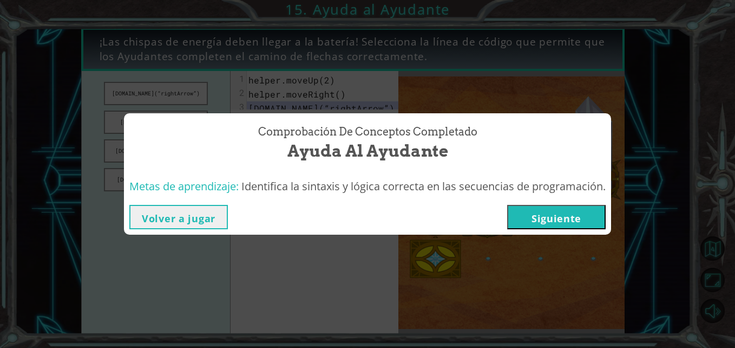
click at [527, 212] on button "Siguiente" at bounding box center [556, 217] width 99 height 24
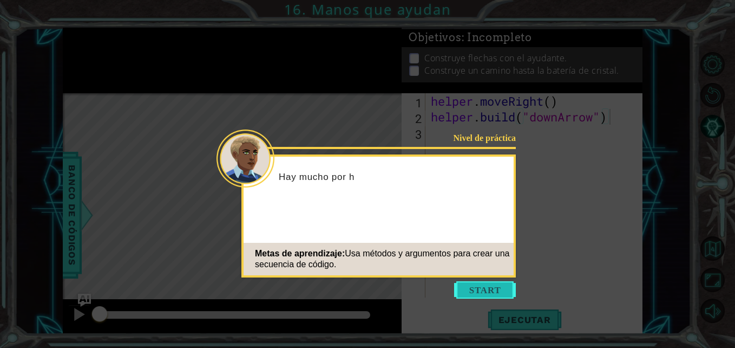
click at [495, 281] on button "Start" at bounding box center [485, 289] width 62 height 17
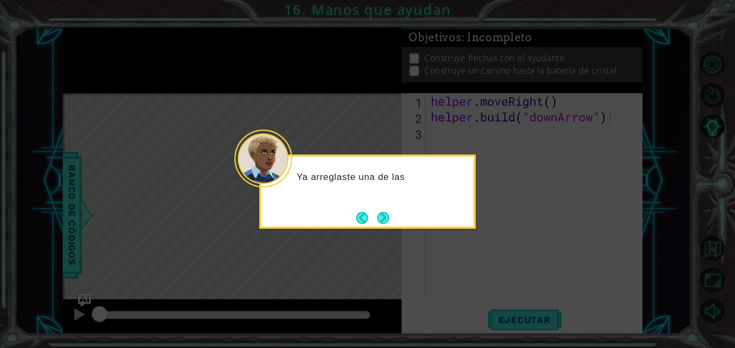
click at [389, 218] on button "Next" at bounding box center [383, 218] width 12 height 12
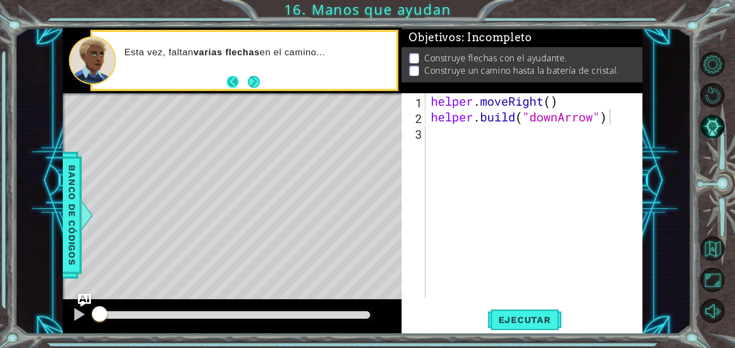
click at [241, 82] on button "Back" at bounding box center [237, 82] width 21 height 12
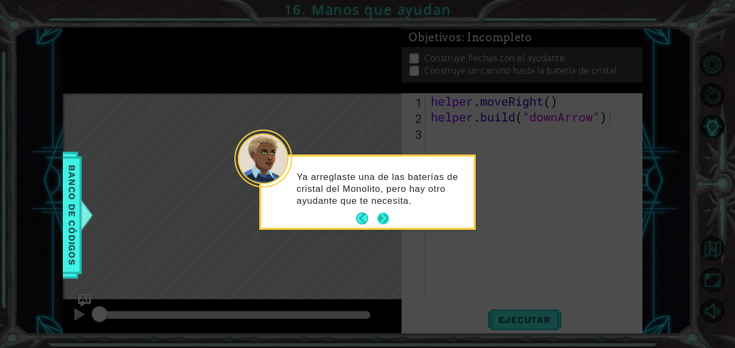
click at [383, 212] on button "Next" at bounding box center [383, 218] width 12 height 12
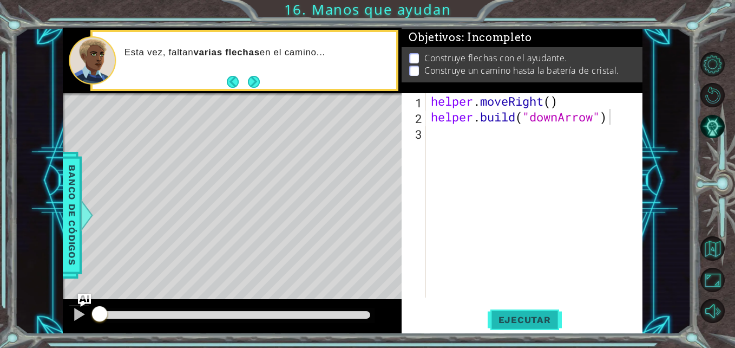
click at [525, 315] on span "Ejecutar" at bounding box center [525, 319] width 74 height 11
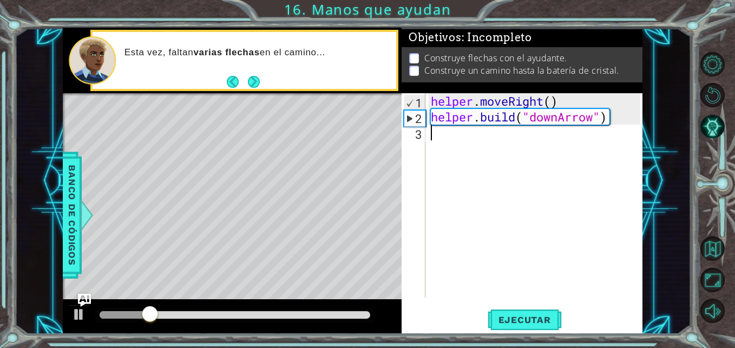
click at [455, 148] on div "helper . moveRight ( ) helper . build ( "downArrow" )" at bounding box center [537, 211] width 217 height 236
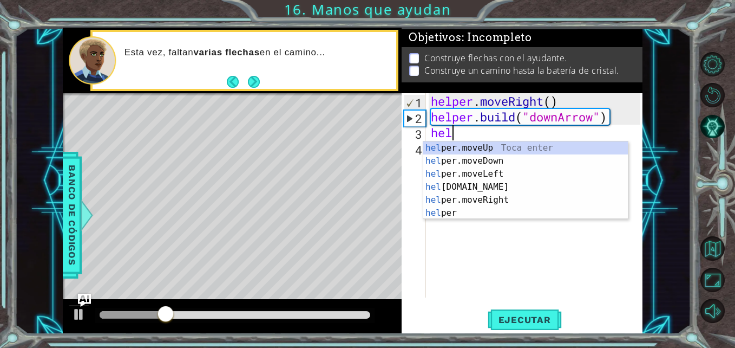
scroll to position [0, 1]
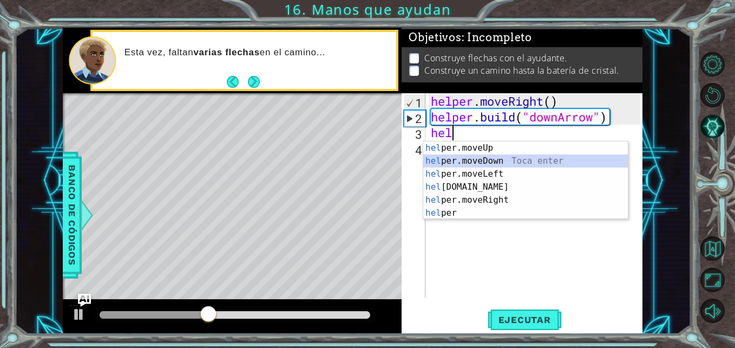
click at [512, 162] on div "hel per.moveUp Toca enter hel per.moveDown Toca enter hel per.moveLeft Toca ent…" at bounding box center [525, 193] width 205 height 104
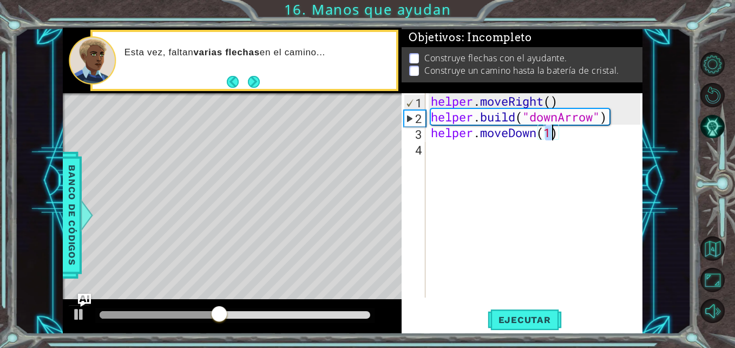
type textarea "helper.moveDown()"
click at [491, 150] on div "helper . moveRight ( ) helper . build ( "downArrow" ) helper . moveDown ( )" at bounding box center [537, 211] width 217 height 236
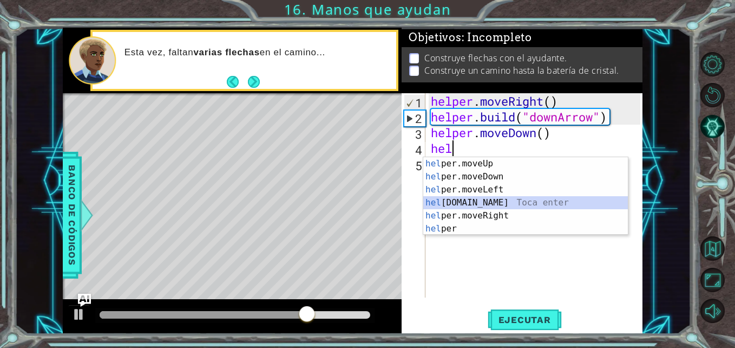
click at [503, 206] on div "hel per.moveUp Toca enter hel per.moveDown Toca enter hel per.moveLeft Toca ent…" at bounding box center [525, 209] width 205 height 104
type textarea "[DOMAIN_NAME]("rightArrow")"
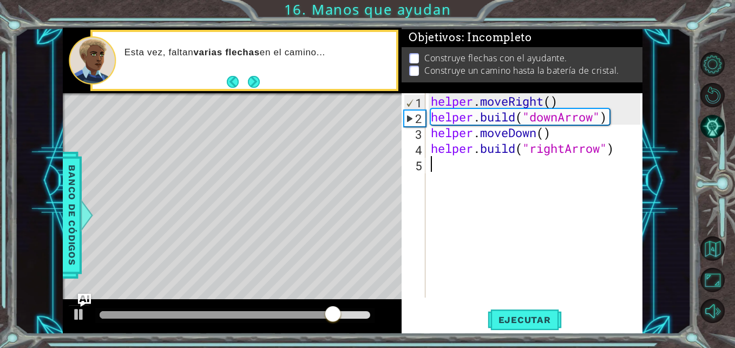
click at [489, 175] on div "helper . moveRight ( ) helper . build ( "downArrow" ) helper . moveDown ( ) hel…" at bounding box center [537, 211] width 217 height 236
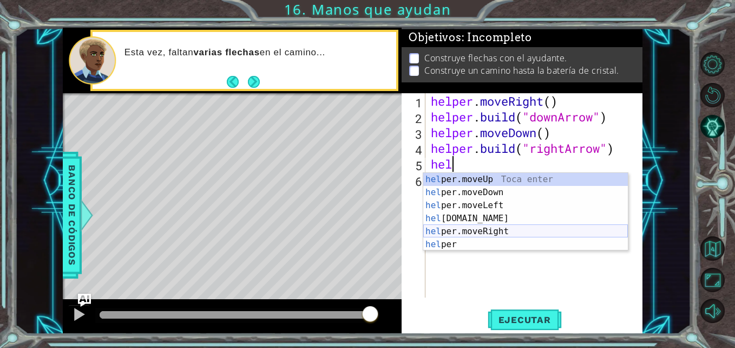
click at [495, 233] on div "hel per.moveUp Toca enter hel per.moveDown Toca enter hel per.moveLeft Toca ent…" at bounding box center [525, 225] width 205 height 104
type textarea "helper.moveRight(1)"
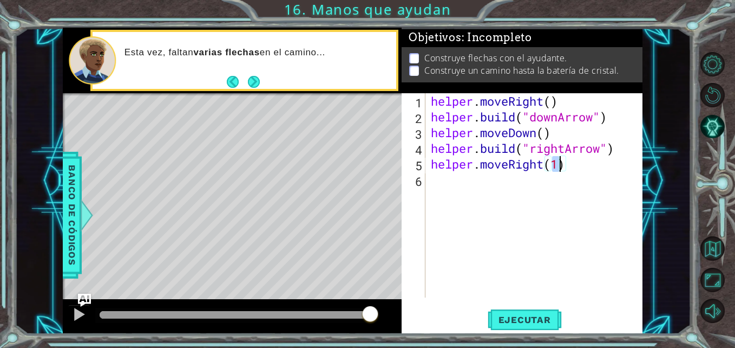
click at [475, 189] on div "helper . moveRight ( ) helper . build ( "downArrow" ) helper . moveDown ( ) hel…" at bounding box center [537, 211] width 217 height 236
click at [563, 165] on div "helper . moveRight ( ) helper . build ( "downArrow" ) helper . moveDown ( ) hel…" at bounding box center [537, 211] width 217 height 236
type textarea "helper.moveRight()"
click at [564, 191] on div "helper . moveRight ( ) helper . build ( "downArrow" ) helper . moveDown ( ) hel…" at bounding box center [537, 211] width 217 height 236
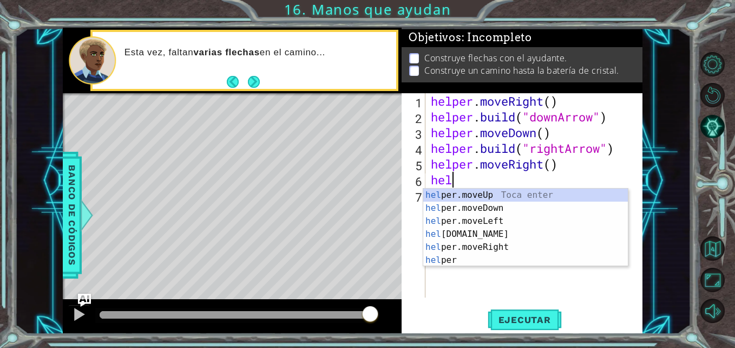
scroll to position [0, 1]
click at [487, 232] on div "hel per.moveUp Toca enter hel per.moveDown Toca enter hel per.moveLeft Toca ent…" at bounding box center [525, 240] width 205 height 104
type textarea "[DOMAIN_NAME]("rightArrow")"
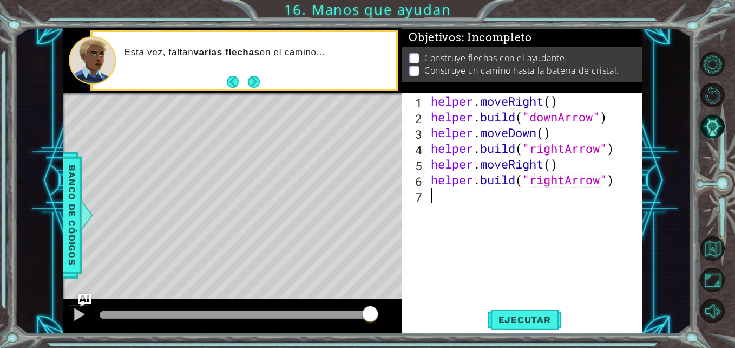
click at [481, 210] on div "helper . moveRight ( ) helper . build ( "downArrow" ) helper . moveDown ( ) hel…" at bounding box center [537, 211] width 217 height 236
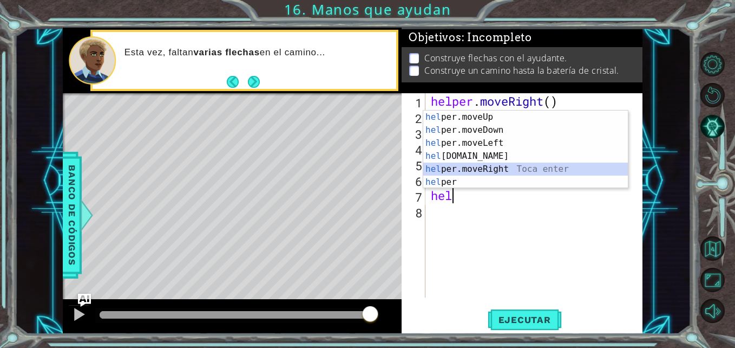
click at [483, 166] on div "hel per.moveUp Toca enter hel per.moveDown Toca enter hel per.moveLeft Toca ent…" at bounding box center [525, 162] width 205 height 104
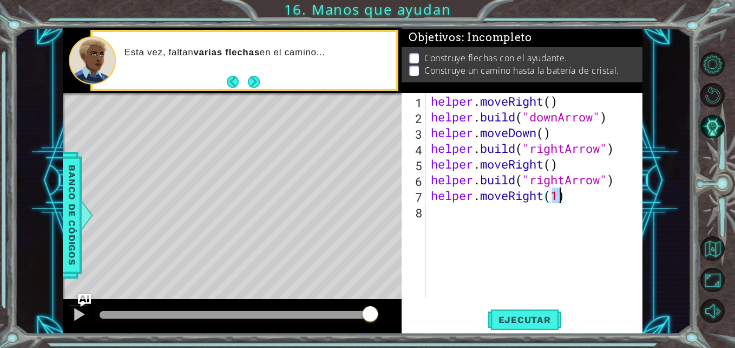
type textarea "helper.moveRight()"
click at [482, 213] on div "helper . moveRight ( ) helper . build ( "downArrow" ) helper . moveDown ( ) hel…" at bounding box center [537, 211] width 217 height 236
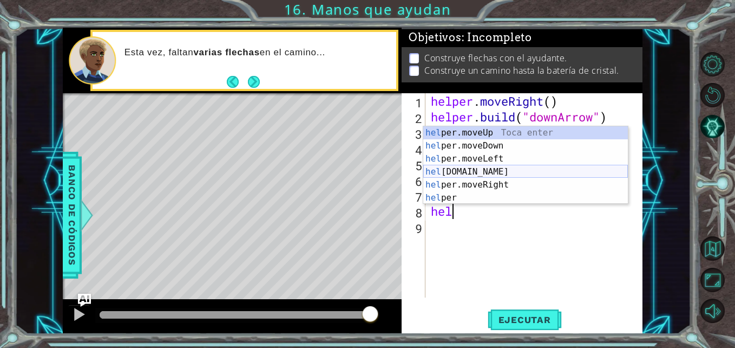
click at [482, 174] on div "hel per.moveUp Toca enter hel per.moveDown Toca enter hel per.moveLeft Toca ent…" at bounding box center [525, 178] width 205 height 104
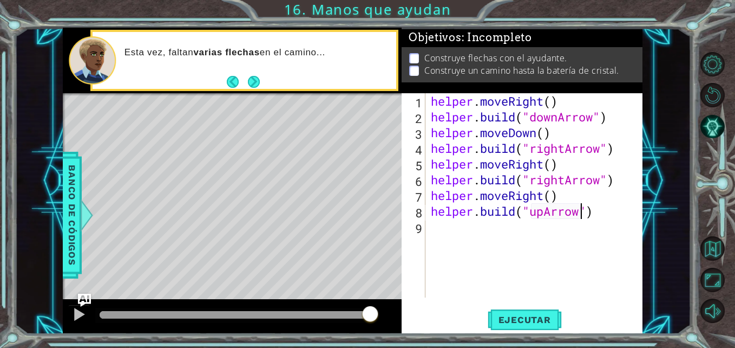
scroll to position [0, 7]
type textarea "[DOMAIN_NAME]("upArrow")"
click at [545, 308] on button "Ejecutar" at bounding box center [525, 320] width 74 height 24
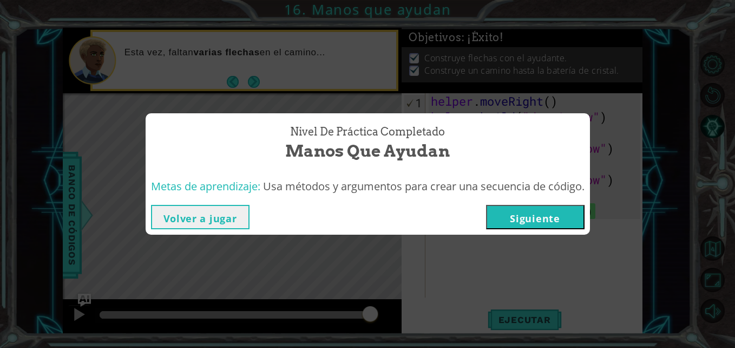
click at [536, 209] on button "Siguiente" at bounding box center [535, 217] width 99 height 24
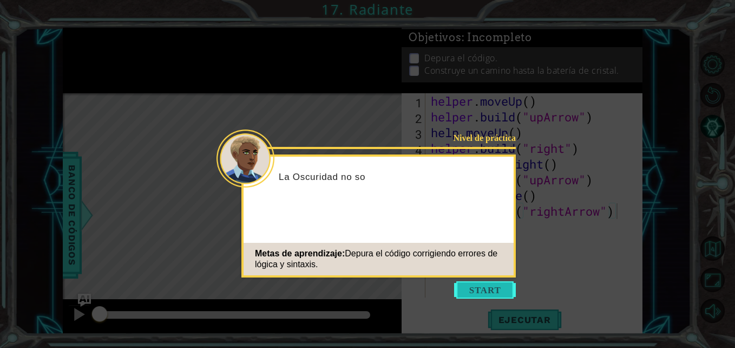
click at [476, 296] on button "Start" at bounding box center [485, 289] width 62 height 17
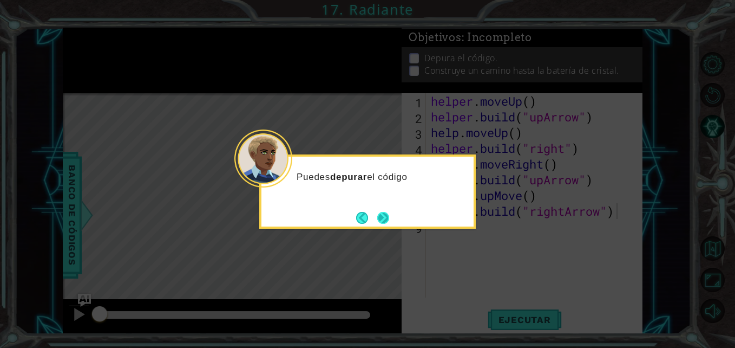
click at [381, 224] on button "Next" at bounding box center [383, 218] width 12 height 12
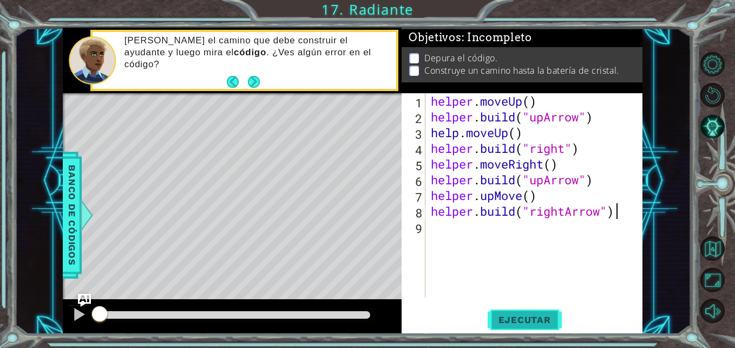
click at [541, 326] on button "Ejecutar" at bounding box center [525, 320] width 74 height 24
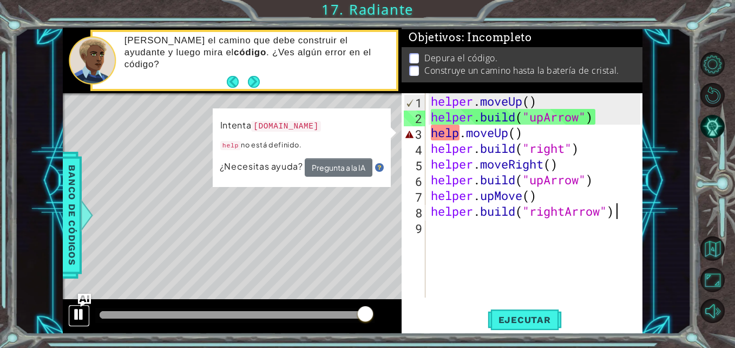
click at [75, 311] on div at bounding box center [79, 314] width 14 height 14
drag, startPoint x: 566, startPoint y: 135, endPoint x: 426, endPoint y: 131, distance: 140.3
click at [426, 131] on div "[DOMAIN_NAME]("rightArrow") 1 2 3 4 5 6 7 8 9 helper . moveUp ( ) helper . buil…" at bounding box center [521, 195] width 238 height 204
type textarea "help.moveUp()"
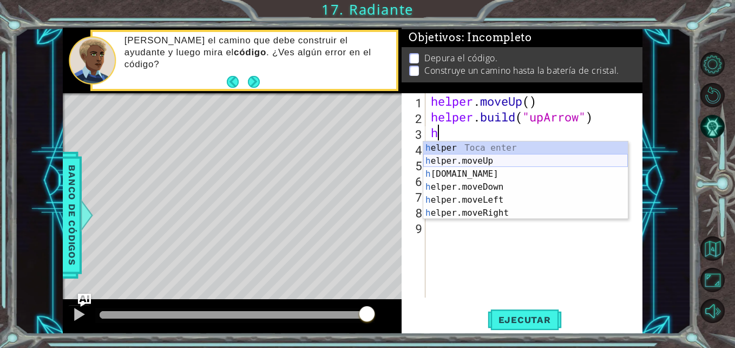
click at [498, 158] on div "h elper Toca enter h elper.moveUp Toca enter h [DOMAIN_NAME] Toca enter h elper…" at bounding box center [525, 193] width 205 height 104
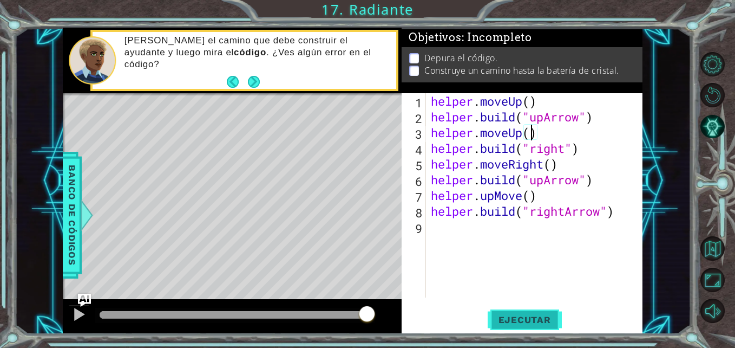
click at [542, 320] on span "Ejecutar" at bounding box center [525, 319] width 74 height 11
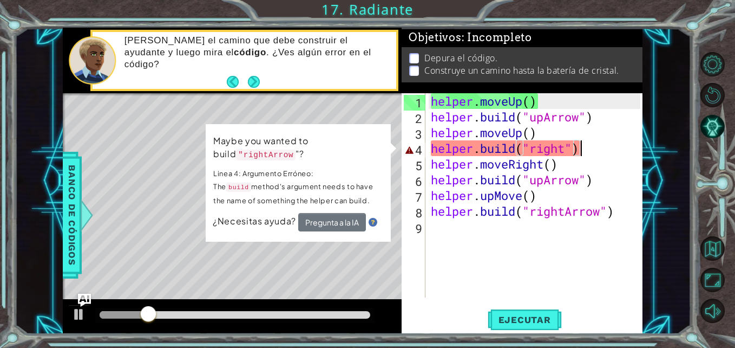
drag, startPoint x: 606, startPoint y: 148, endPoint x: 600, endPoint y: 155, distance: 9.2
click at [600, 155] on div "helper . moveUp ( ) helper . build ( "upArrow" ) helper . moveUp ( ) helper . b…" at bounding box center [537, 211] width 217 height 236
type textarea "[DOMAIN_NAME]("right")"
click at [587, 251] on div "helper . moveUp ( ) helper . build ( "upArrow" ) helper . moveUp ( ) helper . b…" at bounding box center [537, 211] width 217 height 236
drag, startPoint x: 565, startPoint y: 155, endPoint x: 531, endPoint y: 155, distance: 34.7
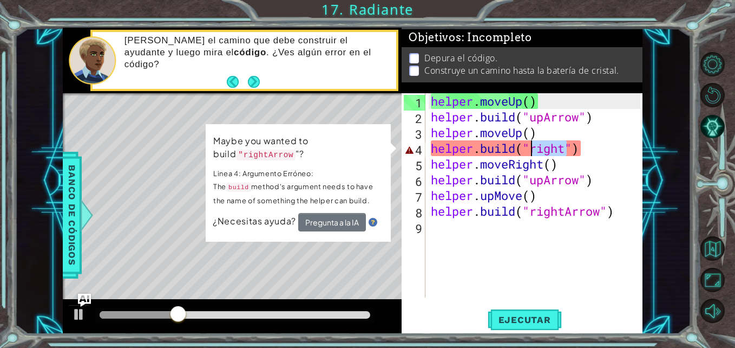
click at [531, 155] on div "helper . moveUp ( ) helper . build ( "upArrow" ) helper . moveUp ( ) helper . b…" at bounding box center [537, 211] width 217 height 236
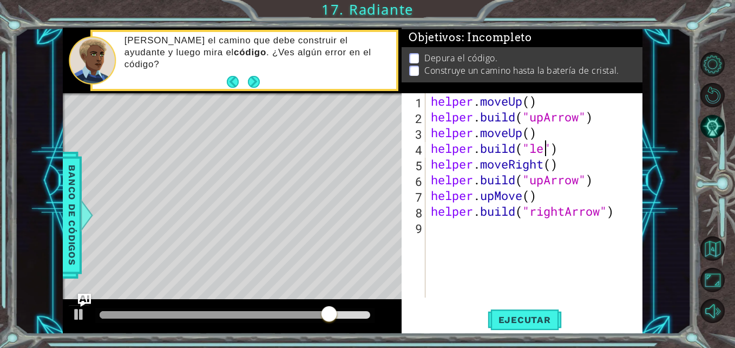
scroll to position [0, 5]
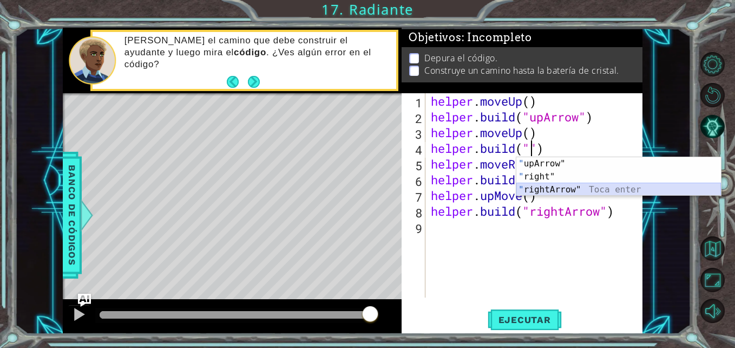
click at [556, 191] on div "" upArrow" Toca enter " right" Toca enter " rightArrow" Toca enter" at bounding box center [619, 189] width 205 height 65
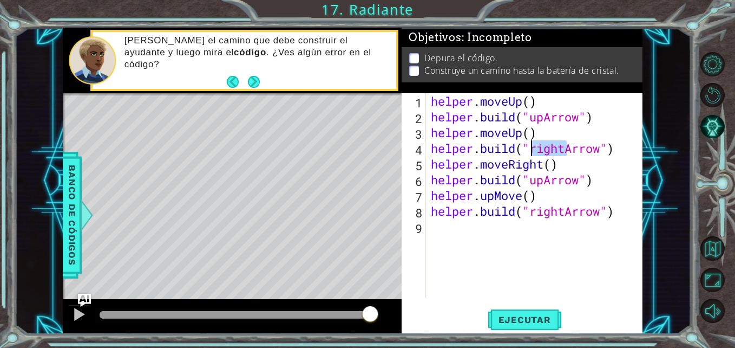
drag, startPoint x: 564, startPoint y: 153, endPoint x: 533, endPoint y: 154, distance: 30.9
click at [533, 154] on div "helper . moveUp ( ) helper . build ( "upArrow" ) helper . moveUp ( ) helper . b…" at bounding box center [537, 211] width 217 height 236
click at [550, 326] on button "Ejecutar" at bounding box center [525, 320] width 74 height 24
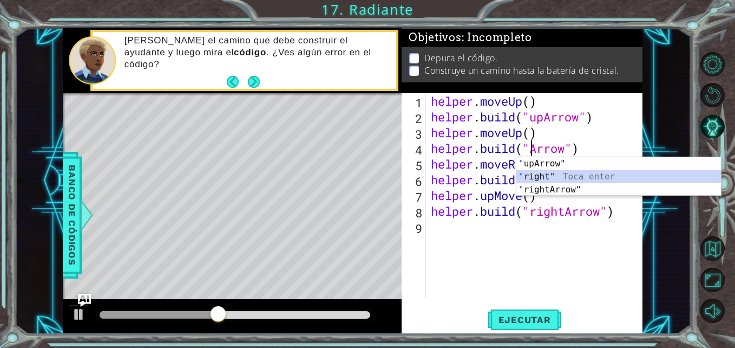
click at [547, 172] on div "" upArrow" Toca enter " right" Toca enter " rightArrow" Toca enter" at bounding box center [619, 189] width 205 height 65
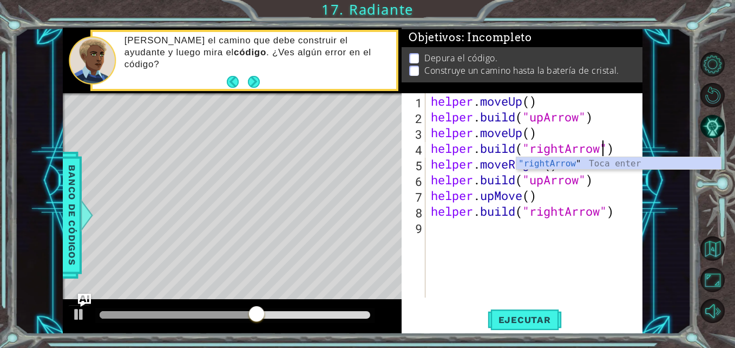
scroll to position [0, 8]
click at [522, 317] on span "Ejecutar" at bounding box center [525, 319] width 74 height 11
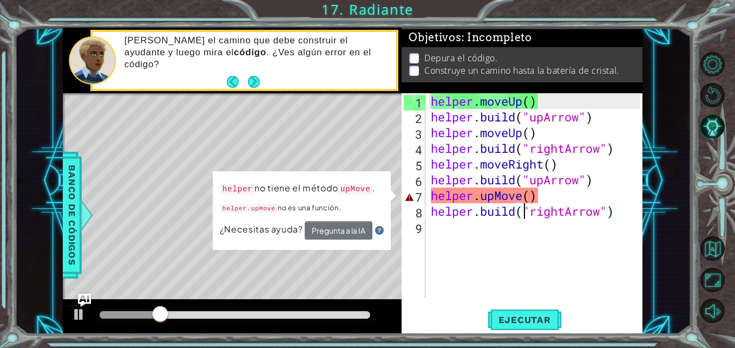
click at [522, 205] on div "helper . moveUp ( ) helper . build ( "upArrow" ) helper . moveUp ( ) helper . b…" at bounding box center [537, 211] width 217 height 236
click at [550, 197] on div "helper . moveUp ( ) helper . build ( "upArrow" ) helper . moveUp ( ) helper . b…" at bounding box center [537, 211] width 217 height 236
click at [553, 194] on div "helper . moveUp ( ) helper . build ( "upArrow" ) helper . moveUp ( ) helper . b…" at bounding box center [537, 211] width 217 height 236
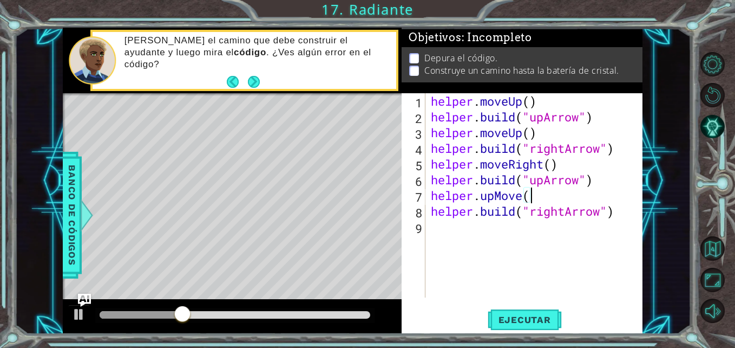
scroll to position [0, 4]
click at [547, 180] on div "helper . moveUp ( ) helper . build ( "upArrow" ) helper . moveUp ( ) helper . b…" at bounding box center [537, 211] width 217 height 236
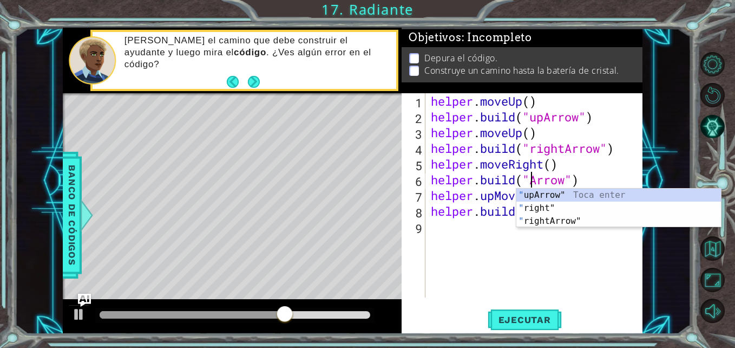
scroll to position [0, 5]
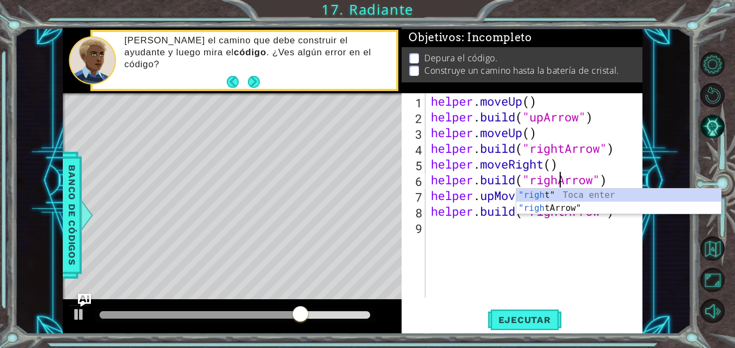
type textarea "[DOMAIN_NAME]("rightArrow")"
click at [539, 231] on div "helper . moveUp ( ) helper . build ( "upArrow" ) helper . moveUp ( ) helper . b…" at bounding box center [537, 211] width 217 height 236
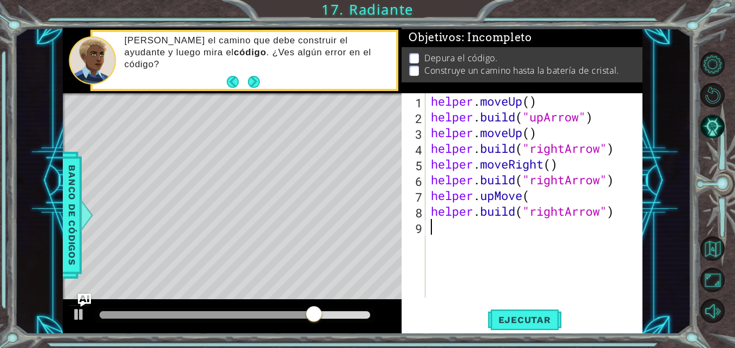
scroll to position [0, 0]
click at [541, 194] on div "helper . moveUp ( ) helper . build ( "upArrow" ) helper . moveUp ( ) helper . b…" at bounding box center [537, 211] width 217 height 236
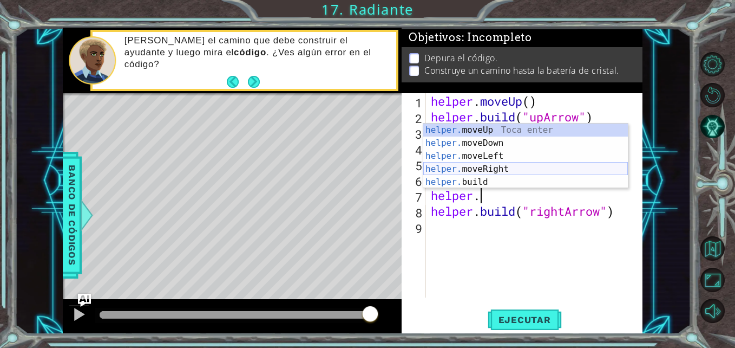
click at [491, 172] on div "helper. moveUp Toca enter helper. moveDown Toca enter helper. moveLeft Toca ent…" at bounding box center [525, 168] width 205 height 91
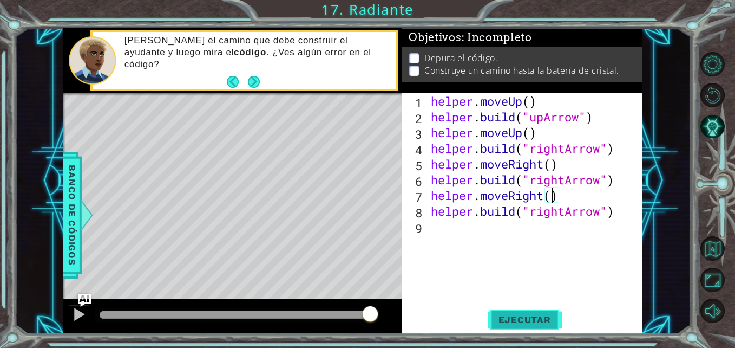
click at [547, 319] on span "Ejecutar" at bounding box center [525, 319] width 74 height 11
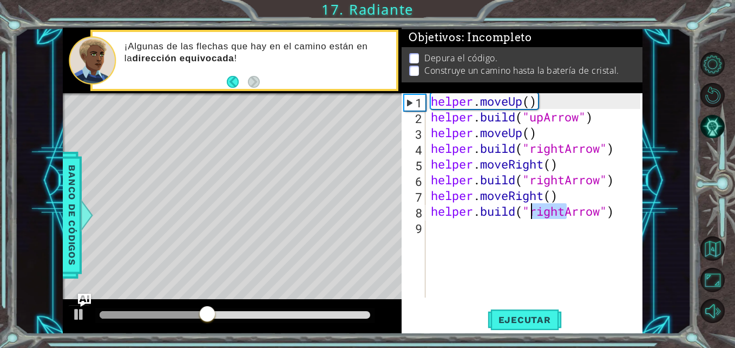
drag, startPoint x: 567, startPoint y: 217, endPoint x: 532, endPoint y: 214, distance: 35.3
click at [532, 214] on div "helper . moveUp ( ) helper . build ( "upArrow" ) helper . moveUp ( ) helper . b…" at bounding box center [537, 211] width 217 height 236
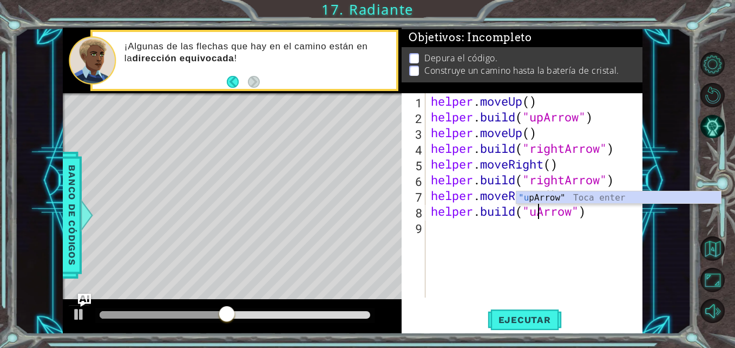
scroll to position [0, 5]
type textarea "[DOMAIN_NAME]("upArrow")"
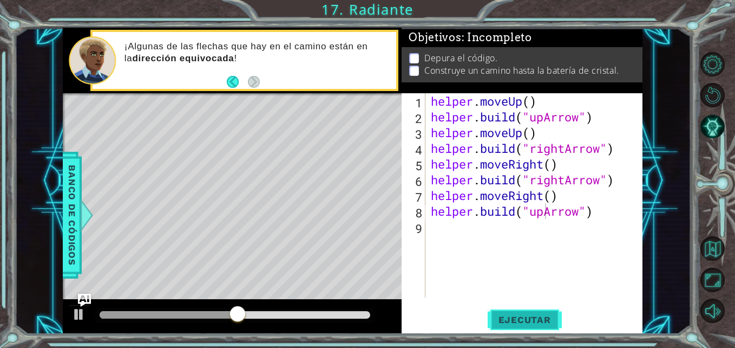
click at [535, 309] on button "Ejecutar" at bounding box center [525, 320] width 74 height 24
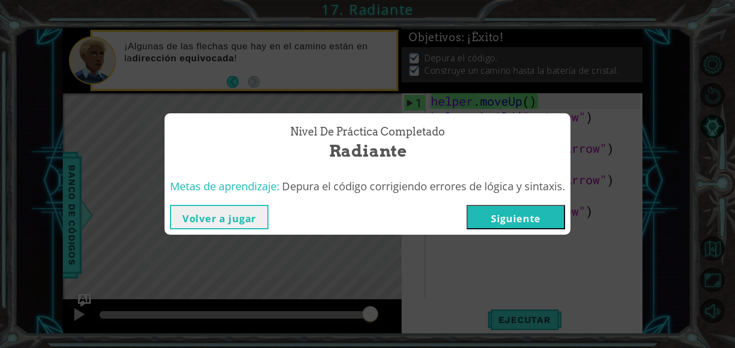
click at [537, 223] on button "Siguiente" at bounding box center [516, 217] width 99 height 24
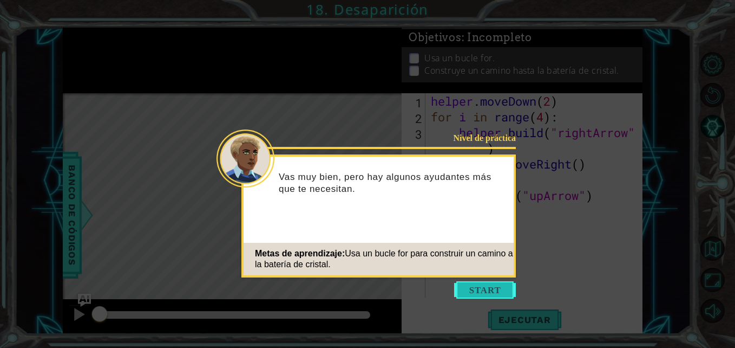
click at [478, 288] on button "Start" at bounding box center [485, 289] width 62 height 17
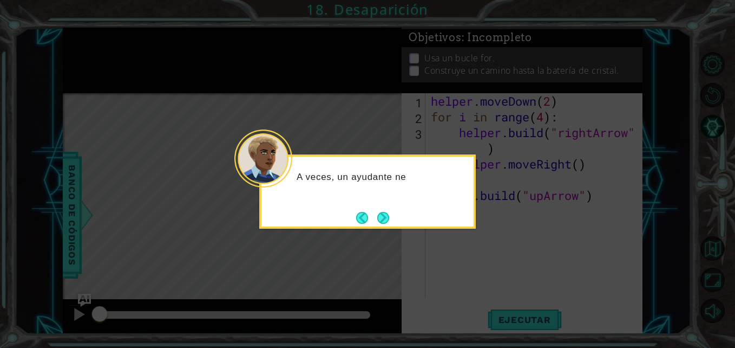
click at [396, 214] on div "A veces, un ayudante ne" at bounding box center [367, 191] width 217 height 74
click at [395, 214] on div "A veces, un ayudante necesita repetir" at bounding box center [367, 191] width 217 height 74
click at [389, 206] on div "A veces, un ayudante necesita repetir los mismos p" at bounding box center [368, 188] width 212 height 55
click at [387, 215] on button "Next" at bounding box center [383, 218] width 12 height 12
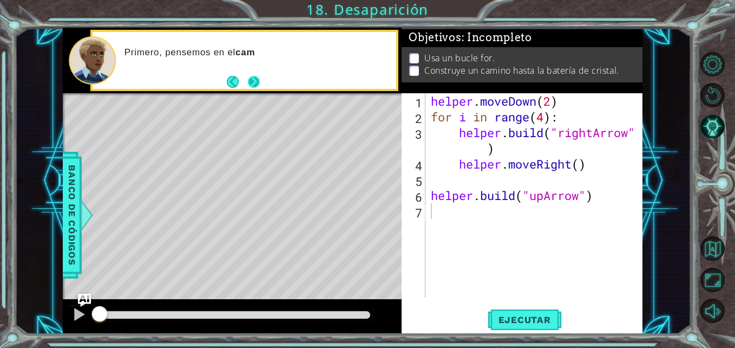
click at [254, 77] on button "Next" at bounding box center [254, 82] width 12 height 12
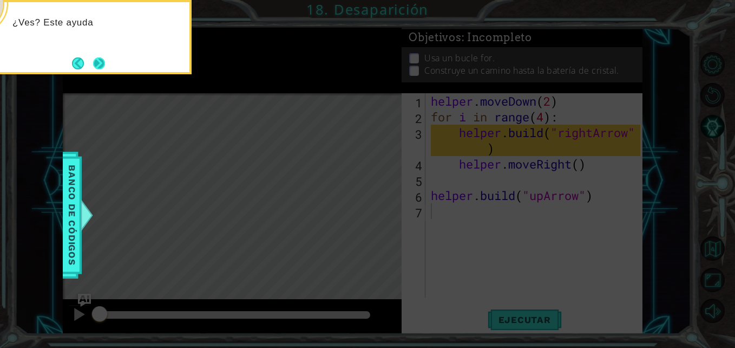
click at [100, 59] on button "Next" at bounding box center [99, 63] width 12 height 12
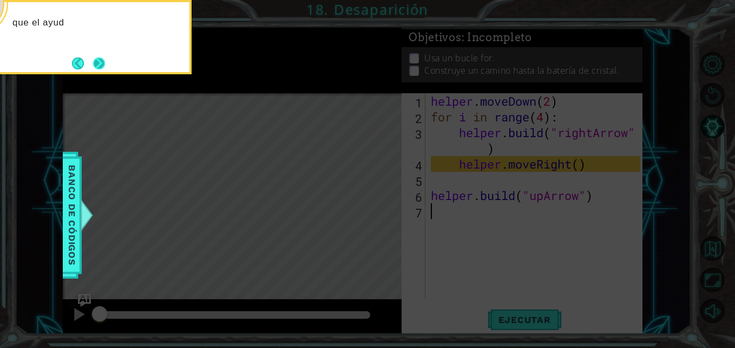
click at [104, 58] on button "Next" at bounding box center [99, 63] width 12 height 12
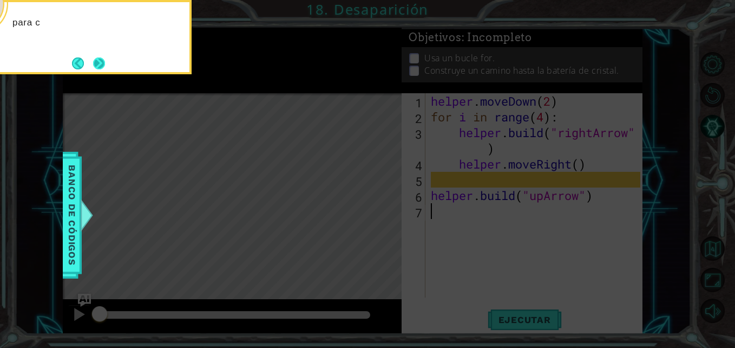
click at [105, 64] on button "Next" at bounding box center [99, 63] width 12 height 12
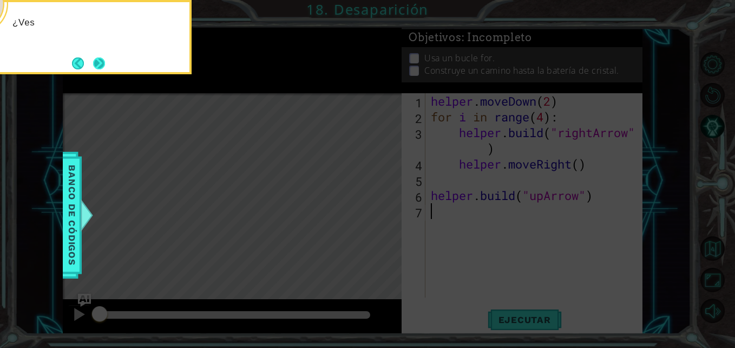
click at [97, 63] on button "Next" at bounding box center [99, 63] width 12 height 12
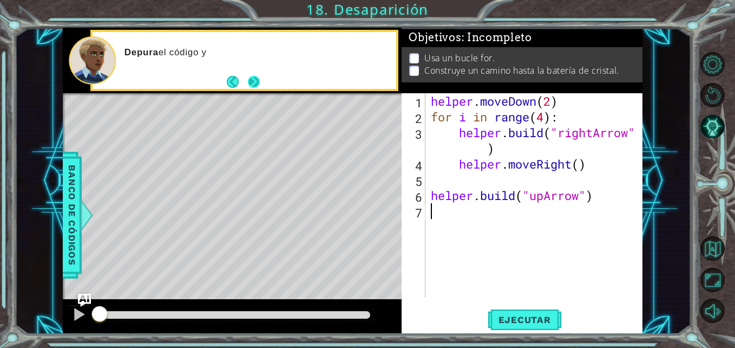
click at [248, 80] on button "Next" at bounding box center [254, 82] width 12 height 12
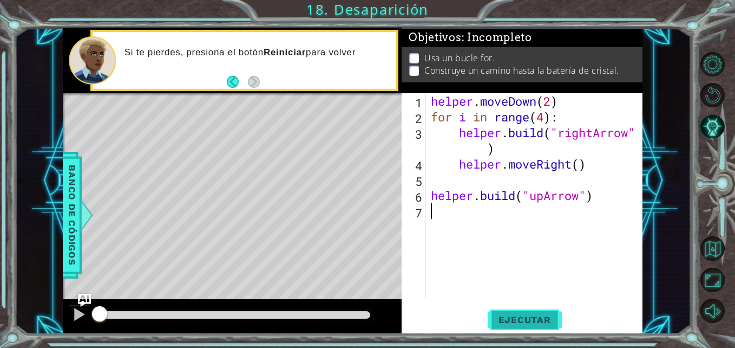
click at [536, 317] on span "Ejecutar" at bounding box center [525, 319] width 74 height 11
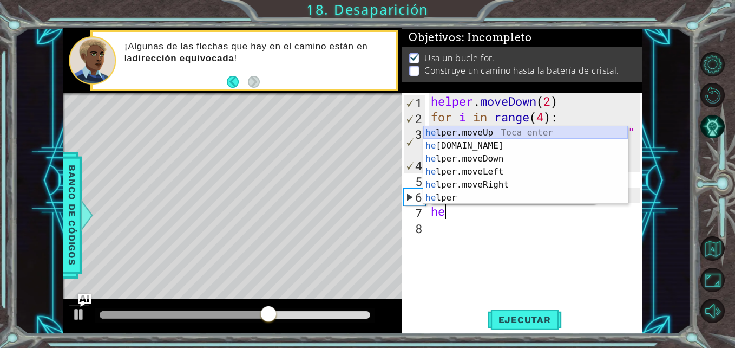
click at [488, 133] on div "he lper.moveUp Toca enter he [DOMAIN_NAME] Toca enter he lper.moveDown Toca ent…" at bounding box center [525, 178] width 205 height 104
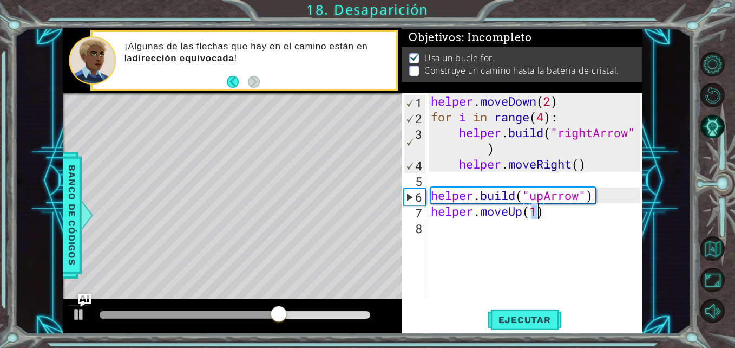
type textarea "helper.moveUp()"
click at [465, 229] on div "helper . moveDown ( 2 ) for i in range ( 4 ) : helper . build ( "rightArrow" ) …" at bounding box center [537, 211] width 217 height 236
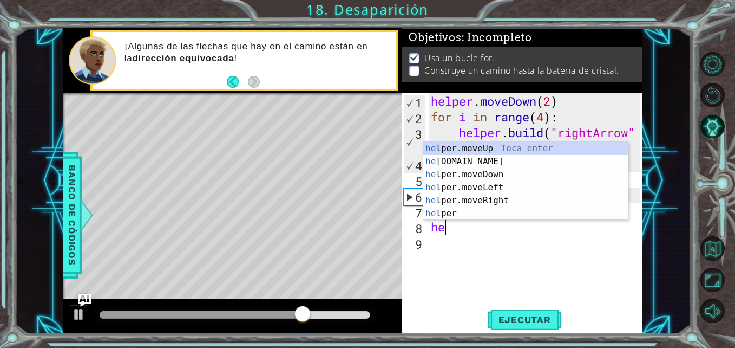
scroll to position [0, 1]
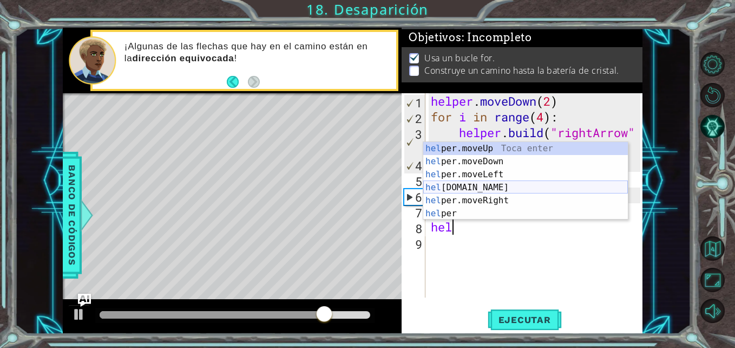
click at [506, 192] on div "hel per.moveUp Toca enter hel per.moveDown Toca enter hel per.moveLeft Toca ent…" at bounding box center [525, 194] width 205 height 104
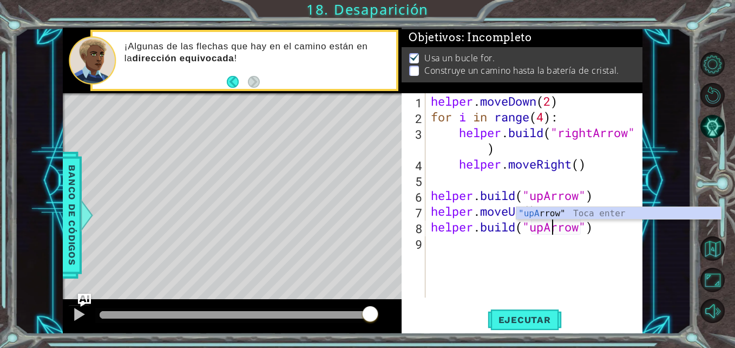
scroll to position [0, 6]
type textarea "[DOMAIN_NAME]("upArrow")"
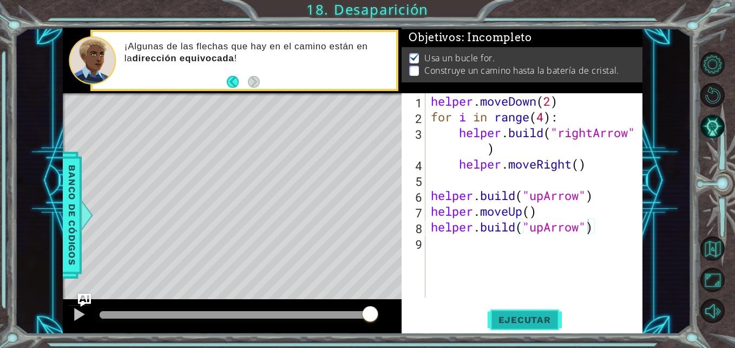
click at [541, 314] on span "Ejecutar" at bounding box center [525, 319] width 74 height 11
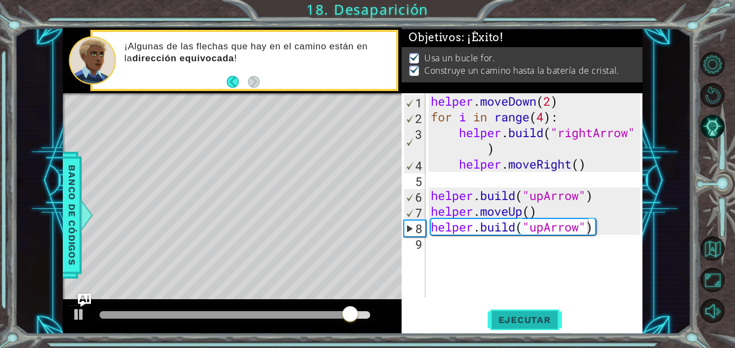
click at [525, 323] on span "Ejecutar" at bounding box center [525, 319] width 74 height 11
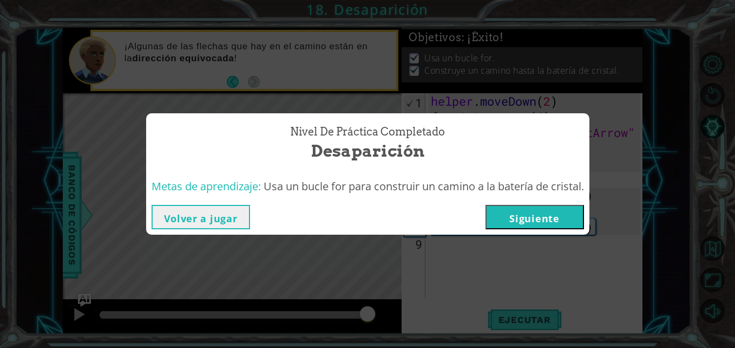
drag, startPoint x: 128, startPoint y: 309, endPoint x: 368, endPoint y: 316, distance: 239.4
click at [368, 316] on body "1 ההההההההההההההההההההההההההההההההההההההההההההההההההההההההההההההההההההההההההההה…" at bounding box center [367, 174] width 735 height 348
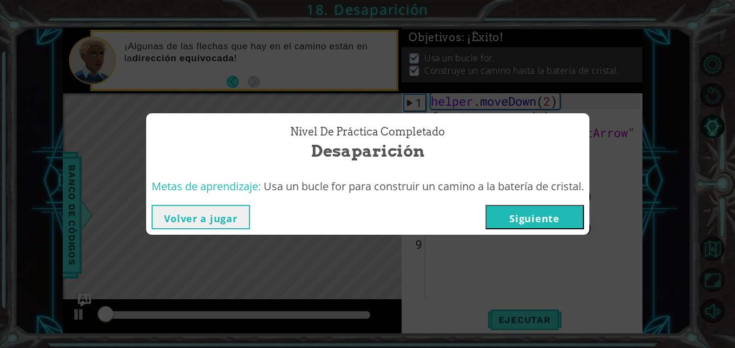
click at [534, 213] on button "Siguiente" at bounding box center [535, 217] width 99 height 24
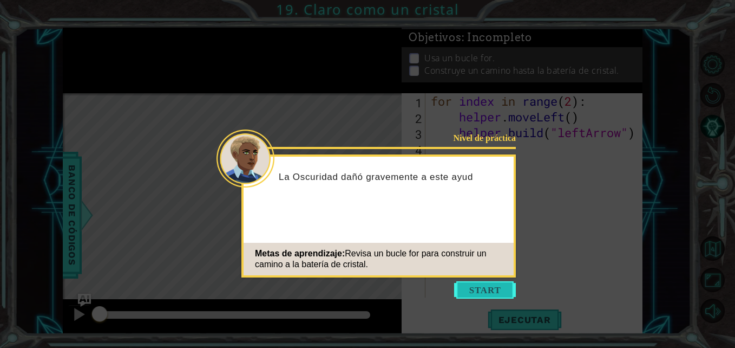
click at [482, 289] on button "Start" at bounding box center [485, 289] width 62 height 17
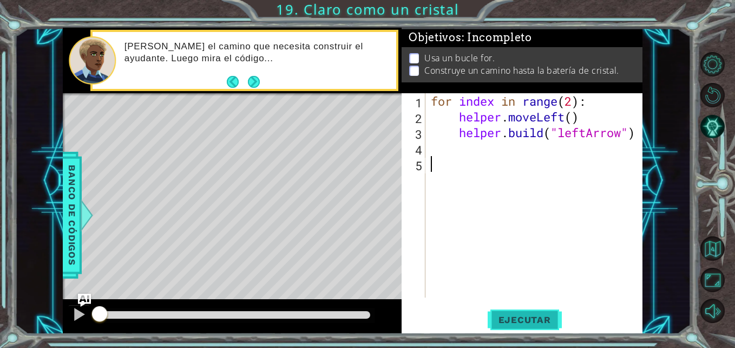
click at [514, 320] on span "Ejecutar" at bounding box center [525, 319] width 74 height 11
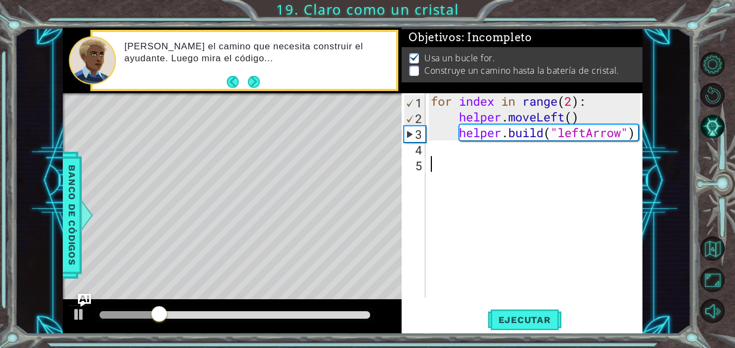
click at [571, 94] on div "for index in range ( 2 ) : helper . moveLeft ( ) helper . build ( "leftArrow" )" at bounding box center [537, 211] width 217 height 236
type textarea "for index in range(4):"
click at [540, 311] on button "Ejecutar" at bounding box center [525, 320] width 74 height 24
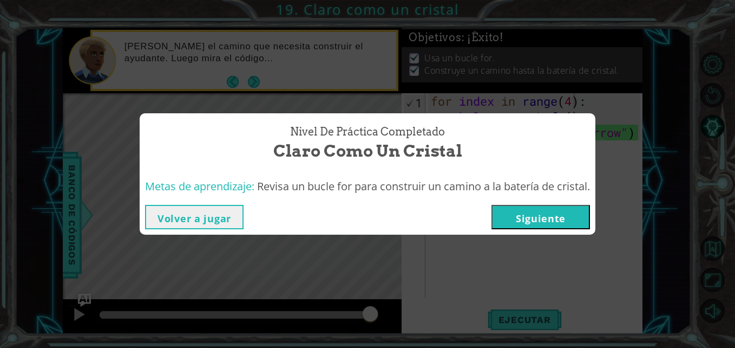
click at [545, 217] on button "Siguiente" at bounding box center [541, 217] width 99 height 24
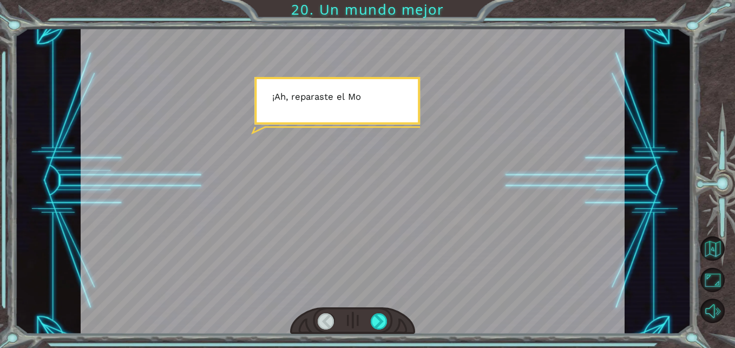
drag, startPoint x: 493, startPoint y: 242, endPoint x: 442, endPoint y: 258, distance: 53.3
click at [492, 242] on div at bounding box center [353, 181] width 544 height 306
click at [381, 325] on div at bounding box center [379, 321] width 17 height 17
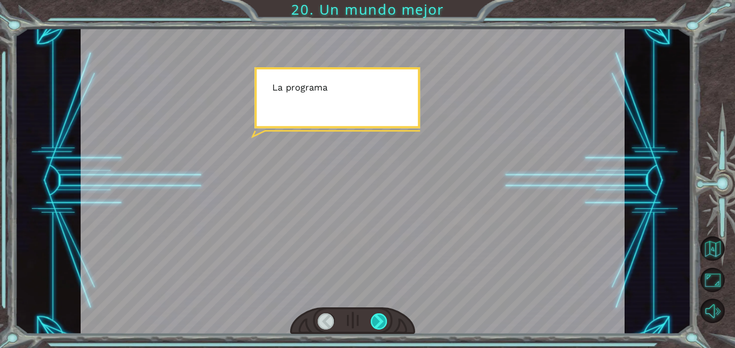
click at [381, 325] on div at bounding box center [379, 321] width 17 height 17
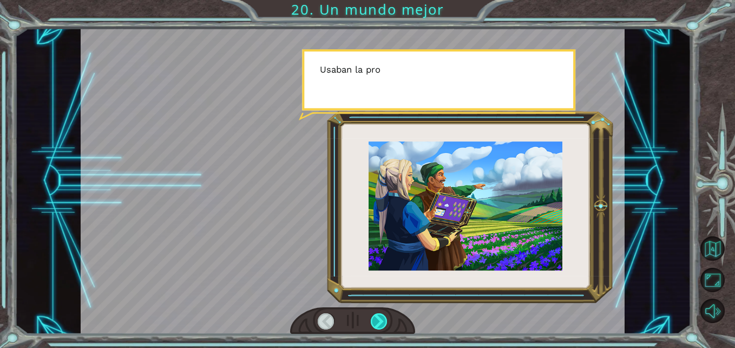
click at [381, 325] on div at bounding box center [379, 321] width 17 height 17
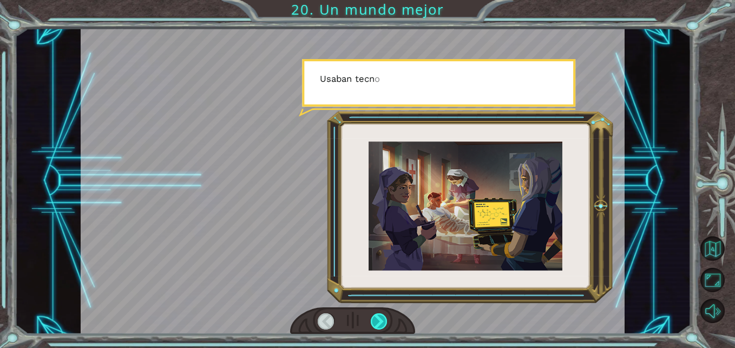
click at [381, 325] on div at bounding box center [379, 321] width 17 height 17
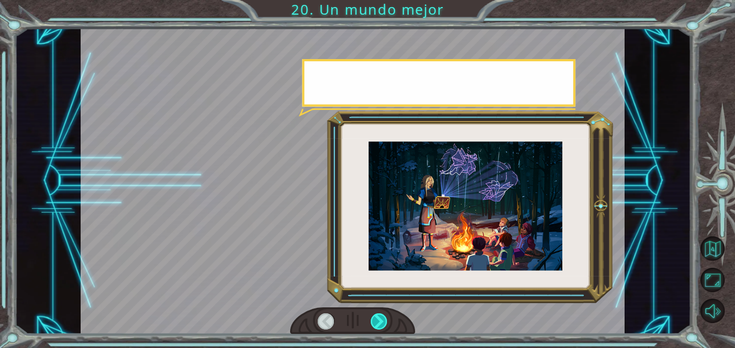
click at [381, 325] on div at bounding box center [379, 321] width 17 height 17
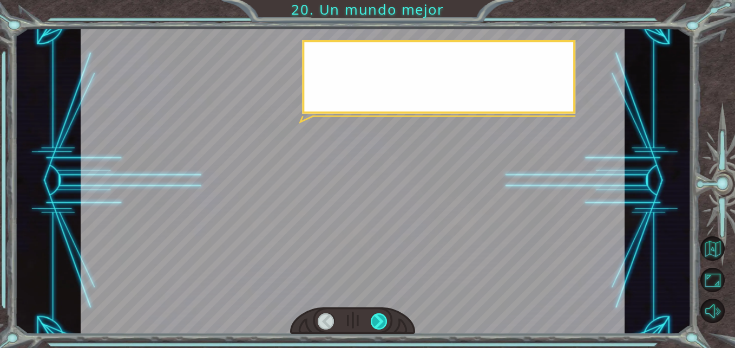
click at [381, 325] on div at bounding box center [379, 321] width 17 height 17
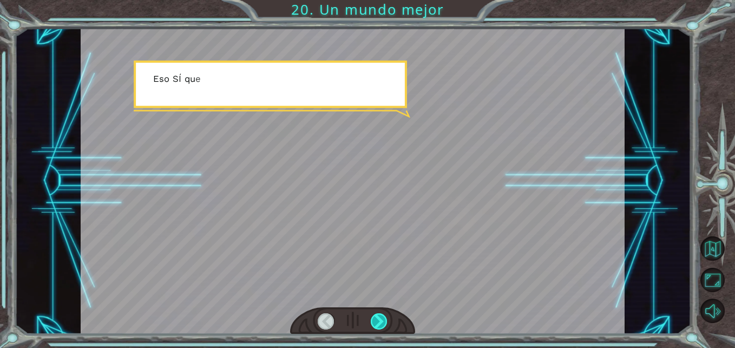
click at [382, 324] on div at bounding box center [379, 321] width 17 height 17
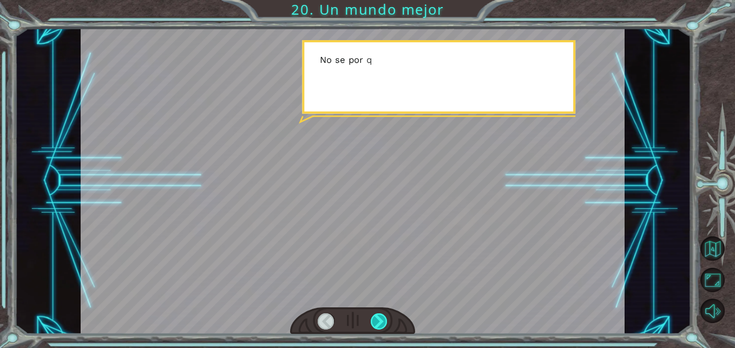
click at [382, 324] on div at bounding box center [379, 321] width 17 height 17
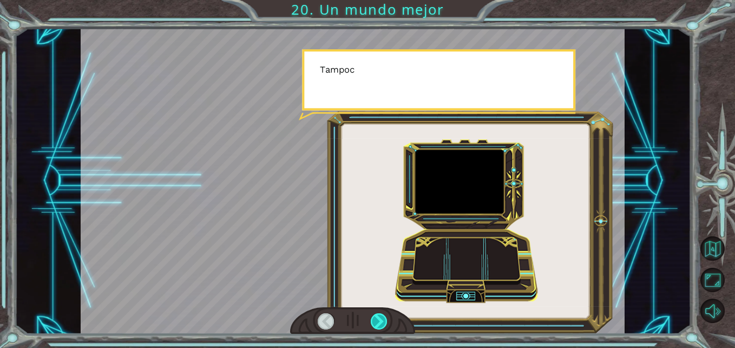
click at [382, 324] on div at bounding box center [379, 321] width 17 height 17
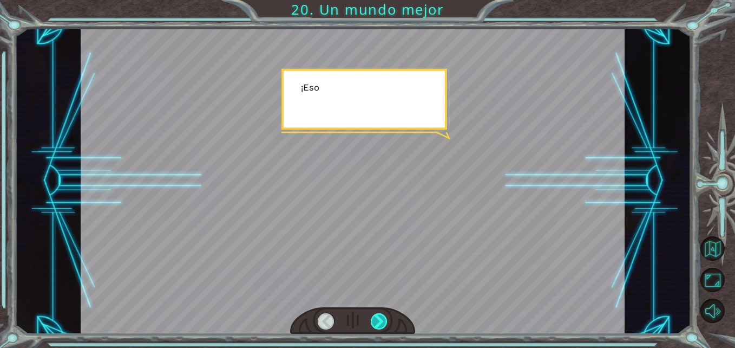
click at [382, 324] on div at bounding box center [379, 321] width 17 height 17
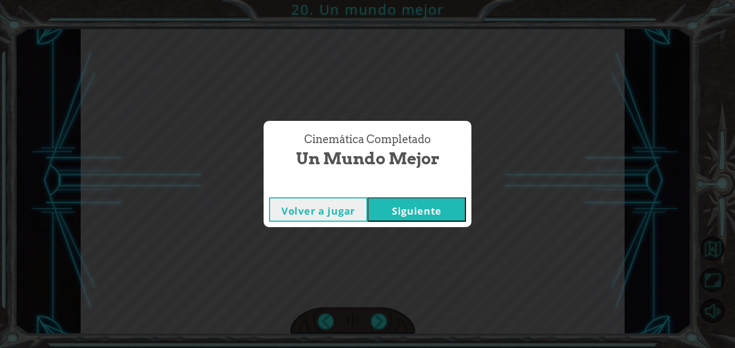
click at [407, 208] on button "Siguiente" at bounding box center [417, 209] width 99 height 24
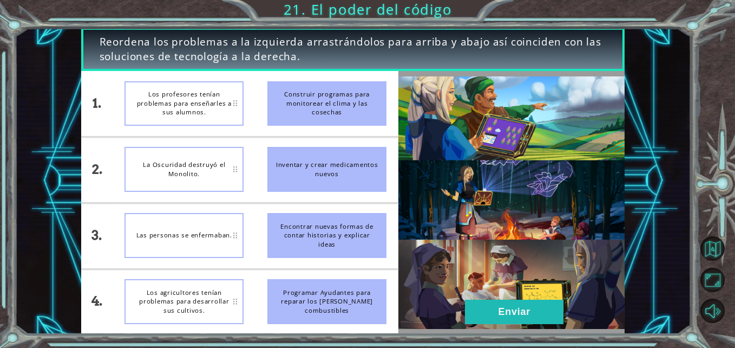
drag, startPoint x: 354, startPoint y: 310, endPoint x: 208, endPoint y: 184, distance: 193.0
click at [208, 182] on div "1. 2. 3. 4. Los profesores tenían problemas para enseñarles a sus alumnos. La O…" at bounding box center [240, 202] width 318 height 263
drag, startPoint x: 316, startPoint y: 287, endPoint x: 304, endPoint y: 276, distance: 16.5
click at [304, 276] on li "Programar Ayudantes para reparar los [PERSON_NAME] combustibles" at bounding box center [327, 301] width 143 height 65
drag, startPoint x: 347, startPoint y: 295, endPoint x: 262, endPoint y: 221, distance: 112.1
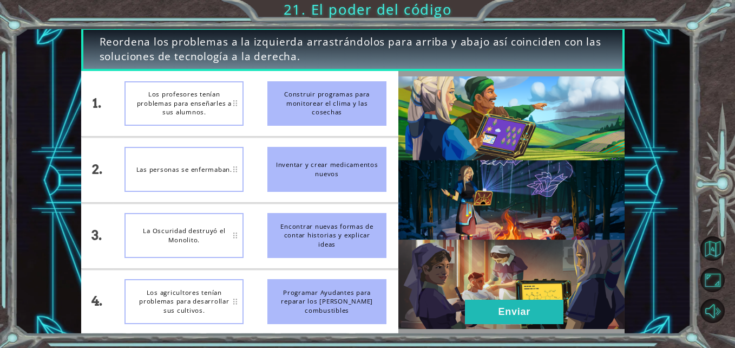
click at [263, 227] on ul "Construir programas para monitorear el clima y las cosechas Inventar y crear me…" at bounding box center [327, 202] width 143 height 263
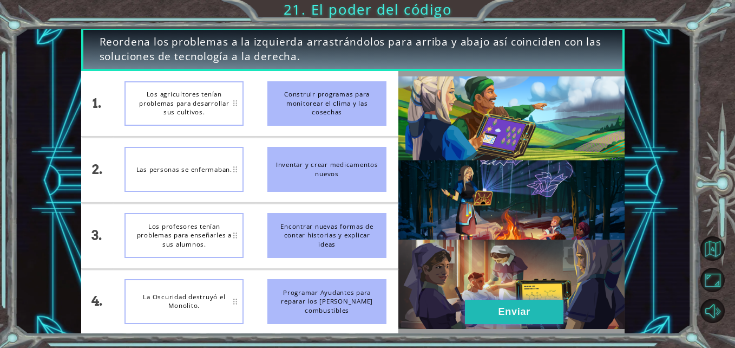
click at [495, 320] on button "Enviar" at bounding box center [514, 311] width 99 height 24
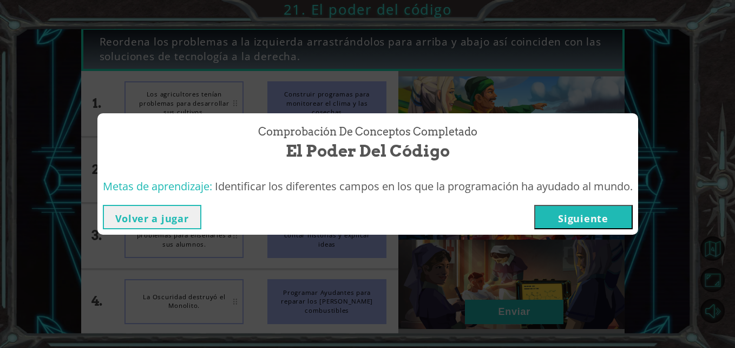
click at [590, 207] on button "Siguiente" at bounding box center [583, 217] width 99 height 24
